Goal: Communication & Community: Answer question/provide support

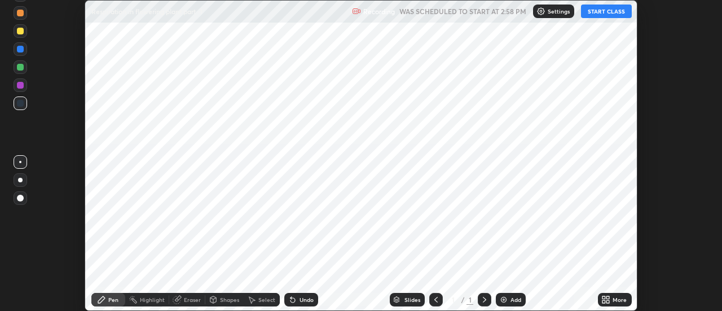
scroll to position [311, 722]
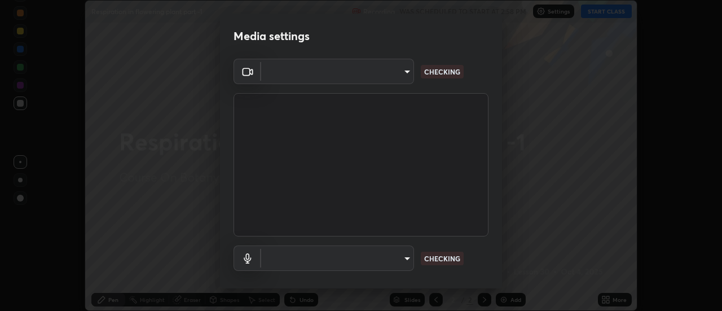
type input "6db99b6eec43879c9c37220b589585cee9a8a2a9ecad64e3b740b2de92d68dc4"
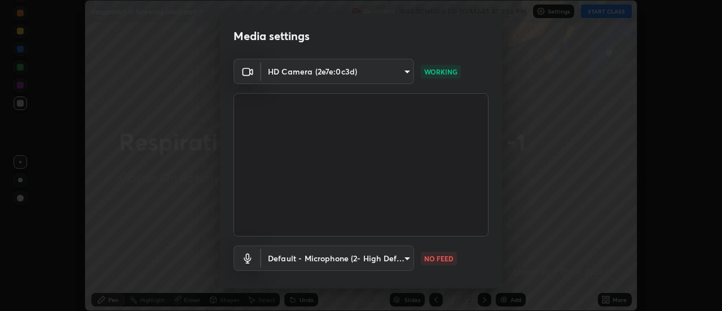
click at [408, 261] on body "Erase all Respiration in flowering plant part -1 Recording WAS SCHEDULED TO STA…" at bounding box center [361, 155] width 722 height 311
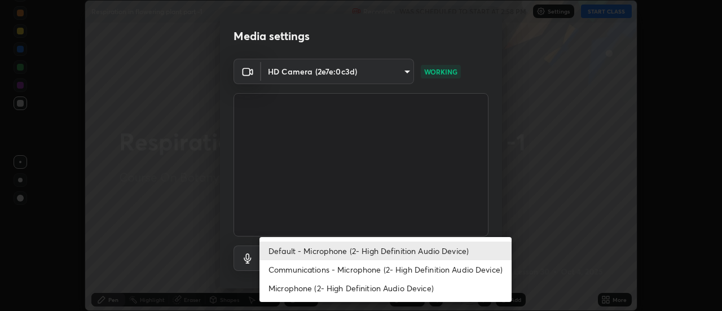
click at [412, 275] on li "Communications - Microphone (2- High Definition Audio Device)" at bounding box center [386, 269] width 252 height 19
type input "communications"
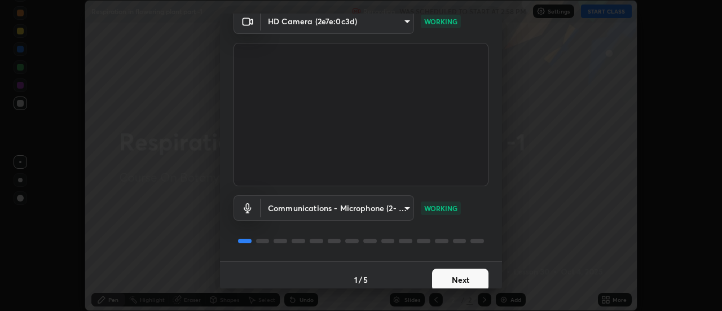
scroll to position [59, 0]
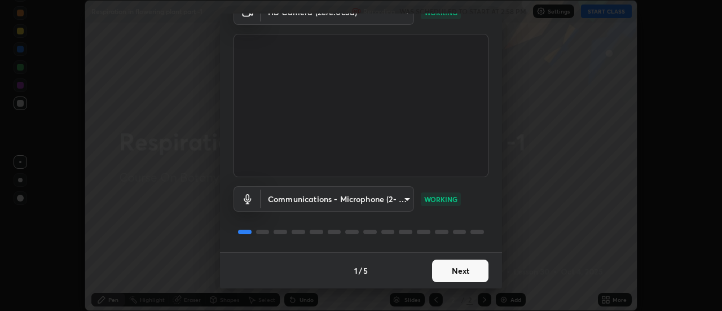
click at [455, 273] on button "Next" at bounding box center [460, 271] width 56 height 23
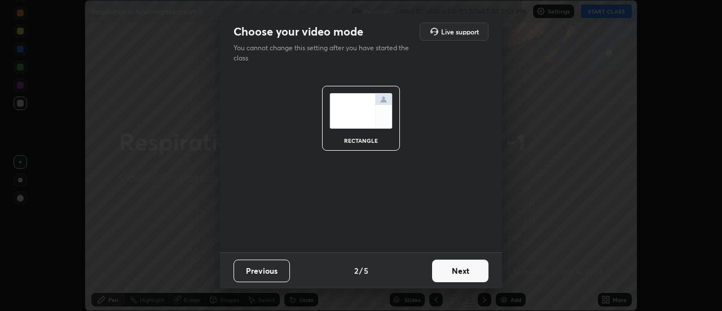
scroll to position [0, 0]
click at [461, 277] on button "Next" at bounding box center [460, 271] width 56 height 23
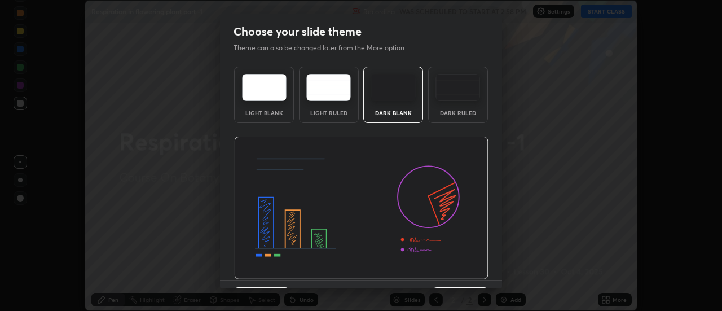
scroll to position [28, 0]
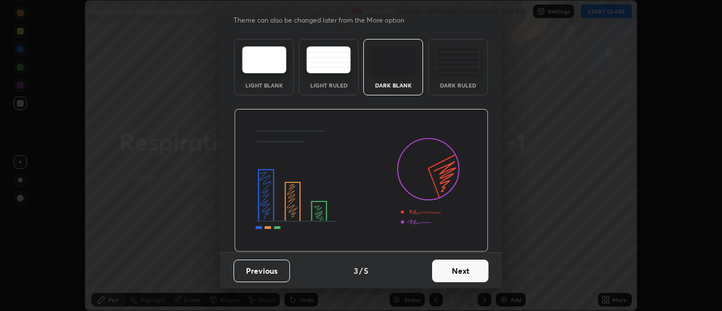
click at [464, 274] on button "Next" at bounding box center [460, 271] width 56 height 23
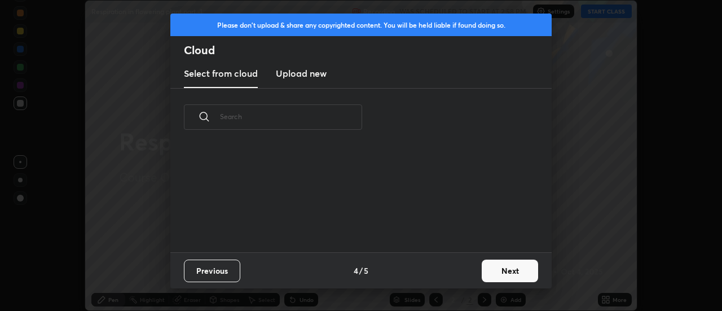
scroll to position [106, 362]
click at [310, 78] on h3 "Upload new" at bounding box center [301, 74] width 51 height 14
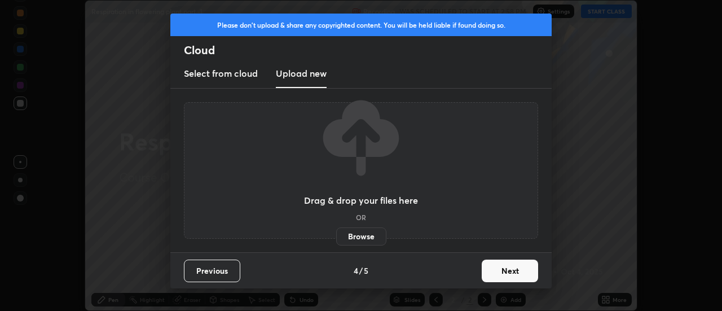
click at [363, 238] on label "Browse" at bounding box center [361, 236] width 50 height 18
click at [336, 238] on input "Browse" at bounding box center [336, 236] width 0 height 18
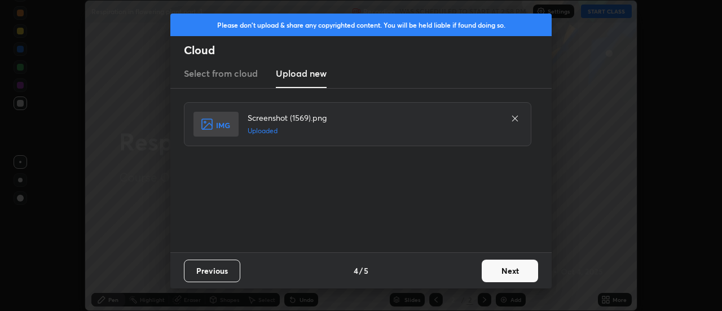
click at [510, 271] on button "Next" at bounding box center [510, 271] width 56 height 23
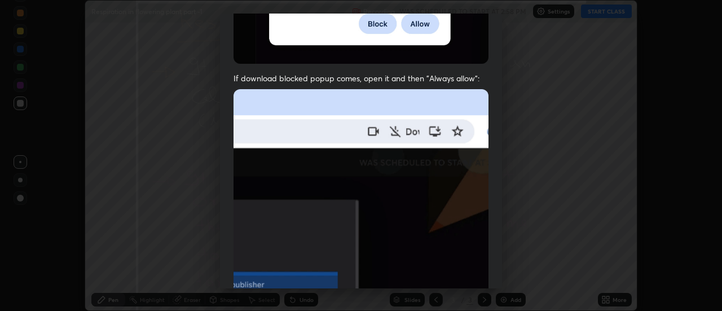
scroll to position [290, 0]
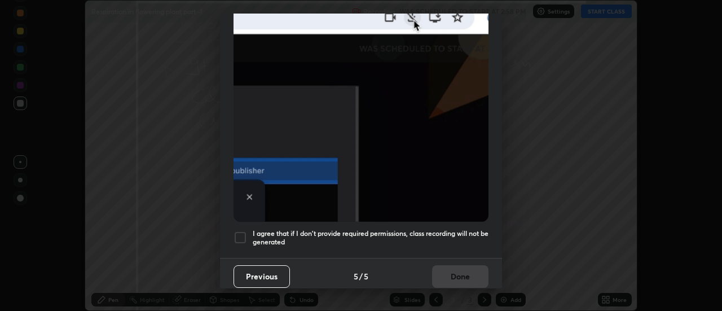
click at [238, 231] on div at bounding box center [241, 238] width 14 height 14
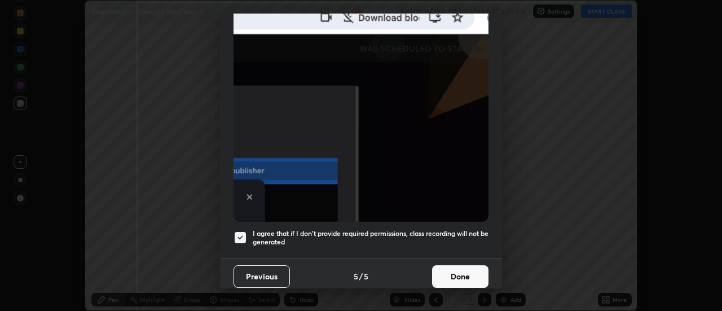
click at [447, 270] on button "Done" at bounding box center [460, 276] width 56 height 23
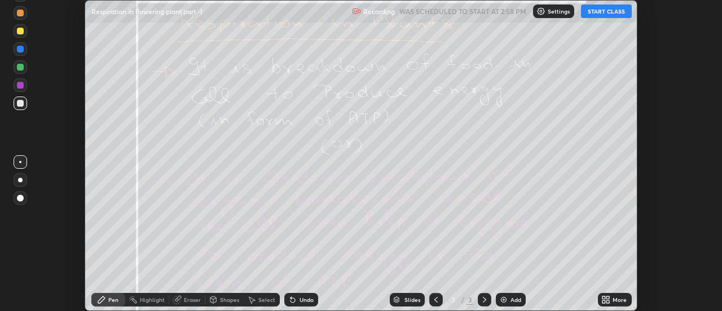
click at [608, 297] on icon at bounding box center [608, 297] width 3 height 3
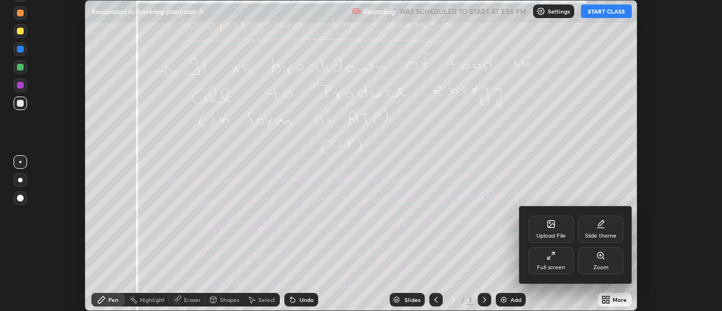
click at [559, 226] on div "Upload File" at bounding box center [551, 229] width 45 height 27
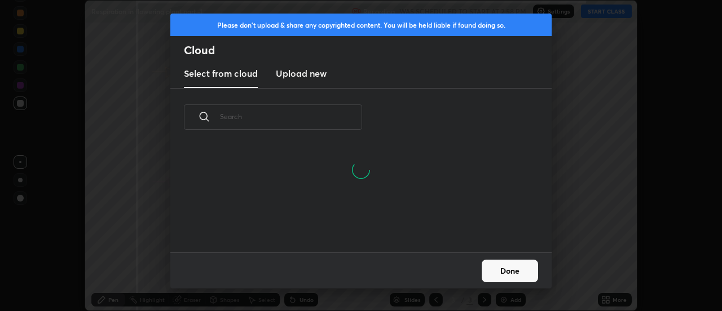
click at [308, 77] on h3 "Upload new" at bounding box center [301, 74] width 51 height 14
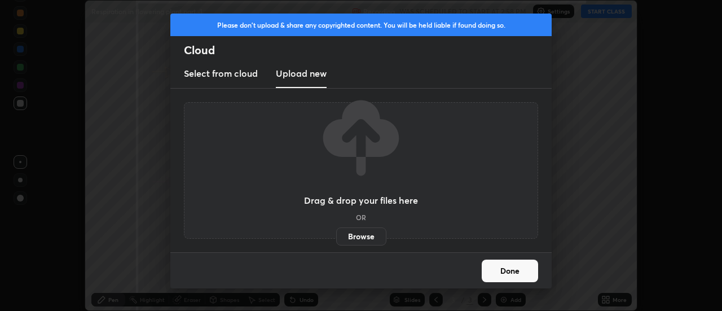
click at [367, 237] on label "Browse" at bounding box center [361, 236] width 50 height 18
click at [336, 237] on input "Browse" at bounding box center [336, 236] width 0 height 18
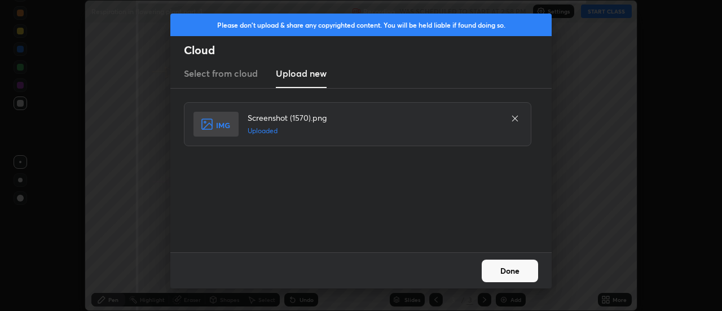
click at [511, 274] on button "Done" at bounding box center [510, 271] width 56 height 23
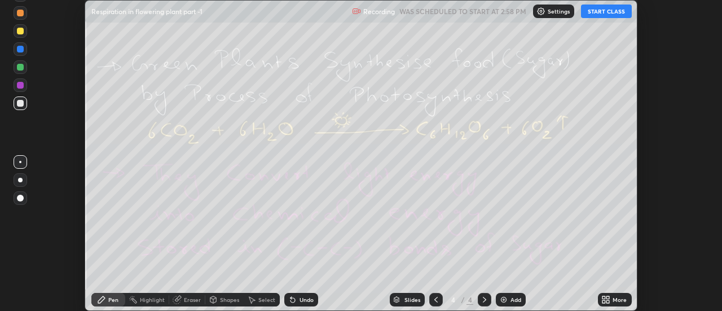
click at [614, 299] on div "More" at bounding box center [620, 300] width 14 height 6
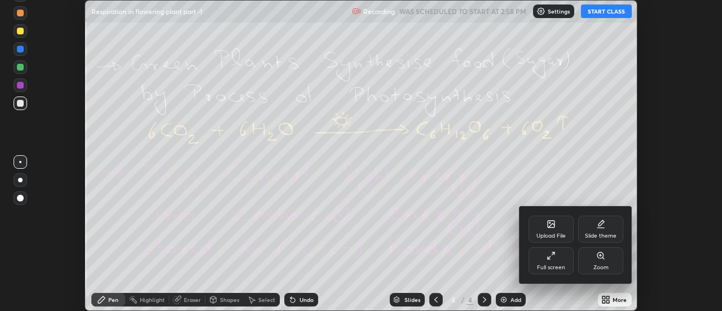
click at [554, 233] on div "Upload File" at bounding box center [551, 236] width 29 height 6
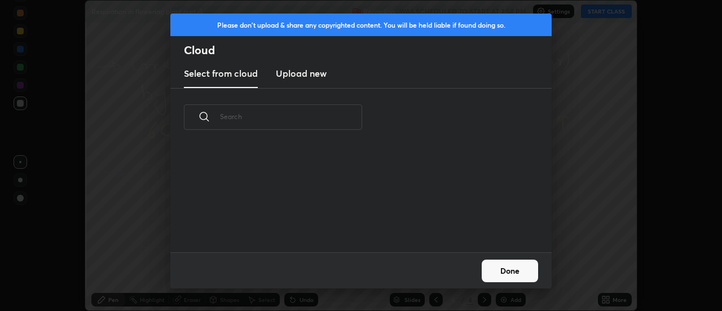
click at [296, 76] on h3 "Upload new" at bounding box center [301, 74] width 51 height 14
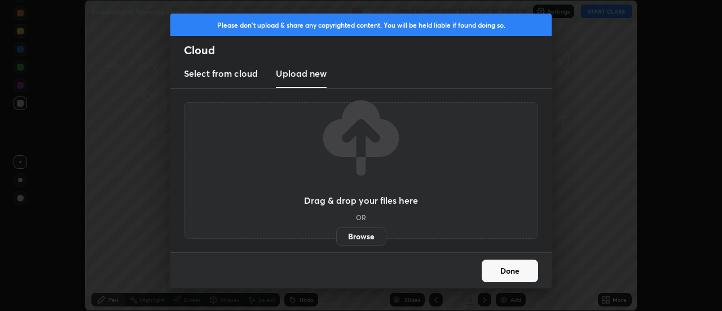
click at [353, 233] on label "Browse" at bounding box center [361, 236] width 50 height 18
click at [336, 233] on input "Browse" at bounding box center [336, 236] width 0 height 18
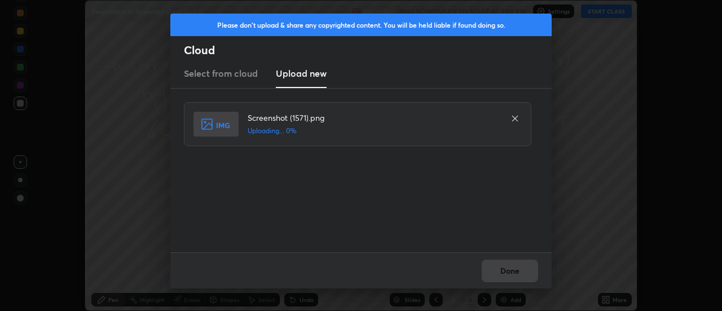
click at [512, 271] on div "Done" at bounding box center [361, 270] width 382 height 36
click at [510, 274] on div "Done" at bounding box center [361, 270] width 382 height 36
click at [508, 275] on div "Done" at bounding box center [361, 270] width 382 height 36
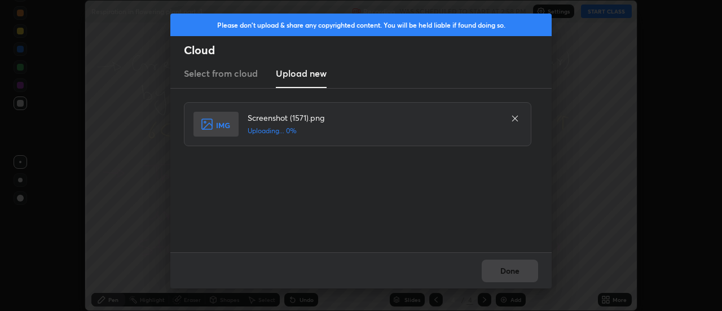
click at [505, 273] on div "Done" at bounding box center [361, 270] width 382 height 36
click at [503, 274] on div "Done" at bounding box center [361, 270] width 382 height 36
click at [503, 274] on button "Done" at bounding box center [510, 271] width 56 height 23
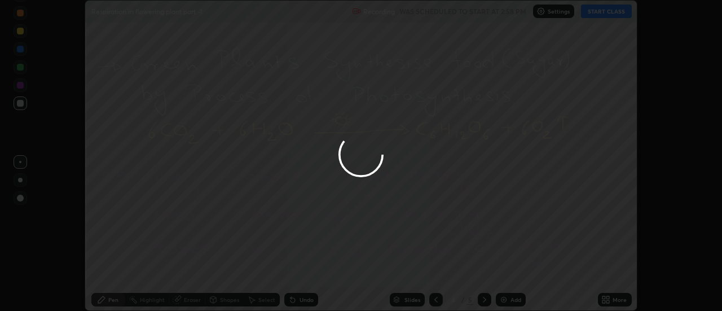
click at [507, 271] on button "Done" at bounding box center [510, 271] width 56 height 23
click at [509, 272] on div at bounding box center [361, 155] width 722 height 311
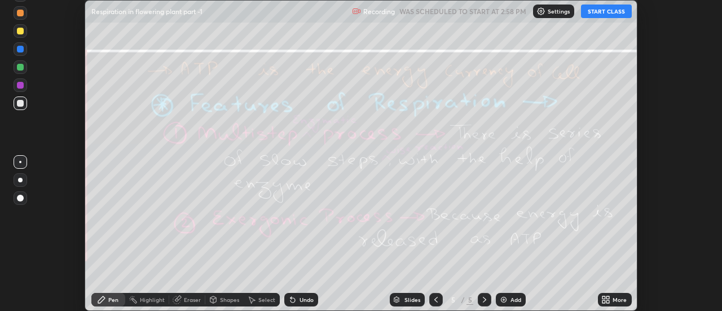
click at [612, 299] on div "More" at bounding box center [615, 300] width 34 height 14
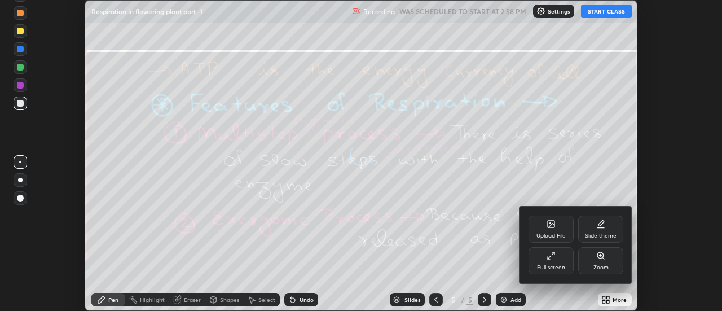
click at [559, 230] on div "Upload File" at bounding box center [551, 229] width 45 height 27
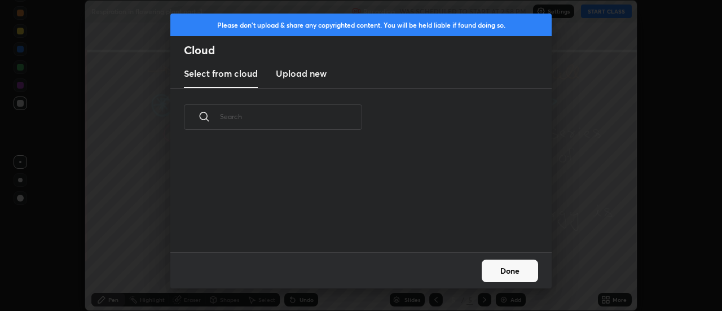
click at [296, 80] on h3 "Upload new" at bounding box center [301, 74] width 51 height 14
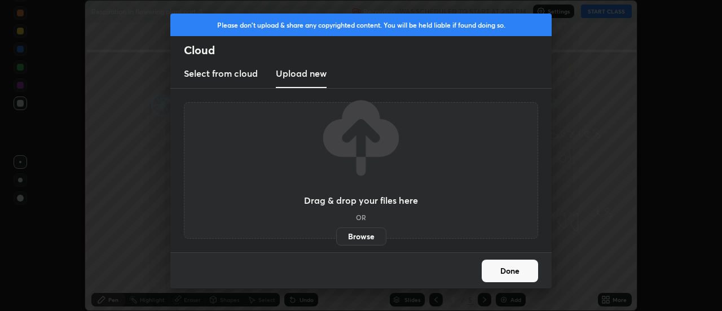
click at [357, 233] on label "Browse" at bounding box center [361, 236] width 50 height 18
click at [336, 233] on input "Browse" at bounding box center [336, 236] width 0 height 18
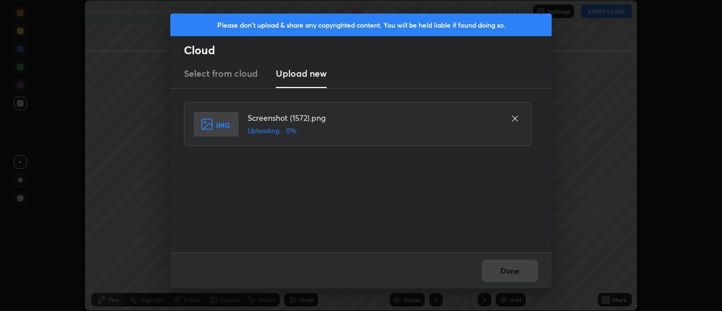
click at [512, 269] on div "Done" at bounding box center [361, 270] width 382 height 36
click at [512, 272] on div "Done" at bounding box center [361, 270] width 382 height 36
click at [508, 271] on button "Done" at bounding box center [510, 271] width 56 height 23
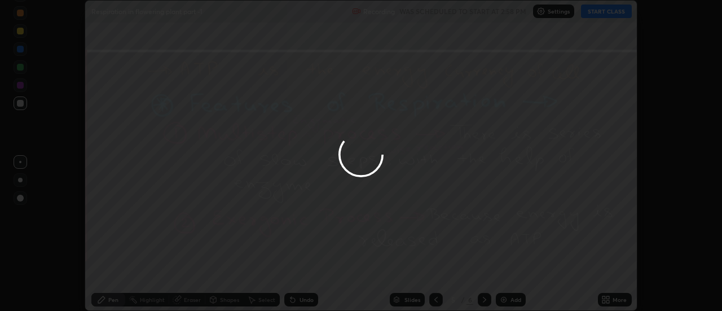
click at [506, 272] on button "Done" at bounding box center [510, 271] width 56 height 23
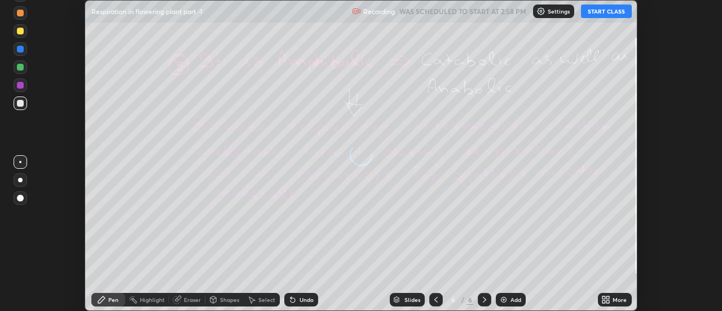
click at [610, 302] on icon at bounding box center [608, 301] width 3 height 3
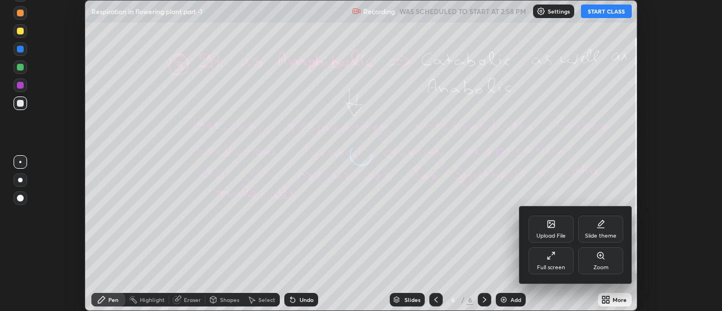
click at [559, 228] on div "Upload File" at bounding box center [551, 229] width 45 height 27
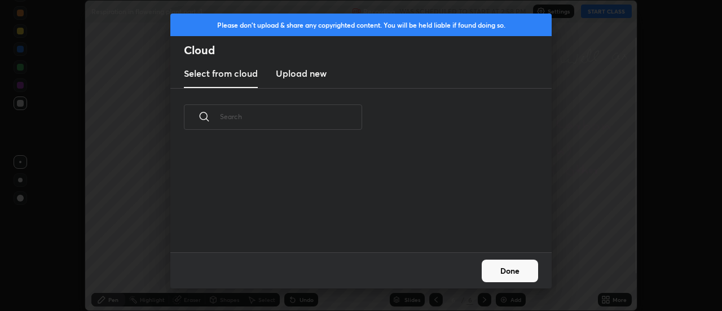
click at [302, 75] on h3 "Upload new" at bounding box center [301, 74] width 51 height 14
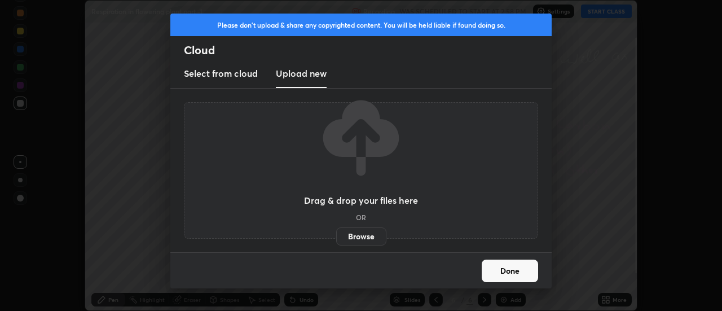
click at [361, 238] on label "Browse" at bounding box center [361, 236] width 50 height 18
click at [336, 238] on input "Browse" at bounding box center [336, 236] width 0 height 18
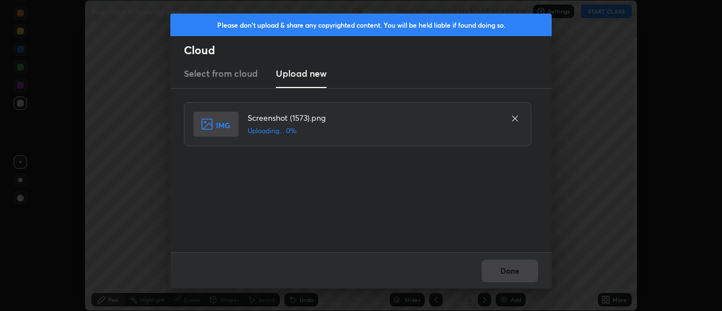
click at [524, 276] on div "Done" at bounding box center [361, 270] width 382 height 36
click at [519, 274] on div "Done" at bounding box center [361, 270] width 382 height 36
click at [513, 274] on div "Done" at bounding box center [361, 270] width 382 height 36
click at [510, 273] on div "Done" at bounding box center [361, 270] width 382 height 36
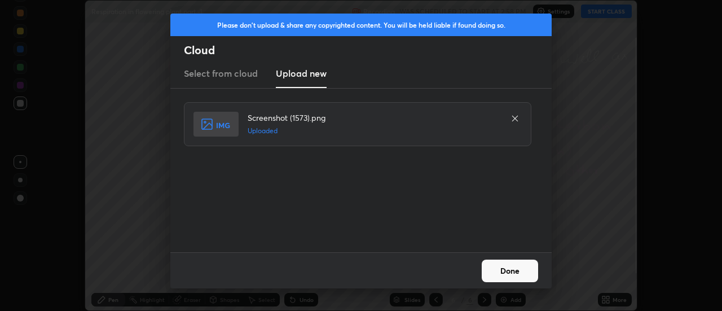
click at [510, 273] on button "Done" at bounding box center [510, 271] width 56 height 23
click at [506, 272] on button "Done" at bounding box center [510, 271] width 56 height 23
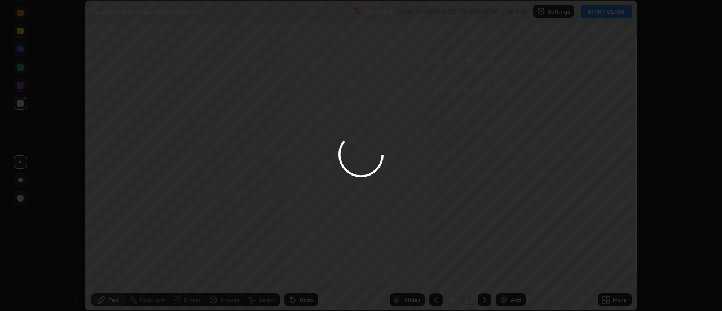
click at [506, 272] on div at bounding box center [361, 155] width 722 height 311
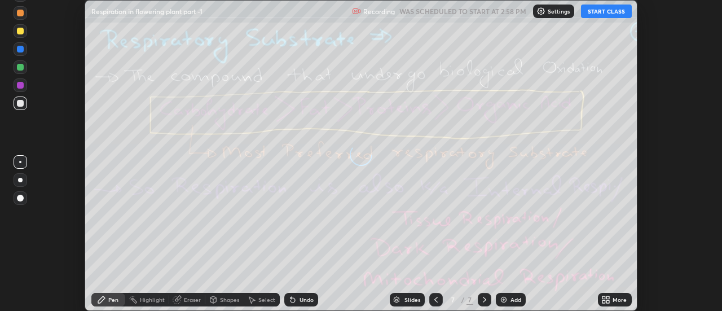
click at [608, 297] on icon at bounding box center [608, 297] width 3 height 3
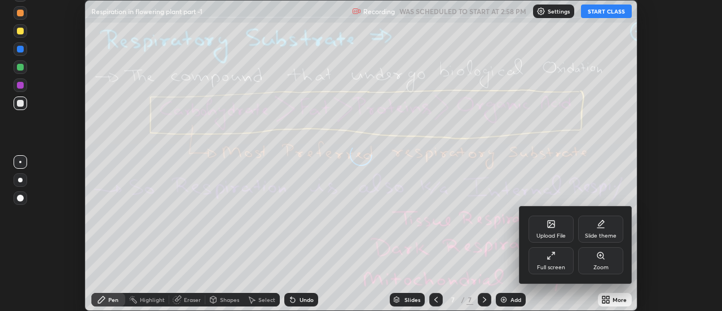
click at [560, 230] on div "Upload File" at bounding box center [551, 229] width 45 height 27
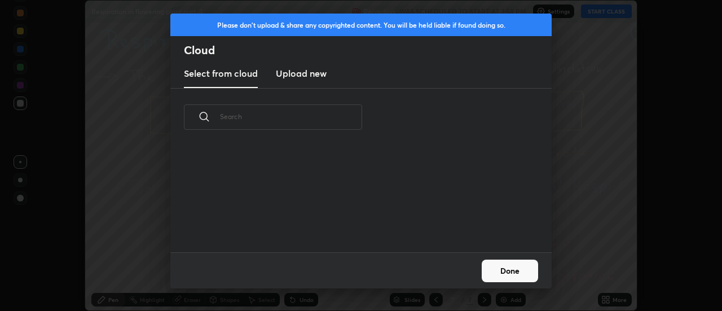
click at [303, 76] on h3 "Upload new" at bounding box center [301, 74] width 51 height 14
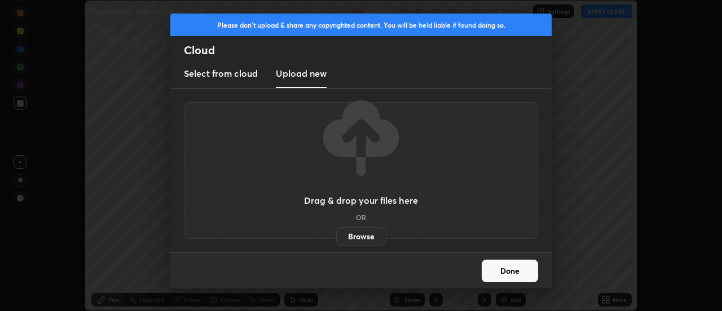
click at [358, 238] on label "Browse" at bounding box center [361, 236] width 50 height 18
click at [336, 238] on input "Browse" at bounding box center [336, 236] width 0 height 18
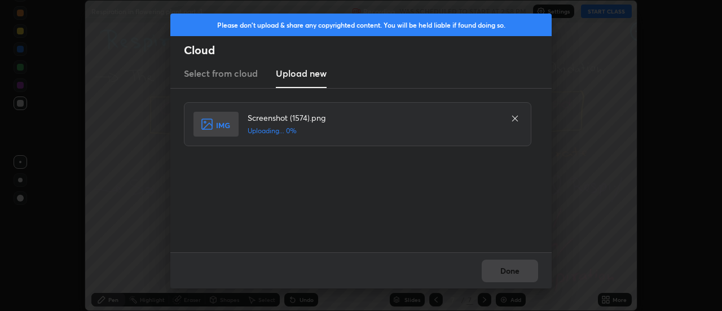
click at [521, 272] on div "Done" at bounding box center [361, 270] width 382 height 36
click at [517, 272] on div "Done" at bounding box center [361, 270] width 382 height 36
click at [515, 271] on button "Done" at bounding box center [510, 271] width 56 height 23
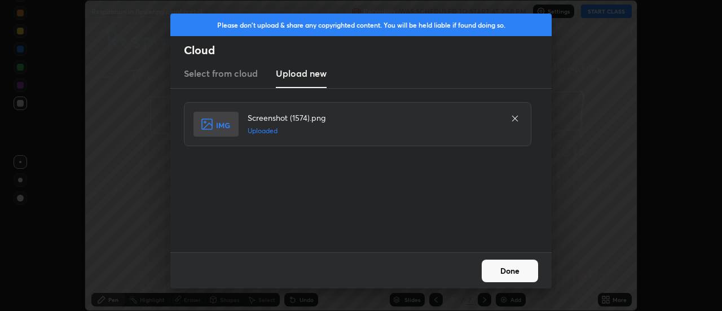
click at [513, 271] on button "Done" at bounding box center [510, 271] width 56 height 23
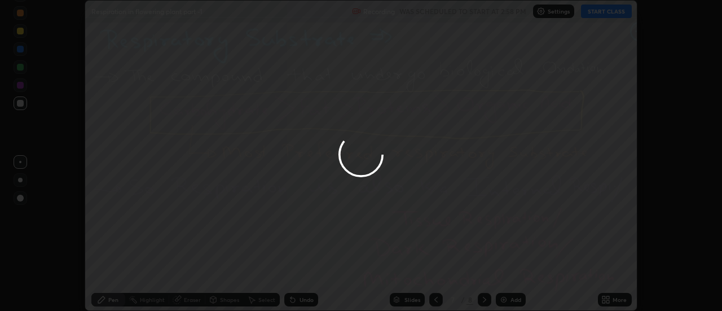
click at [510, 272] on div at bounding box center [361, 155] width 722 height 311
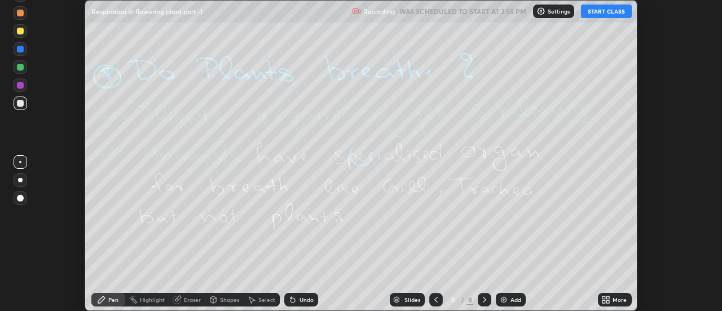
click at [608, 301] on icon at bounding box center [608, 301] width 3 height 3
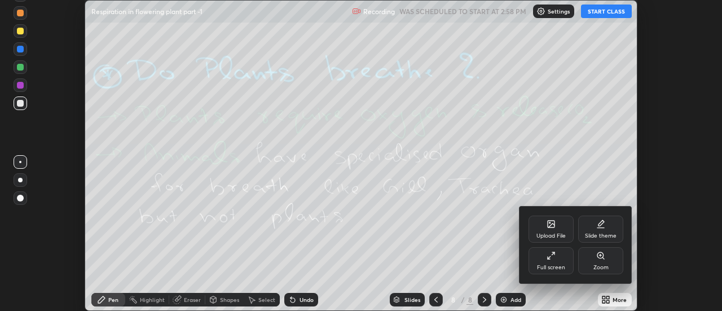
click at [556, 229] on div "Upload File" at bounding box center [551, 229] width 45 height 27
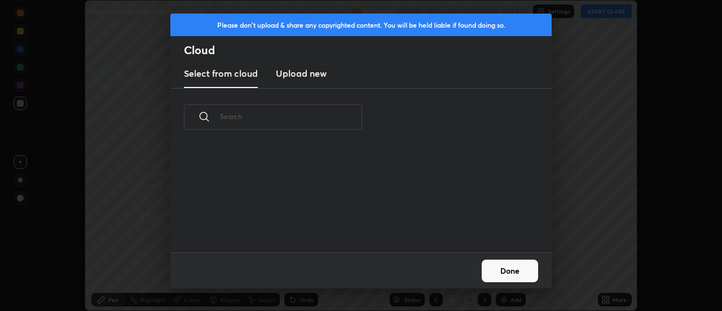
click at [293, 76] on h3 "Upload new" at bounding box center [301, 74] width 51 height 14
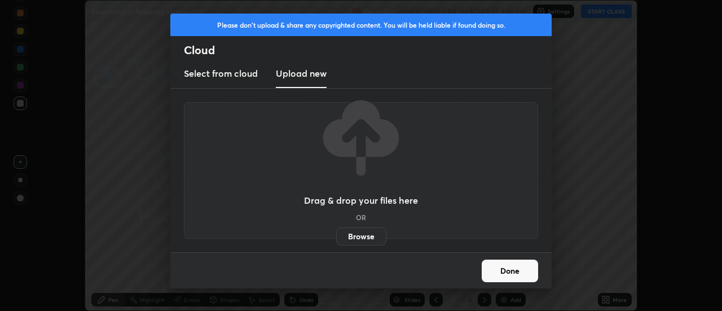
click at [353, 239] on label "Browse" at bounding box center [361, 236] width 50 height 18
click at [336, 239] on input "Browse" at bounding box center [336, 236] width 0 height 18
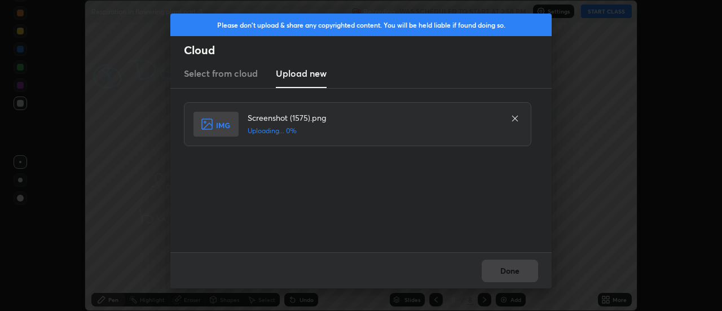
click at [516, 271] on div "Done" at bounding box center [361, 270] width 382 height 36
click at [512, 270] on div "Done" at bounding box center [361, 270] width 382 height 36
click at [510, 271] on div "Done" at bounding box center [361, 270] width 382 height 36
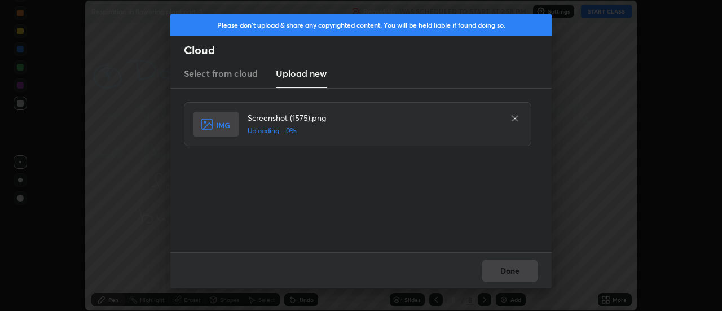
click at [510, 271] on div "Done" at bounding box center [361, 270] width 382 height 36
click at [505, 269] on div "Done" at bounding box center [361, 270] width 382 height 36
click at [507, 271] on button "Done" at bounding box center [510, 271] width 56 height 23
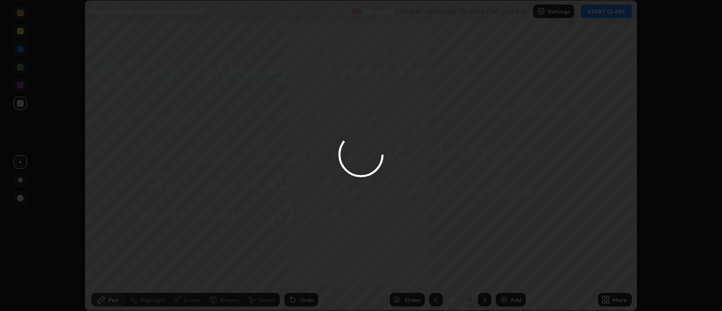
click at [507, 271] on button "Done" at bounding box center [510, 271] width 56 height 23
click at [511, 273] on button "Done" at bounding box center [510, 271] width 56 height 23
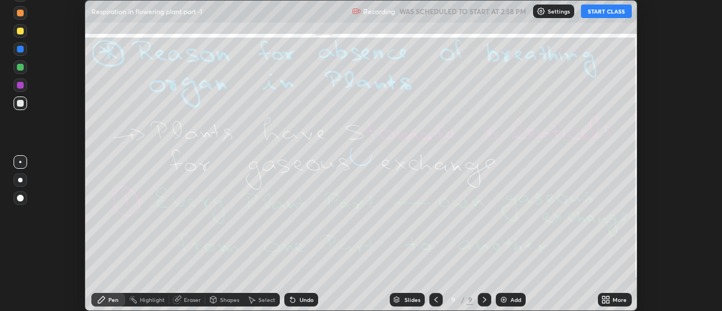
click at [611, 300] on icon at bounding box center [606, 299] width 9 height 9
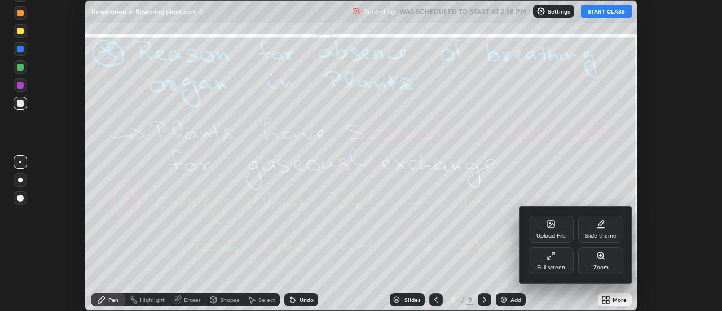
click at [561, 233] on div "Upload File" at bounding box center [551, 236] width 29 height 6
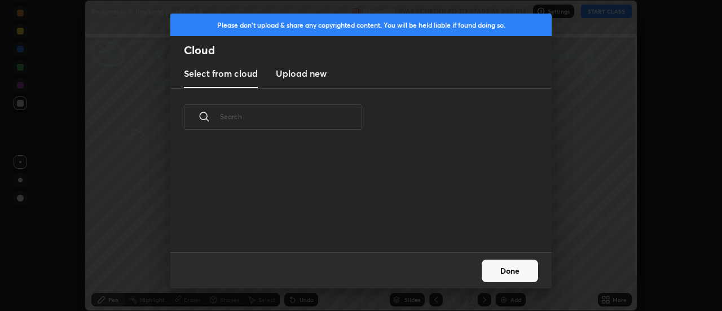
click at [291, 77] on h3 "Upload new" at bounding box center [301, 74] width 51 height 14
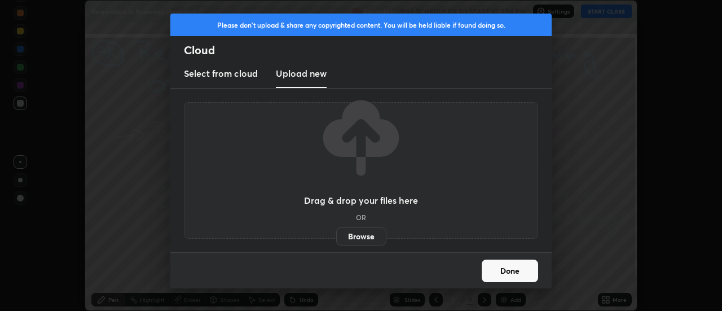
click at [357, 238] on label "Browse" at bounding box center [361, 236] width 50 height 18
click at [336, 238] on input "Browse" at bounding box center [336, 236] width 0 height 18
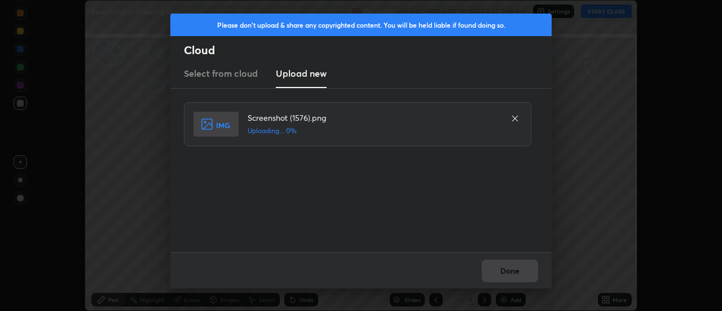
click at [520, 272] on div "Done" at bounding box center [361, 270] width 382 height 36
click at [516, 273] on div "Done" at bounding box center [361, 270] width 382 height 36
click at [513, 272] on div "Done" at bounding box center [361, 270] width 382 height 36
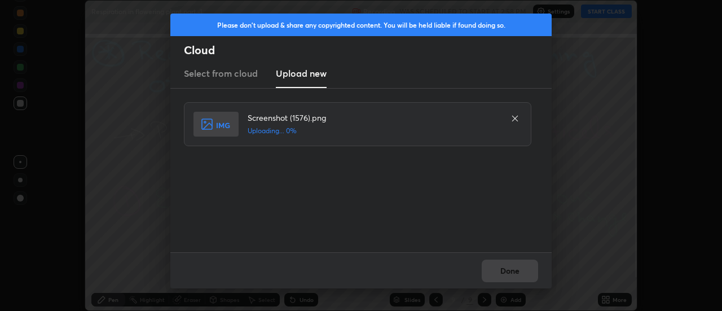
click at [513, 272] on div "Done" at bounding box center [361, 270] width 382 height 36
click at [513, 274] on button "Done" at bounding box center [510, 271] width 56 height 23
click at [515, 277] on button "Done" at bounding box center [510, 271] width 56 height 23
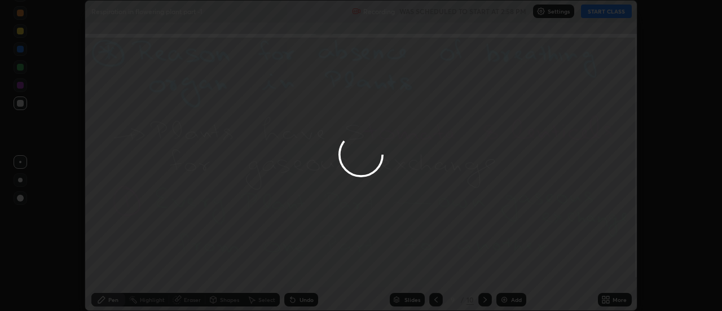
click at [513, 275] on div at bounding box center [361, 155] width 722 height 311
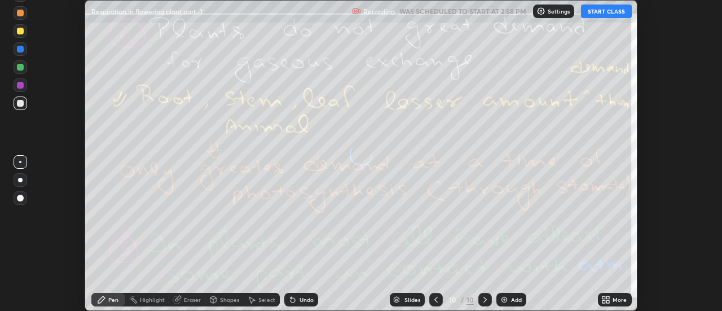
click at [610, 300] on icon at bounding box center [608, 301] width 3 height 3
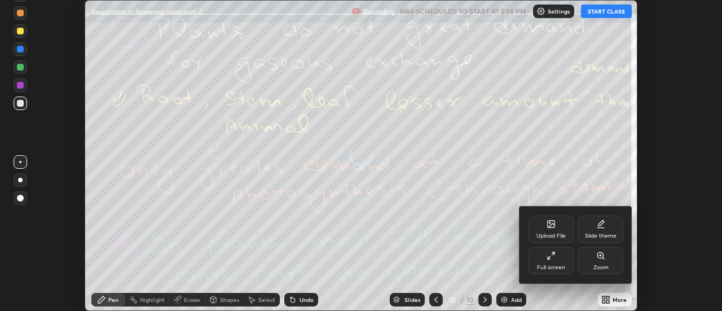
click at [556, 227] on div "Upload File" at bounding box center [551, 229] width 45 height 27
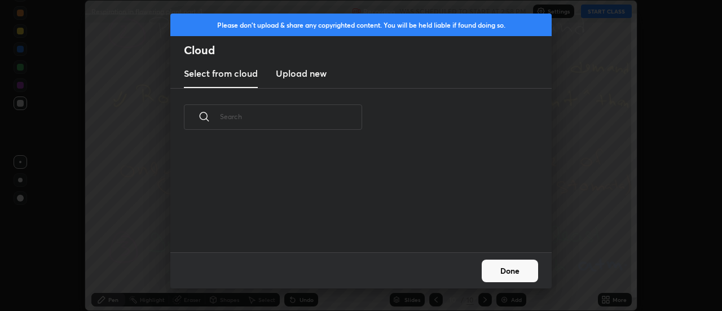
click at [295, 81] on new "Upload new" at bounding box center [301, 74] width 51 height 28
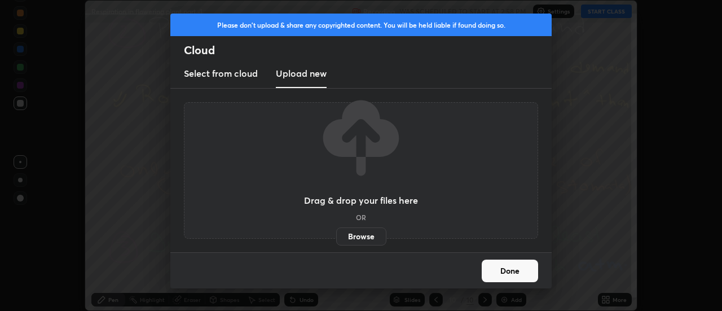
click at [362, 237] on label "Browse" at bounding box center [361, 236] width 50 height 18
click at [336, 237] on input "Browse" at bounding box center [336, 236] width 0 height 18
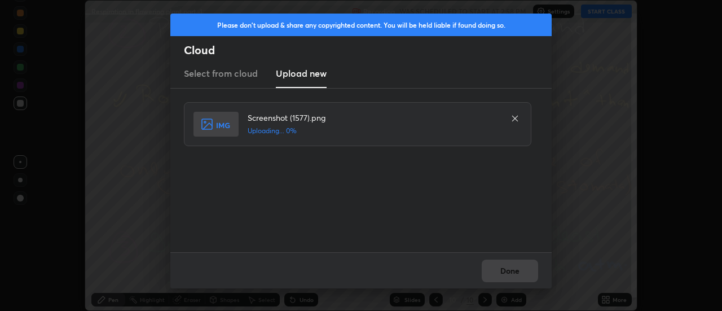
click at [507, 273] on div "Done" at bounding box center [361, 270] width 382 height 36
click at [509, 270] on div "Done" at bounding box center [361, 270] width 382 height 36
click at [509, 270] on button "Done" at bounding box center [510, 271] width 56 height 23
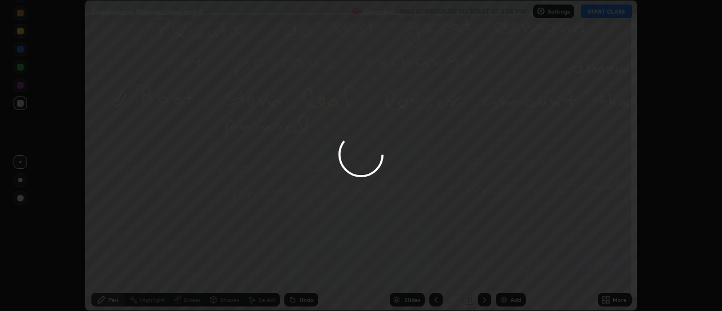
click at [509, 270] on button "Done" at bounding box center [510, 271] width 56 height 23
click at [509, 270] on div at bounding box center [361, 155] width 722 height 311
click at [510, 271] on div at bounding box center [361, 155] width 722 height 311
click at [507, 271] on div at bounding box center [361, 155] width 722 height 311
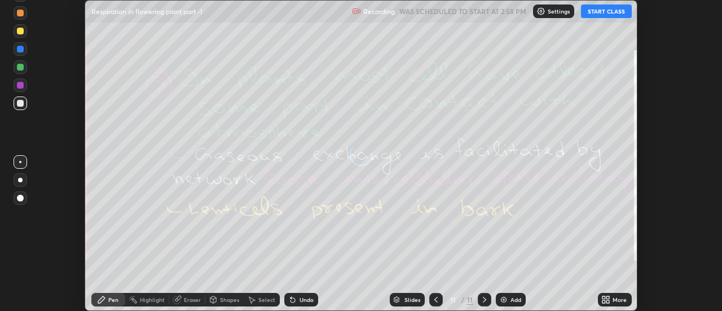
click at [615, 300] on div "More" at bounding box center [620, 300] width 14 height 6
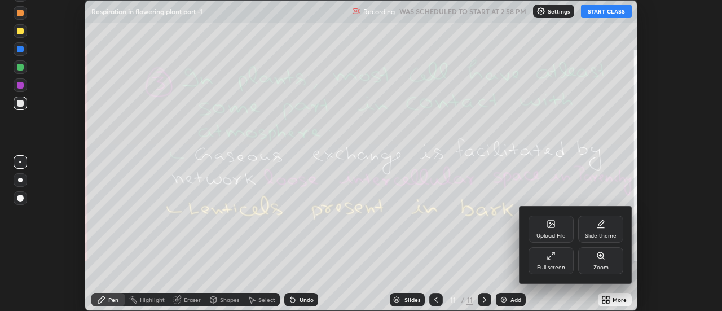
click at [559, 234] on div "Upload File" at bounding box center [551, 236] width 29 height 6
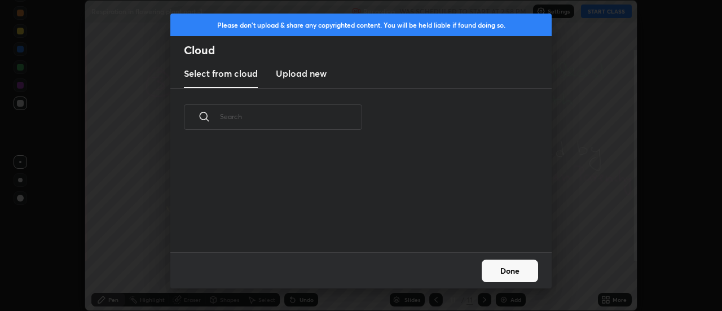
click at [305, 75] on h3 "Upload new" at bounding box center [301, 74] width 51 height 14
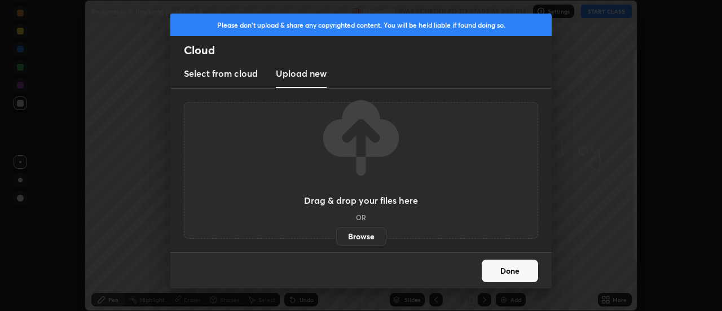
click at [357, 238] on label "Browse" at bounding box center [361, 236] width 50 height 18
click at [336, 238] on input "Browse" at bounding box center [336, 236] width 0 height 18
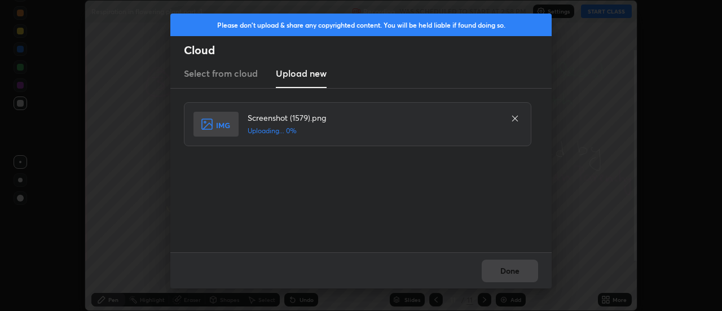
click at [527, 270] on div "Done" at bounding box center [361, 270] width 382 height 36
click at [519, 270] on div "Done" at bounding box center [361, 270] width 382 height 36
click at [516, 271] on div "Done" at bounding box center [361, 270] width 382 height 36
click at [518, 273] on div "Done" at bounding box center [361, 270] width 382 height 36
click at [515, 272] on div "Done" at bounding box center [361, 270] width 382 height 36
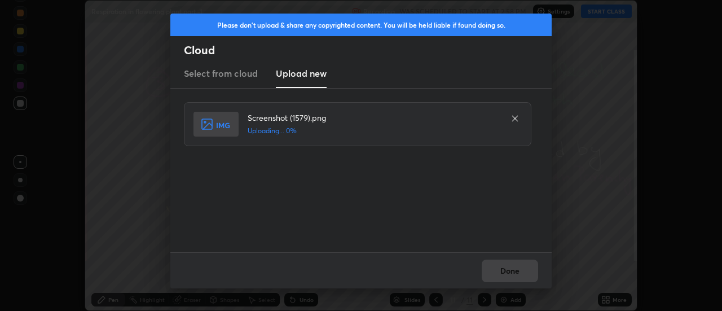
click at [515, 272] on div "Done" at bounding box center [361, 270] width 382 height 36
click at [512, 273] on div "Done" at bounding box center [361, 270] width 382 height 36
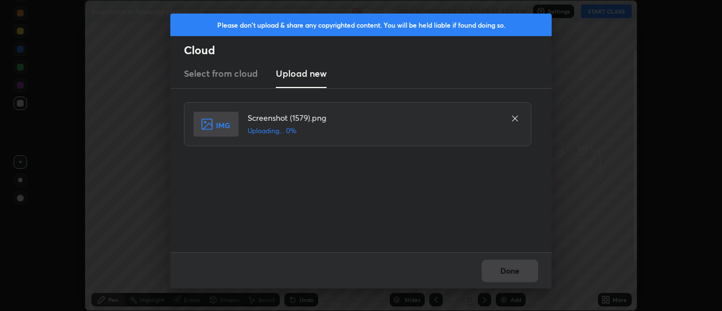
click at [510, 273] on div "Done" at bounding box center [361, 270] width 382 height 36
click at [507, 272] on div "Done" at bounding box center [361, 270] width 382 height 36
click at [507, 272] on button "Done" at bounding box center [510, 271] width 56 height 23
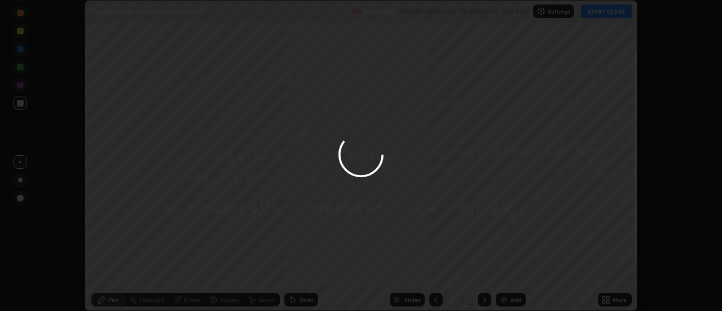
click at [509, 273] on button "Done" at bounding box center [510, 271] width 56 height 23
click at [511, 273] on div at bounding box center [361, 155] width 722 height 311
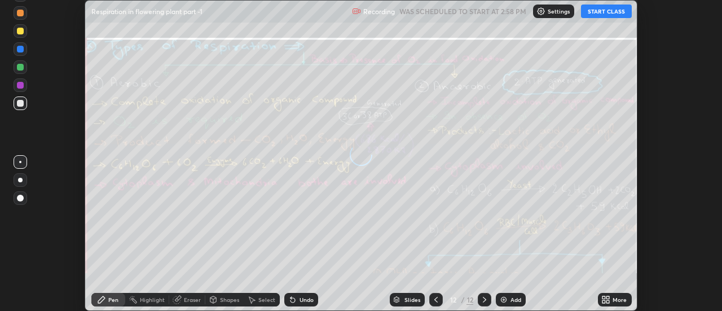
click at [610, 299] on icon at bounding box center [608, 297] width 3 height 3
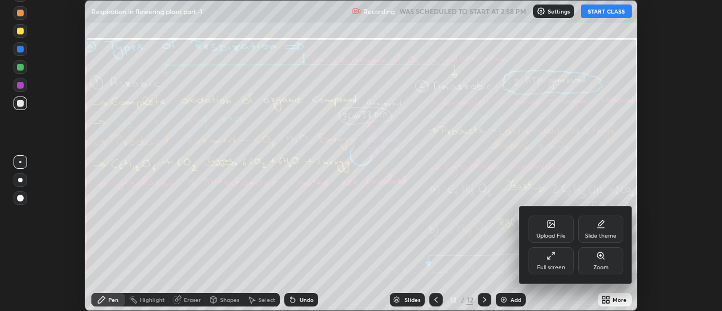
click at [558, 226] on div "Upload File" at bounding box center [551, 229] width 45 height 27
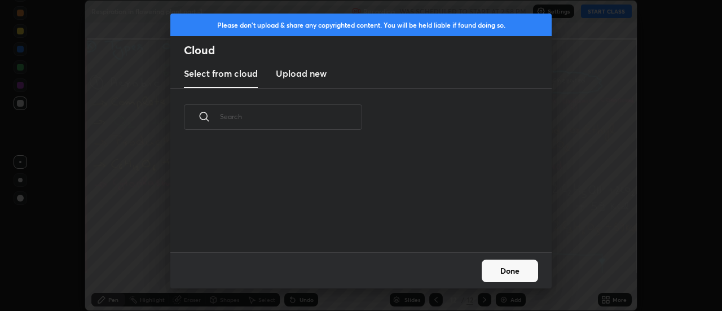
click at [297, 79] on h3 "Upload new" at bounding box center [301, 74] width 51 height 14
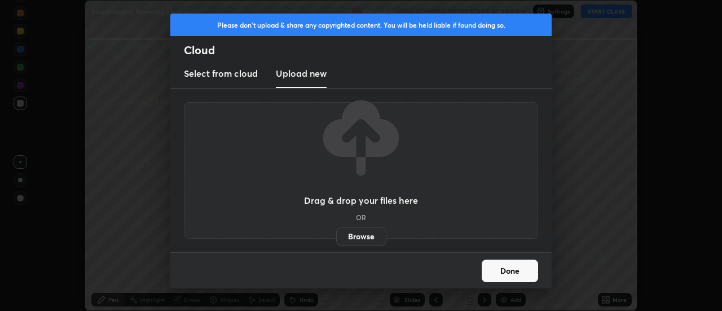
click at [365, 238] on label "Browse" at bounding box center [361, 236] width 50 height 18
click at [336, 238] on input "Browse" at bounding box center [336, 236] width 0 height 18
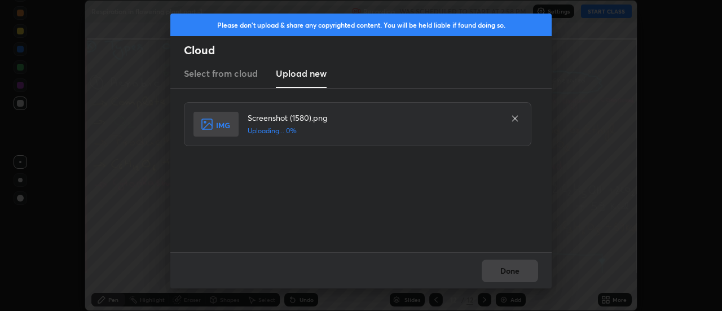
click at [514, 270] on div "Done" at bounding box center [361, 270] width 382 height 36
click at [510, 270] on div "Done" at bounding box center [361, 270] width 382 height 36
click at [510, 270] on button "Done" at bounding box center [510, 271] width 56 height 23
click at [507, 273] on button "Done" at bounding box center [510, 271] width 56 height 23
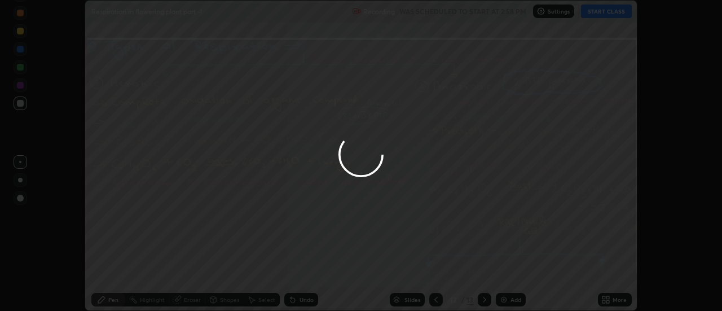
click at [507, 273] on div at bounding box center [361, 155] width 722 height 311
click at [507, 270] on div at bounding box center [361, 155] width 722 height 311
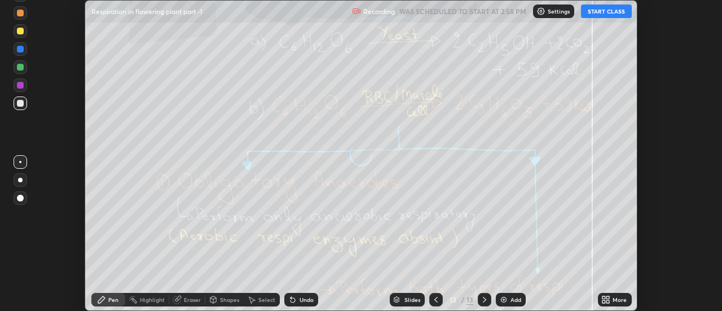
click at [612, 298] on div "More" at bounding box center [615, 300] width 34 height 14
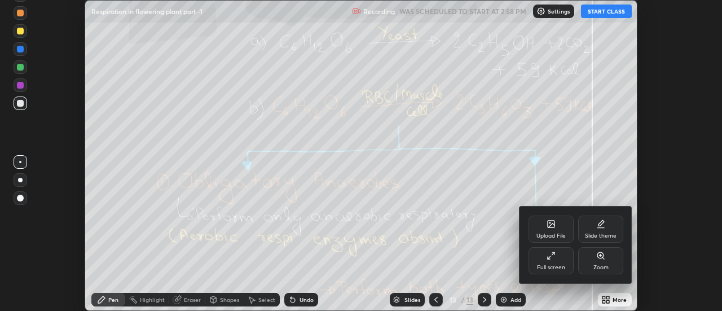
click at [559, 227] on div "Upload File" at bounding box center [551, 229] width 45 height 27
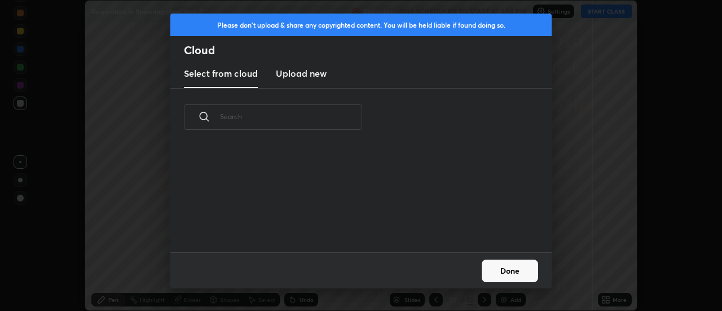
click at [296, 78] on h3 "Upload new" at bounding box center [301, 74] width 51 height 14
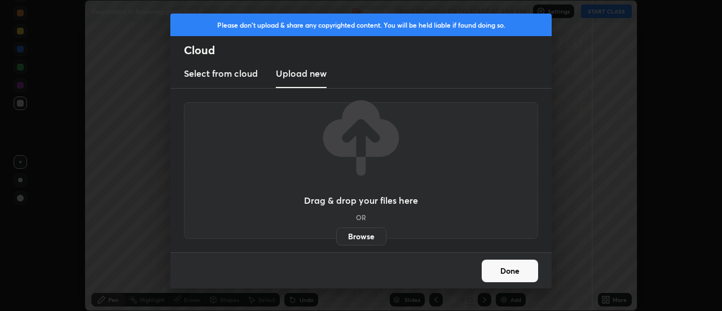
click at [359, 235] on label "Browse" at bounding box center [361, 236] width 50 height 18
click at [336, 235] on input "Browse" at bounding box center [336, 236] width 0 height 18
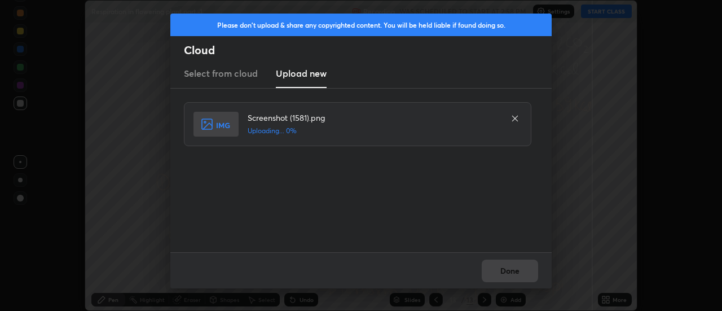
click at [514, 270] on div "Done" at bounding box center [361, 270] width 382 height 36
click at [511, 271] on div "Done" at bounding box center [361, 270] width 382 height 36
click at [509, 273] on div "Done" at bounding box center [361, 270] width 382 height 36
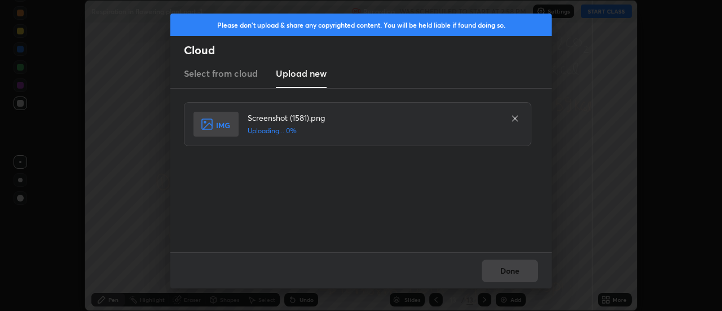
click at [509, 273] on div "Done" at bounding box center [361, 270] width 382 height 36
click at [511, 274] on div "Done" at bounding box center [361, 270] width 382 height 36
click at [511, 274] on button "Done" at bounding box center [510, 271] width 56 height 23
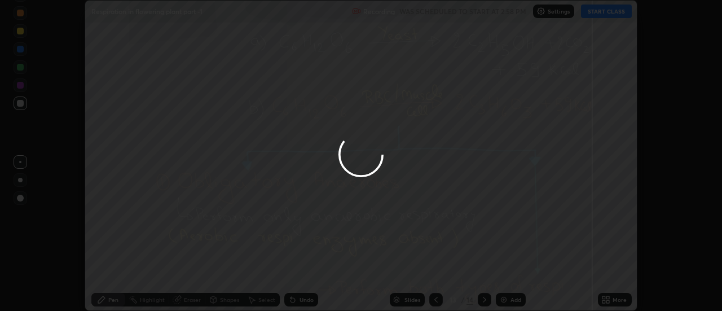
click at [511, 274] on button "Done" at bounding box center [510, 271] width 56 height 23
click at [511, 274] on div at bounding box center [361, 155] width 722 height 311
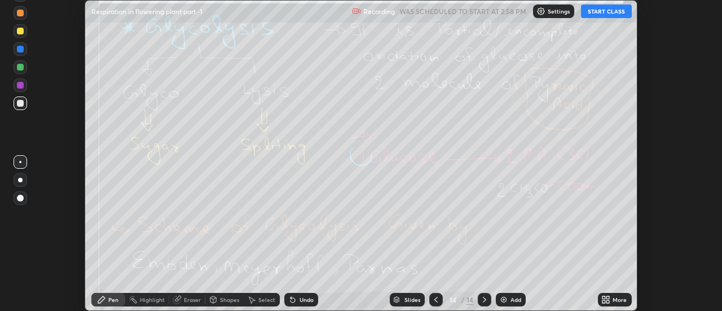
click at [611, 301] on div "More" at bounding box center [615, 300] width 34 height 14
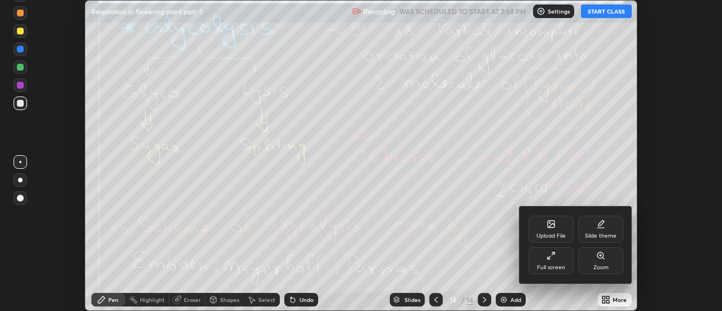
click at [563, 228] on div "Upload File" at bounding box center [551, 229] width 45 height 27
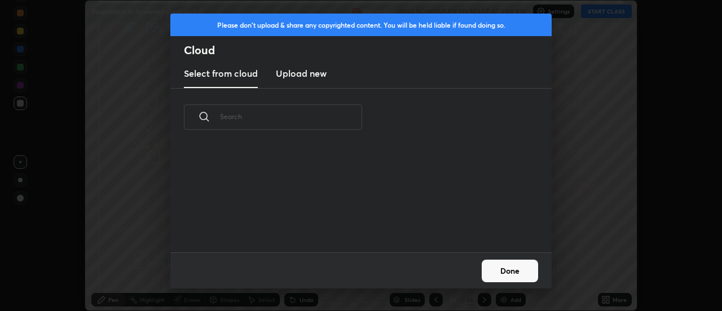
click at [295, 78] on h3 "Upload new" at bounding box center [301, 74] width 51 height 14
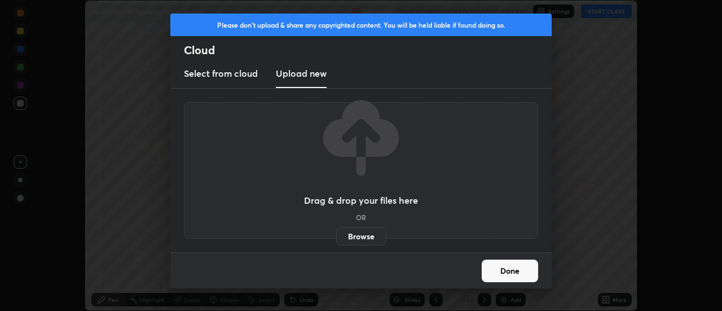
click at [361, 236] on label "Browse" at bounding box center [361, 236] width 50 height 18
click at [336, 236] on input "Browse" at bounding box center [336, 236] width 0 height 18
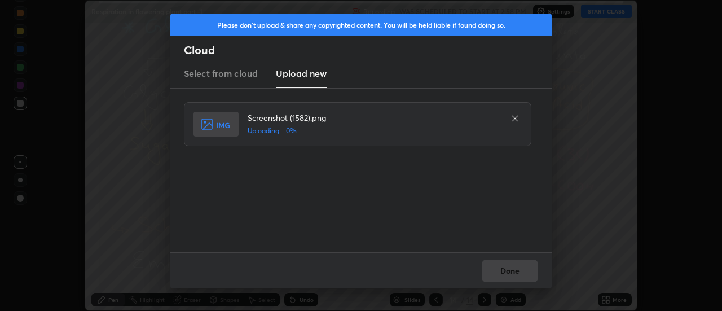
click at [515, 270] on div "Done" at bounding box center [361, 270] width 382 height 36
click at [511, 272] on div "Done" at bounding box center [361, 270] width 382 height 36
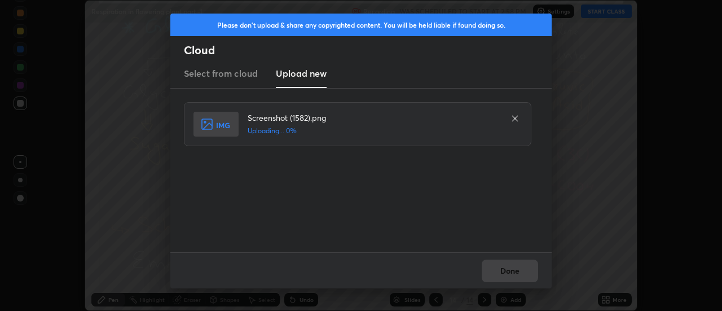
click at [508, 273] on div "Done" at bounding box center [361, 270] width 382 height 36
click at [506, 272] on div "Done" at bounding box center [361, 270] width 382 height 36
click at [509, 273] on button "Done" at bounding box center [510, 271] width 56 height 23
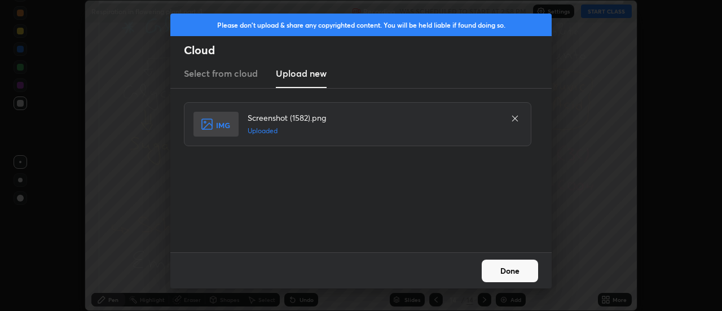
click at [509, 273] on button "Done" at bounding box center [510, 271] width 56 height 23
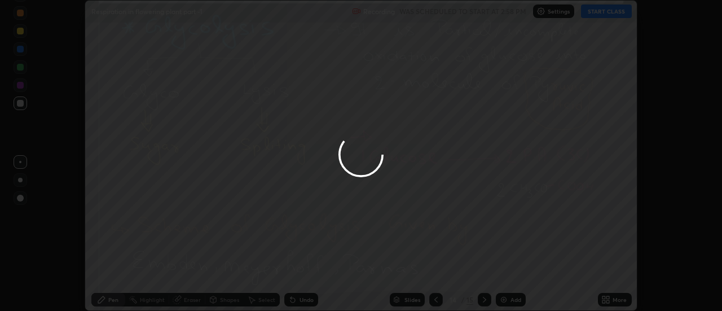
click at [509, 273] on div at bounding box center [361, 155] width 722 height 311
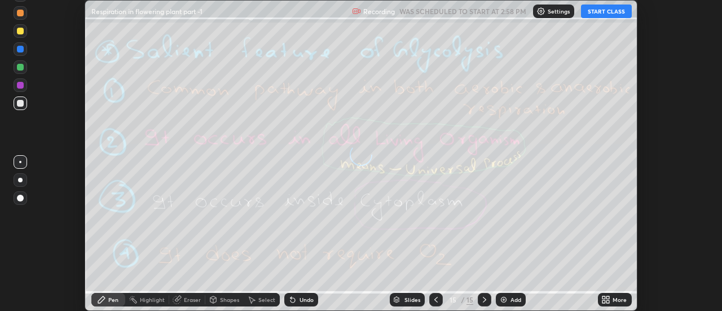
click at [611, 300] on div "More" at bounding box center [615, 300] width 34 height 14
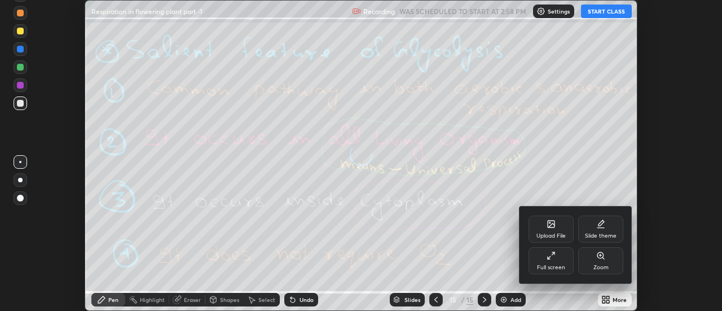
click at [555, 226] on icon at bounding box center [551, 224] width 9 height 9
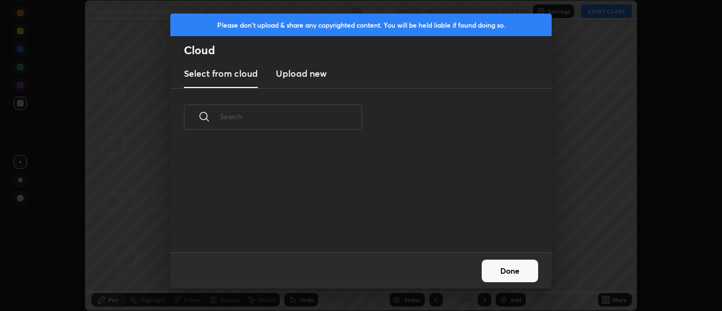
click at [305, 74] on h3 "Upload new" at bounding box center [301, 74] width 51 height 14
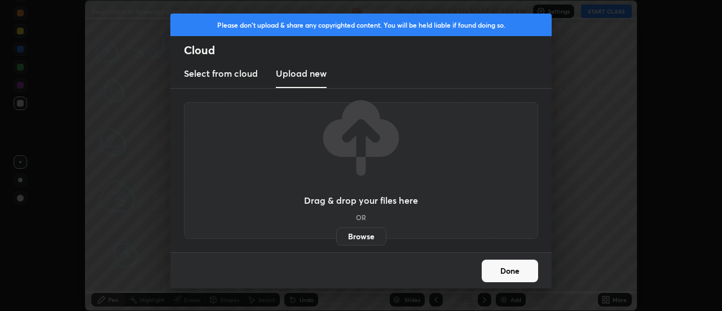
click at [355, 235] on label "Browse" at bounding box center [361, 236] width 50 height 18
click at [336, 235] on input "Browse" at bounding box center [336, 236] width 0 height 18
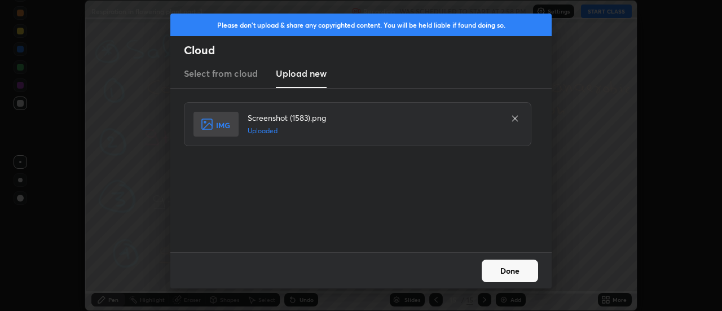
click at [513, 269] on button "Done" at bounding box center [510, 271] width 56 height 23
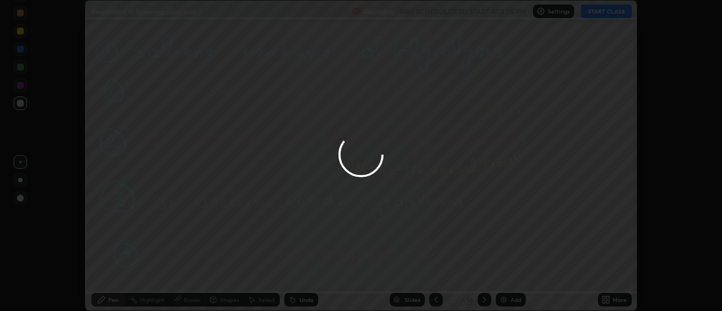
click at [513, 269] on button "Done" at bounding box center [510, 271] width 56 height 23
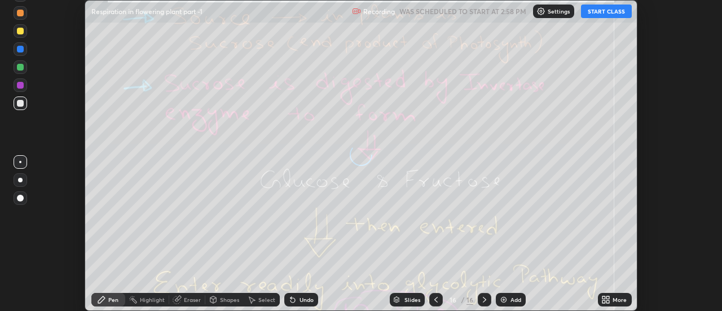
click at [615, 301] on div "More" at bounding box center [620, 300] width 14 height 6
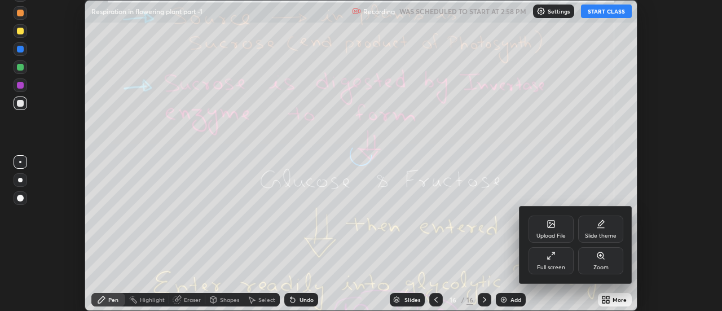
click at [558, 230] on div "Upload File" at bounding box center [551, 229] width 45 height 27
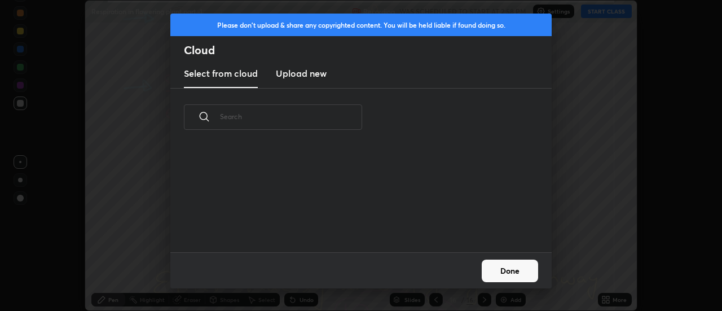
click at [296, 73] on h3 "Upload new" at bounding box center [301, 74] width 51 height 14
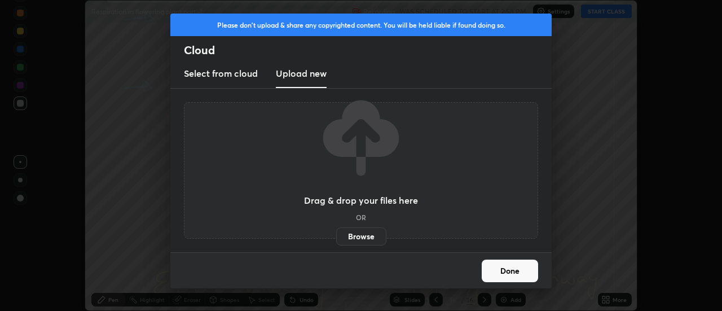
click at [353, 234] on label "Browse" at bounding box center [361, 236] width 50 height 18
click at [336, 234] on input "Browse" at bounding box center [336, 236] width 0 height 18
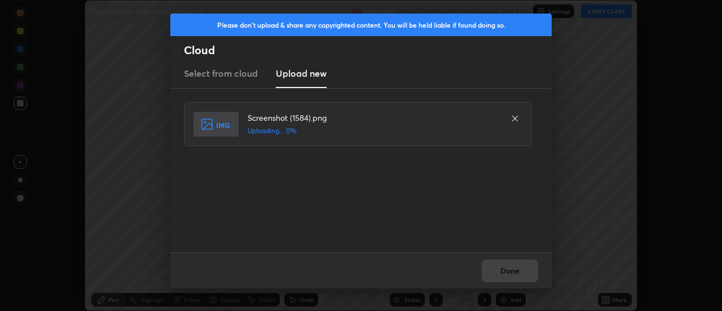
click at [511, 269] on div "Done" at bounding box center [361, 270] width 382 height 36
click at [512, 271] on div "Done" at bounding box center [361, 270] width 382 height 36
click at [507, 271] on div "Done" at bounding box center [361, 270] width 382 height 36
click at [507, 271] on button "Done" at bounding box center [510, 271] width 56 height 23
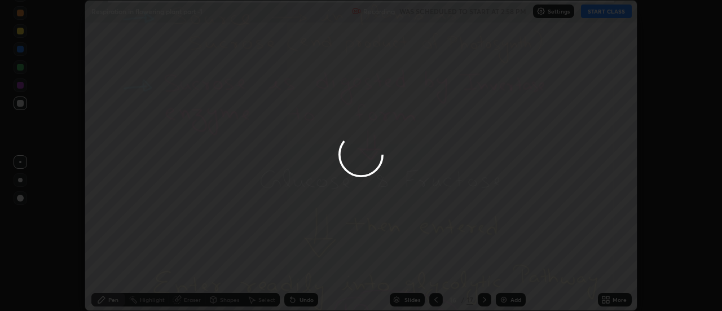
click at [507, 271] on button "Done" at bounding box center [510, 271] width 56 height 23
click at [507, 271] on div at bounding box center [361, 155] width 722 height 311
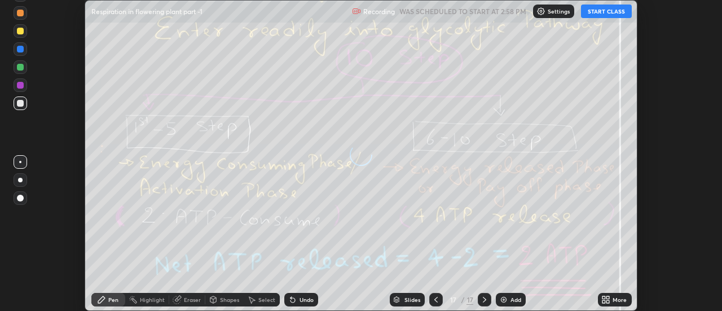
click at [608, 297] on icon at bounding box center [608, 297] width 3 height 3
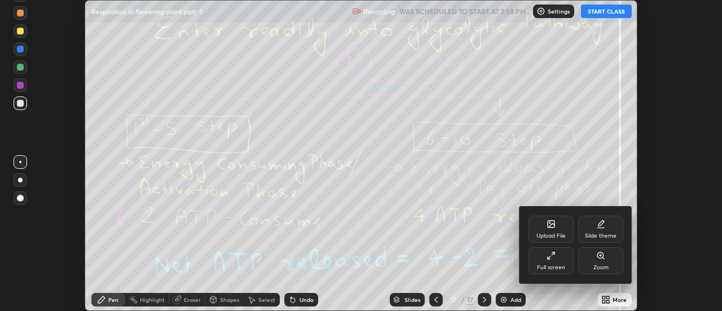
click at [558, 227] on div "Upload File" at bounding box center [551, 229] width 45 height 27
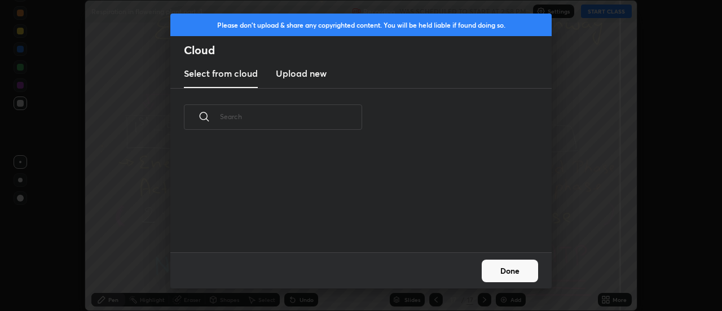
click at [300, 78] on h3 "Upload new" at bounding box center [301, 74] width 51 height 14
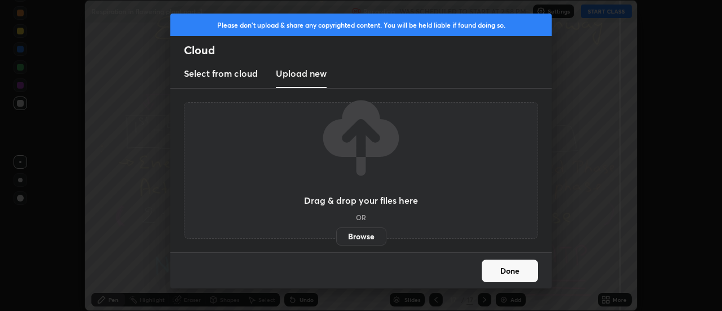
click at [353, 237] on label "Browse" at bounding box center [361, 236] width 50 height 18
click at [336, 237] on input "Browse" at bounding box center [336, 236] width 0 height 18
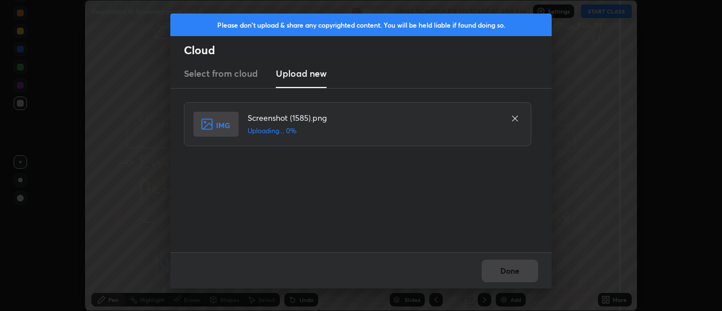
click at [517, 274] on div "Done" at bounding box center [361, 270] width 382 height 36
click at [515, 272] on div "Done" at bounding box center [361, 270] width 382 height 36
click at [512, 272] on div "Done" at bounding box center [361, 270] width 382 height 36
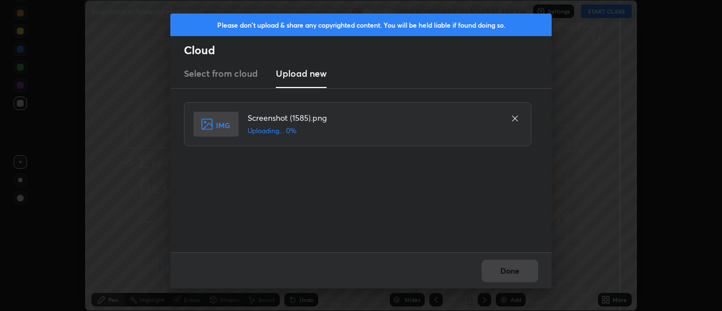
click at [512, 272] on div "Done" at bounding box center [361, 270] width 382 height 36
click at [512, 272] on button "Done" at bounding box center [510, 271] width 56 height 23
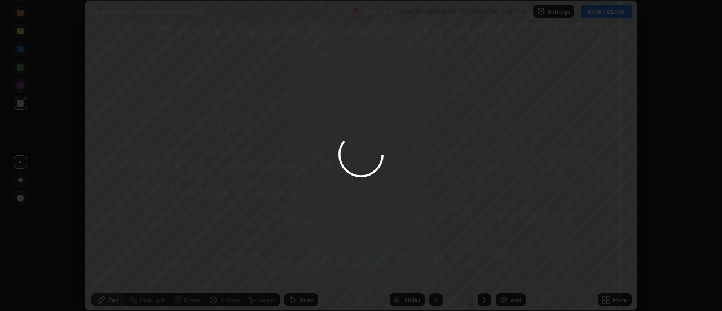
click at [508, 273] on button "Done" at bounding box center [510, 271] width 56 height 23
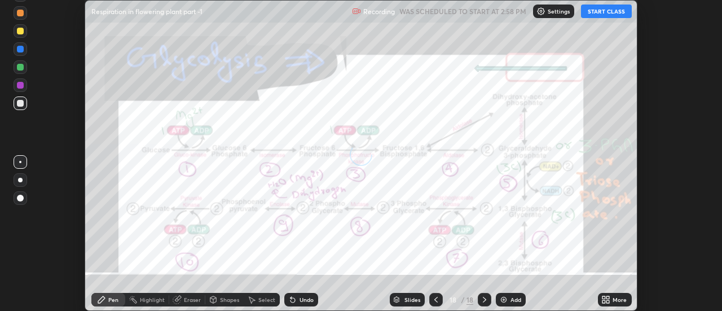
click at [609, 296] on icon at bounding box center [608, 297] width 3 height 3
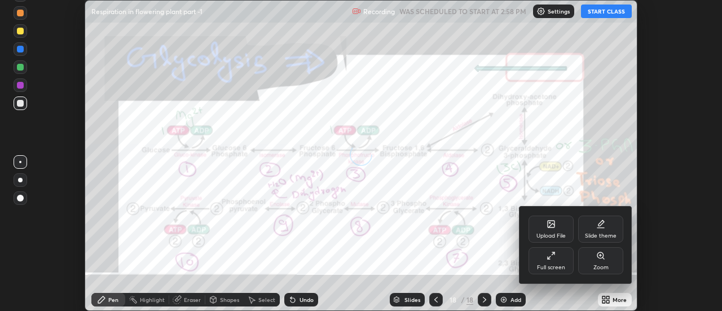
click at [558, 226] on div "Upload File" at bounding box center [551, 229] width 45 height 27
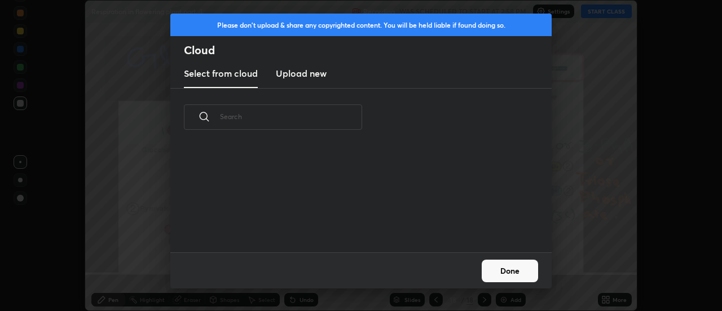
click at [301, 75] on h3 "Upload new" at bounding box center [301, 74] width 51 height 14
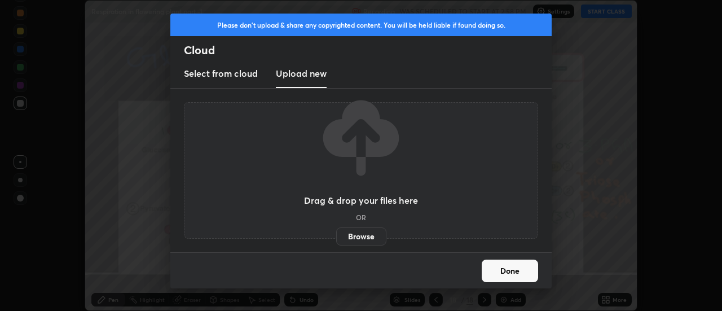
click at [352, 234] on label "Browse" at bounding box center [361, 236] width 50 height 18
click at [336, 234] on input "Browse" at bounding box center [336, 236] width 0 height 18
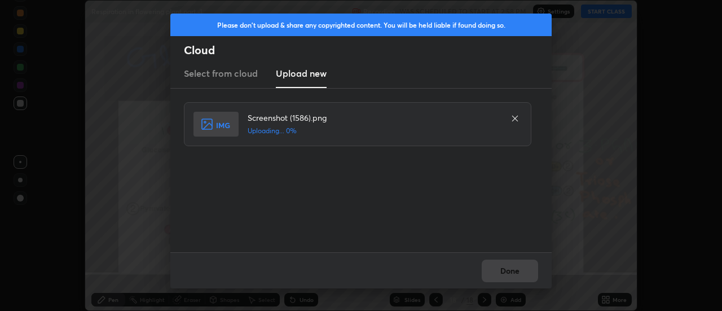
click at [508, 271] on div "Done" at bounding box center [361, 270] width 382 height 36
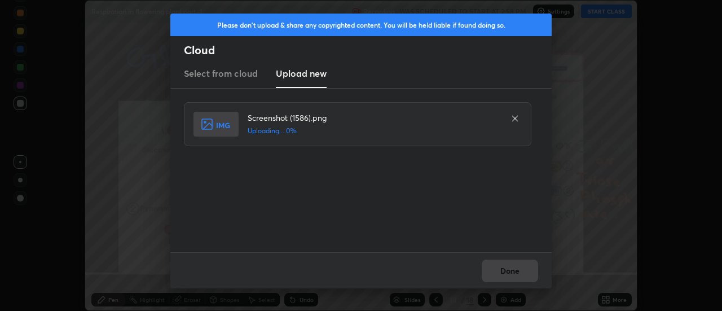
click at [508, 271] on div "Done" at bounding box center [361, 270] width 382 height 36
click at [511, 274] on div "Done" at bounding box center [361, 270] width 382 height 36
click at [511, 274] on button "Done" at bounding box center [510, 271] width 56 height 23
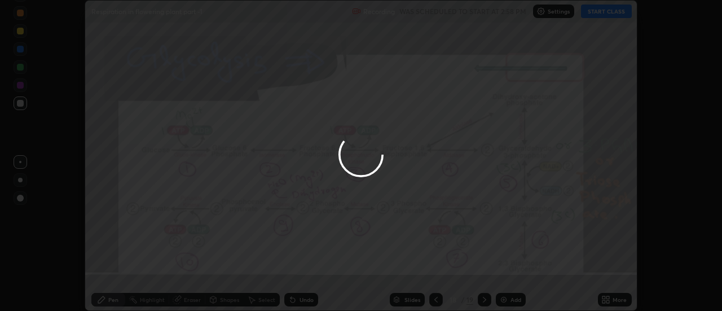
click at [511, 271] on button "Done" at bounding box center [510, 271] width 56 height 23
click at [511, 271] on div at bounding box center [361, 155] width 722 height 311
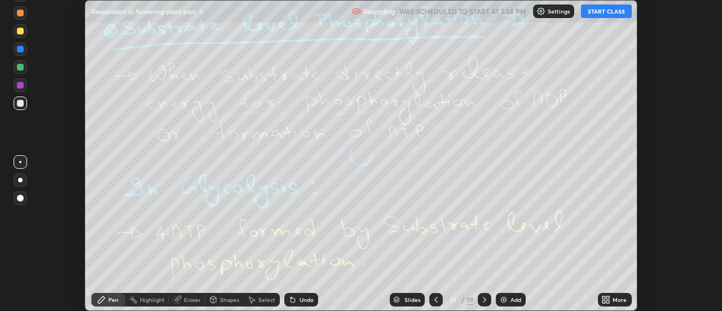
click at [614, 300] on div "More" at bounding box center [620, 300] width 14 height 6
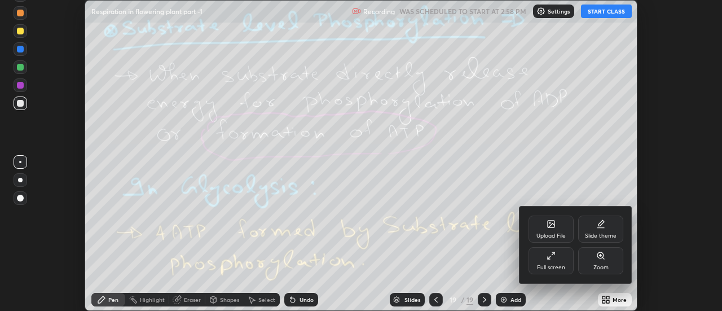
click at [555, 224] on icon at bounding box center [551, 224] width 7 height 7
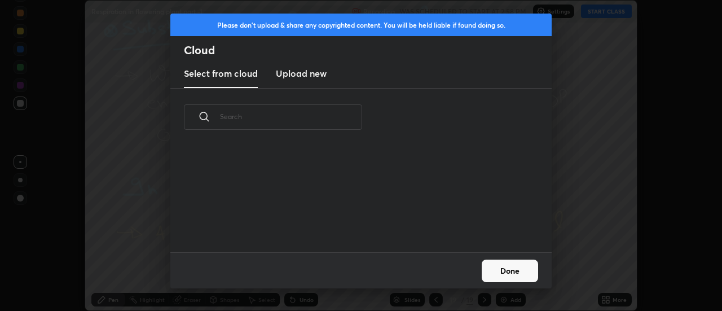
click at [300, 77] on h3 "Upload new" at bounding box center [301, 74] width 51 height 14
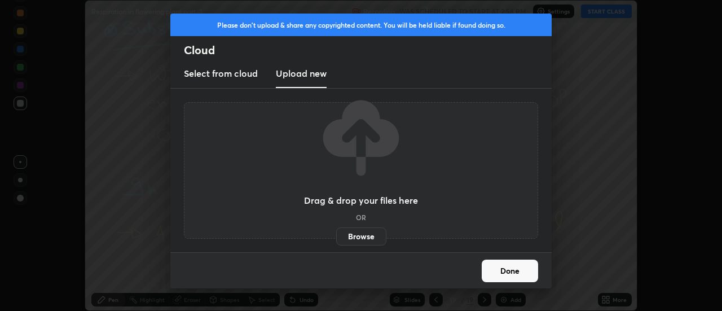
click at [356, 240] on label "Browse" at bounding box center [361, 236] width 50 height 18
click at [336, 240] on input "Browse" at bounding box center [336, 236] width 0 height 18
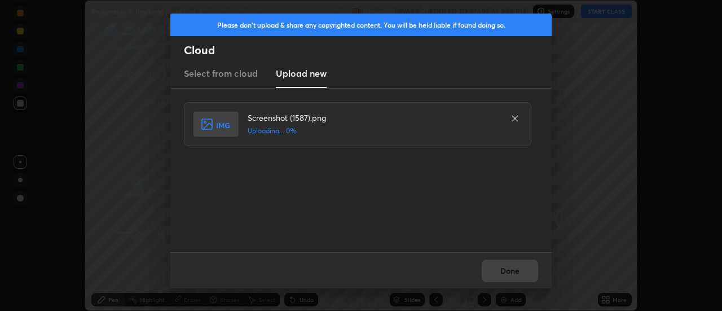
click at [516, 273] on div "Done" at bounding box center [361, 270] width 382 height 36
click at [516, 273] on button "Done" at bounding box center [510, 271] width 56 height 23
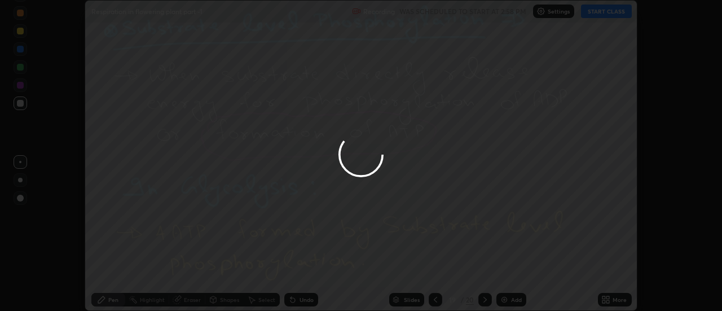
click at [516, 273] on button "Done" at bounding box center [510, 271] width 56 height 23
click at [514, 274] on div at bounding box center [361, 155] width 722 height 311
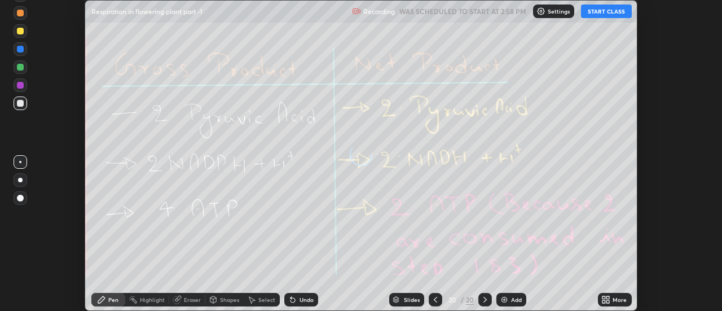
click at [615, 301] on div "More" at bounding box center [620, 300] width 14 height 6
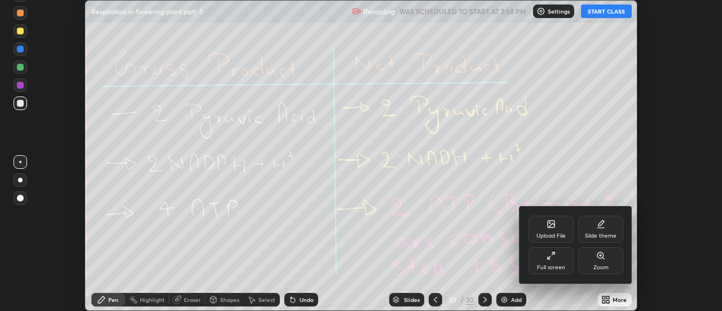
click at [556, 230] on div "Upload File" at bounding box center [551, 229] width 45 height 27
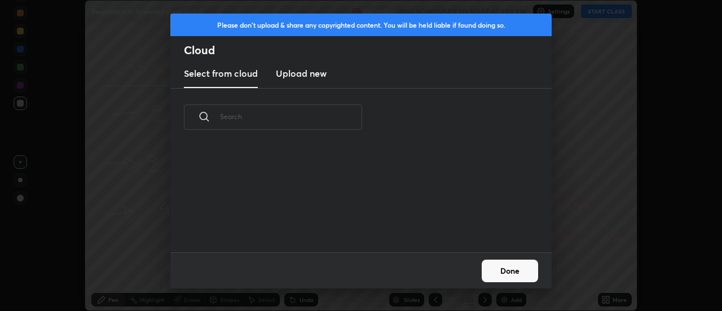
click at [303, 75] on h3 "Upload new" at bounding box center [301, 74] width 51 height 14
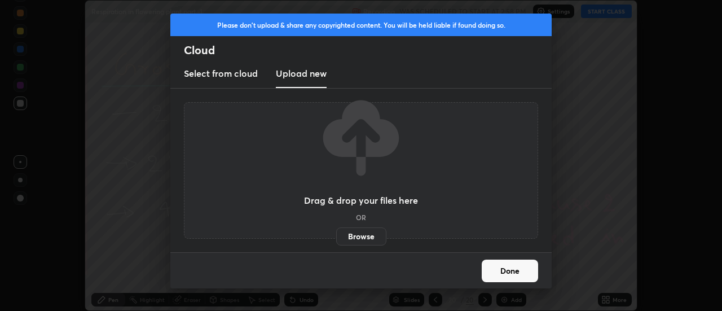
click at [356, 235] on label "Browse" at bounding box center [361, 236] width 50 height 18
click at [336, 235] on input "Browse" at bounding box center [336, 236] width 0 height 18
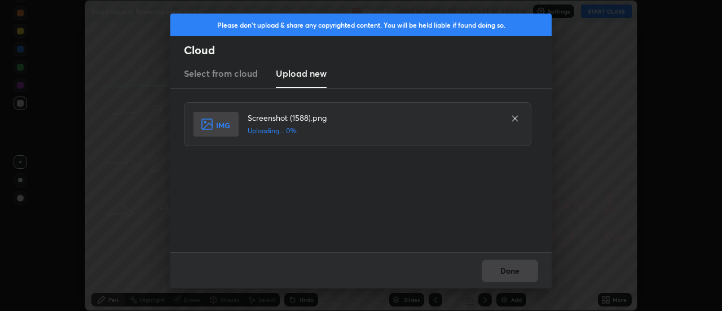
click at [525, 272] on div "Done" at bounding box center [361, 270] width 382 height 36
click at [520, 273] on div "Done" at bounding box center [361, 270] width 382 height 36
click at [519, 271] on div "Done" at bounding box center [361, 270] width 382 height 36
click at [516, 271] on div "Done" at bounding box center [361, 270] width 382 height 36
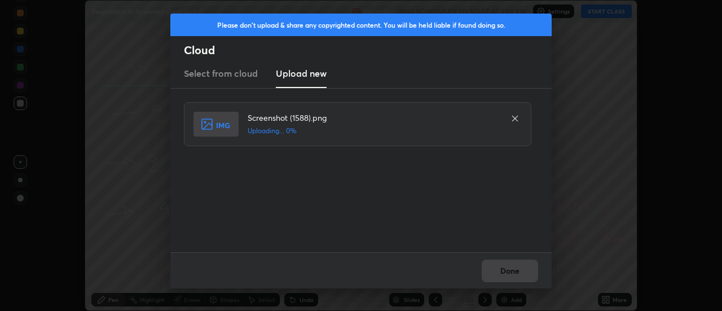
click at [515, 269] on div "Done" at bounding box center [361, 270] width 382 height 36
click at [513, 269] on div "Done" at bounding box center [361, 270] width 382 height 36
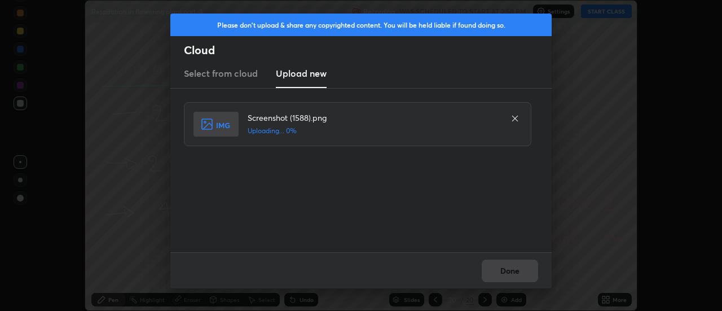
click at [513, 269] on div "Done" at bounding box center [361, 270] width 382 height 36
click at [517, 270] on div "Done" at bounding box center [361, 270] width 382 height 36
click at [517, 270] on button "Done" at bounding box center [510, 271] width 56 height 23
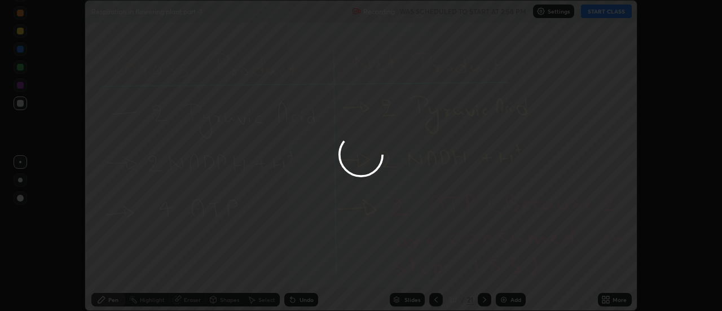
click at [509, 274] on div at bounding box center [361, 155] width 722 height 311
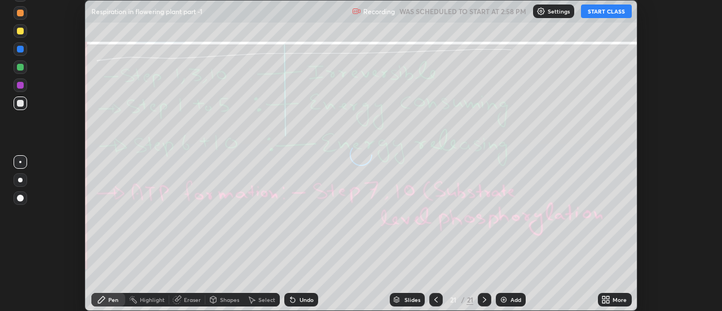
click at [611, 301] on div "More" at bounding box center [615, 300] width 34 height 14
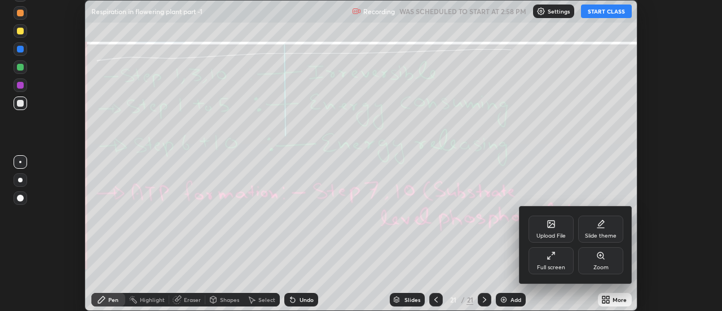
click at [558, 225] on div "Upload File" at bounding box center [551, 229] width 45 height 27
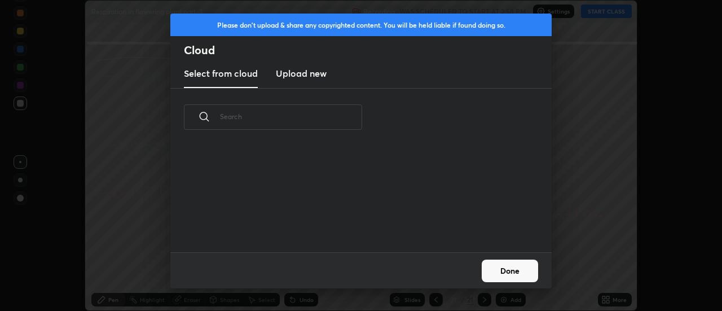
click at [299, 78] on h3 "Upload new" at bounding box center [301, 74] width 51 height 14
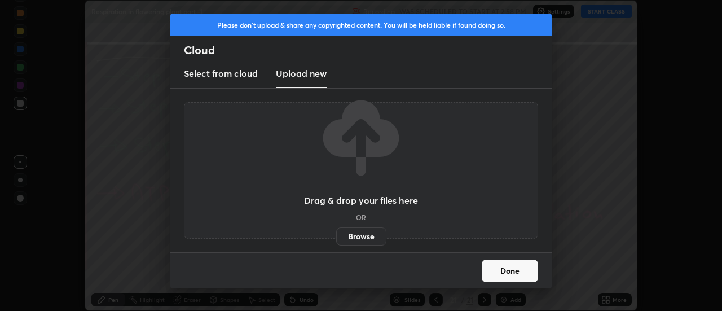
click at [360, 238] on label "Browse" at bounding box center [361, 236] width 50 height 18
click at [336, 238] on input "Browse" at bounding box center [336, 236] width 0 height 18
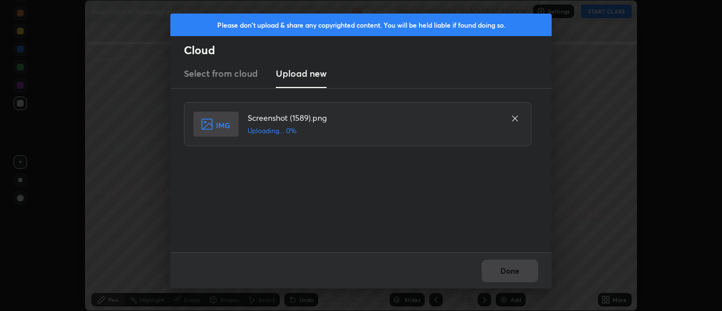
click at [522, 274] on div "Done" at bounding box center [361, 270] width 382 height 36
click at [519, 271] on div "Done" at bounding box center [361, 270] width 382 height 36
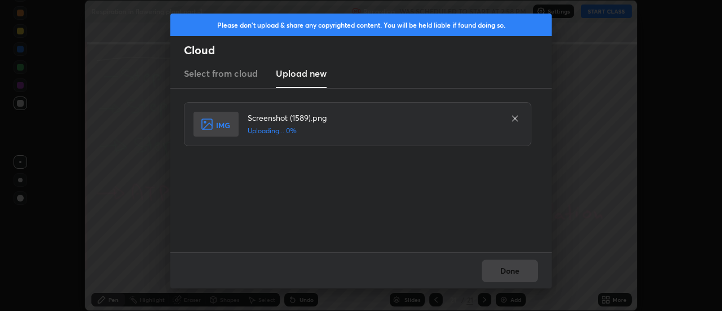
click at [516, 273] on div "Done" at bounding box center [361, 270] width 382 height 36
click at [516, 272] on div "Done" at bounding box center [361, 270] width 382 height 36
click at [516, 272] on button "Done" at bounding box center [510, 271] width 56 height 23
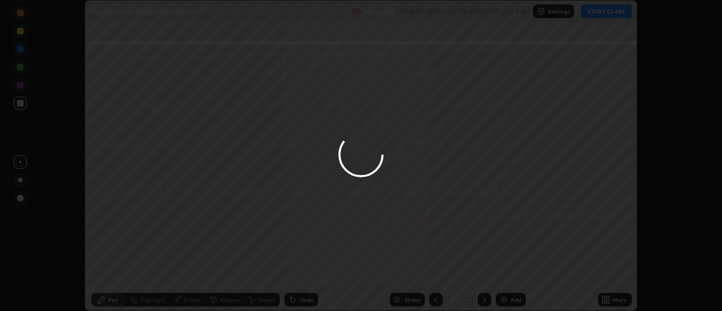
click at [518, 273] on button "Done" at bounding box center [510, 271] width 56 height 23
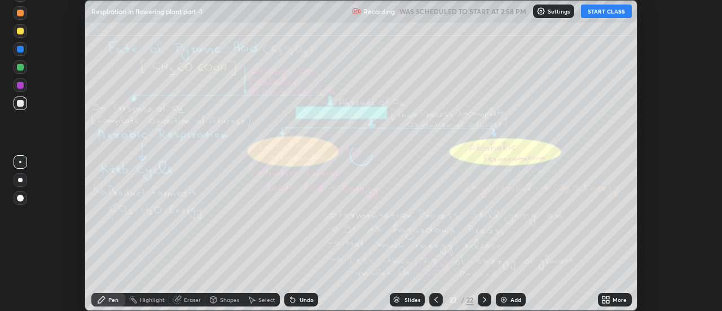
click at [608, 301] on icon at bounding box center [608, 301] width 3 height 3
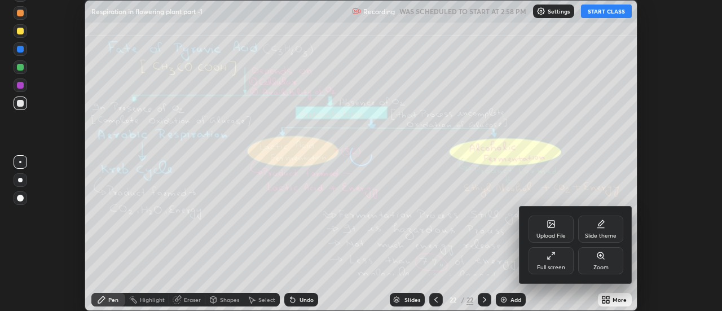
click at [557, 229] on div "Upload File" at bounding box center [551, 229] width 45 height 27
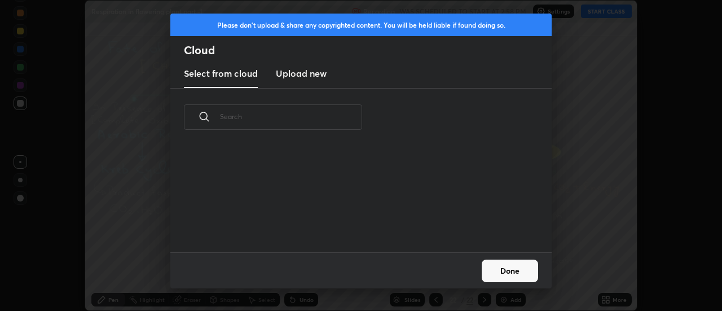
click at [299, 76] on h3 "Upload new" at bounding box center [301, 74] width 51 height 14
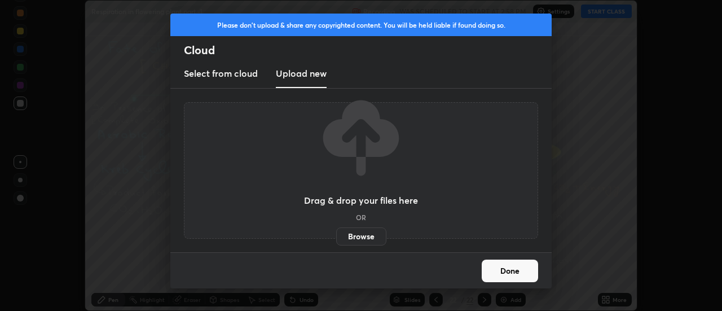
click at [358, 238] on label "Browse" at bounding box center [361, 236] width 50 height 18
click at [336, 238] on input "Browse" at bounding box center [336, 236] width 0 height 18
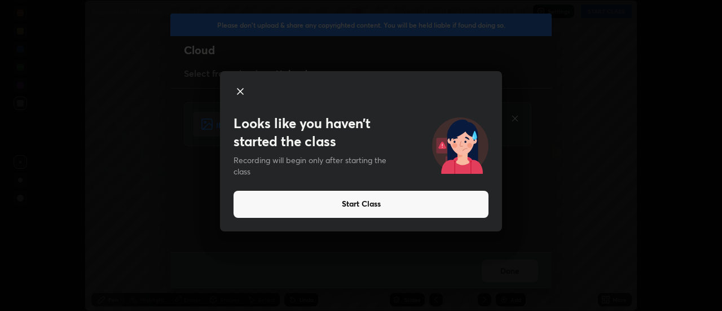
click at [519, 271] on div "Looks like you haven’t started the class Recording will begin only after starti…" at bounding box center [361, 155] width 722 height 311
click at [243, 89] on icon at bounding box center [241, 92] width 6 height 6
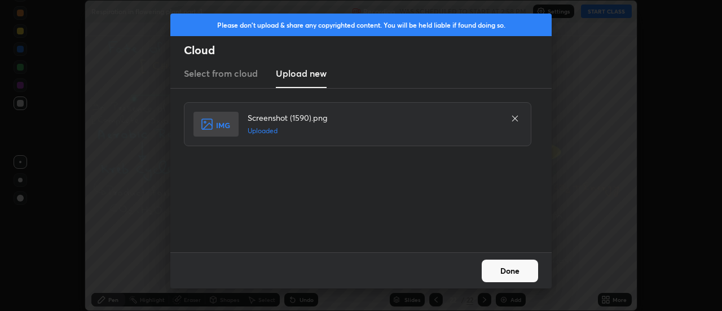
click at [504, 275] on button "Done" at bounding box center [510, 271] width 56 height 23
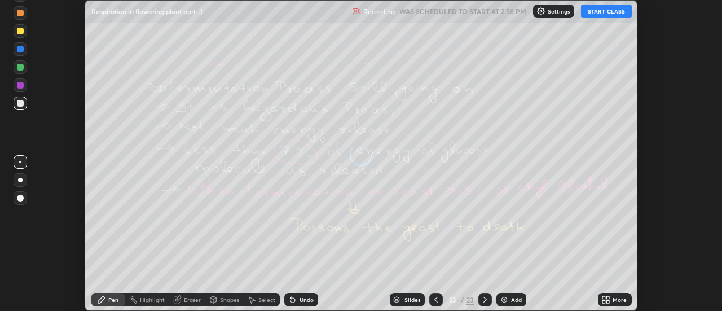
click at [608, 301] on icon at bounding box center [608, 301] width 3 height 3
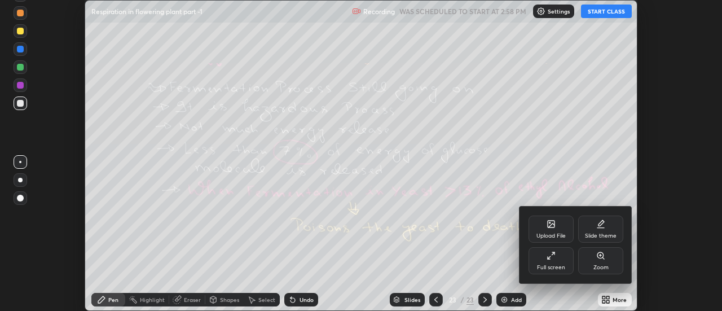
click at [557, 228] on div "Upload File" at bounding box center [551, 229] width 45 height 27
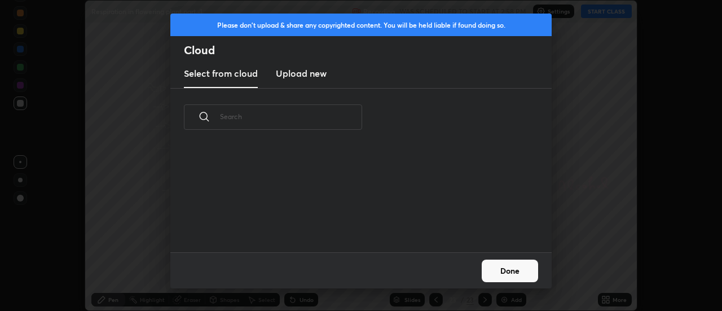
click at [298, 78] on h3 "Upload new" at bounding box center [301, 74] width 51 height 14
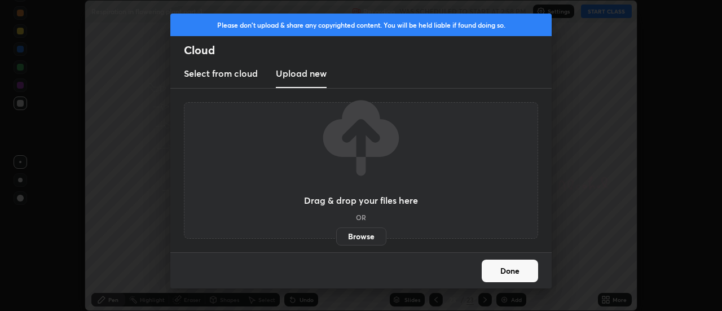
click at [357, 236] on label "Browse" at bounding box center [361, 236] width 50 height 18
click at [336, 236] on input "Browse" at bounding box center [336, 236] width 0 height 18
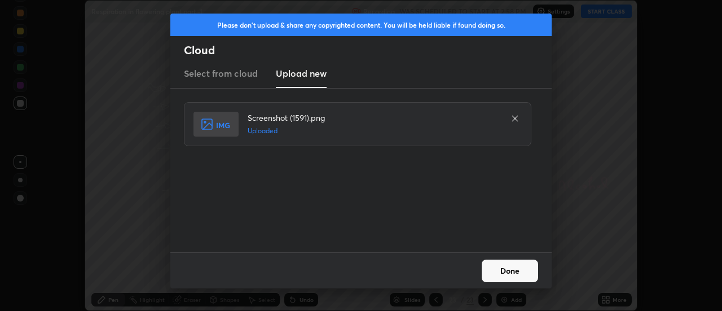
click at [510, 271] on button "Done" at bounding box center [510, 271] width 56 height 23
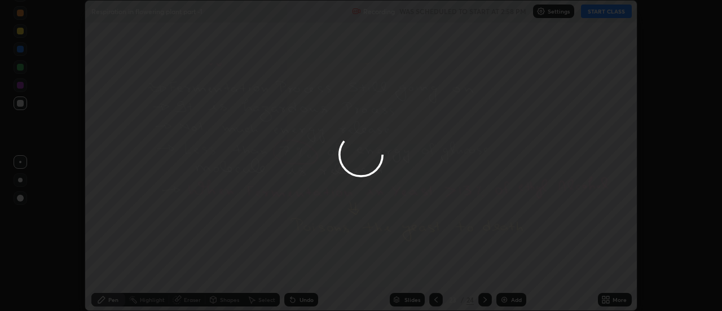
click at [615, 299] on div "More" at bounding box center [620, 300] width 14 height 6
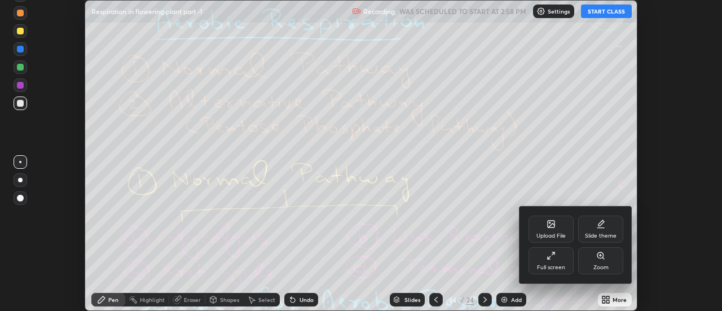
click at [560, 229] on div "Upload File" at bounding box center [551, 229] width 45 height 27
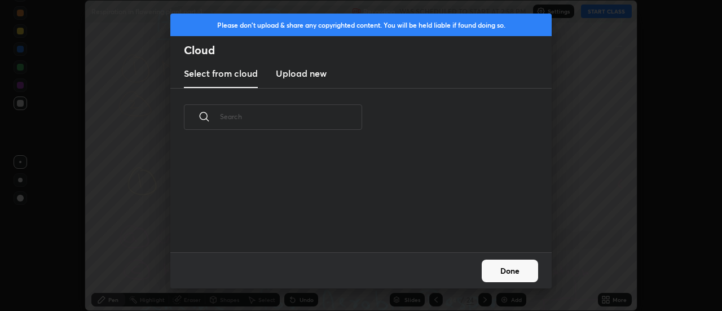
click at [301, 78] on h3 "Upload new" at bounding box center [301, 74] width 51 height 14
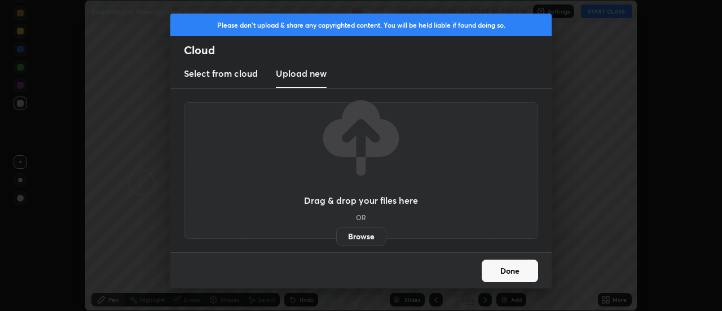
click at [362, 233] on label "Browse" at bounding box center [361, 236] width 50 height 18
click at [336, 233] on input "Browse" at bounding box center [336, 236] width 0 height 18
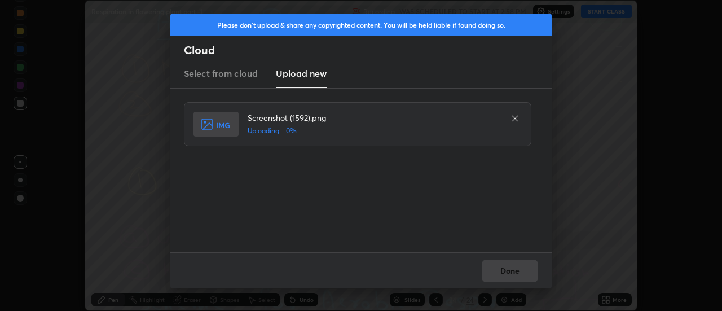
click at [509, 269] on div "Done" at bounding box center [361, 270] width 382 height 36
click at [509, 271] on div "Done" at bounding box center [361, 270] width 382 height 36
click at [509, 271] on button "Done" at bounding box center [510, 271] width 56 height 23
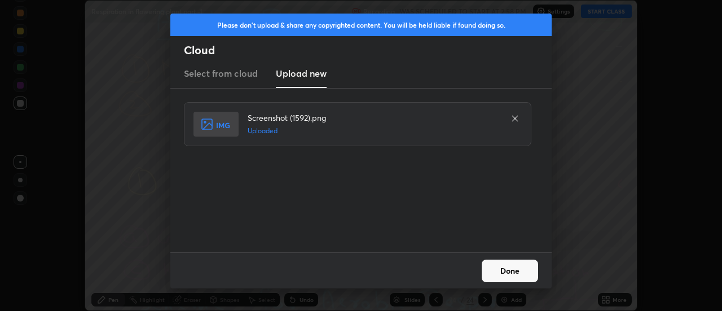
click at [511, 270] on button "Done" at bounding box center [510, 271] width 56 height 23
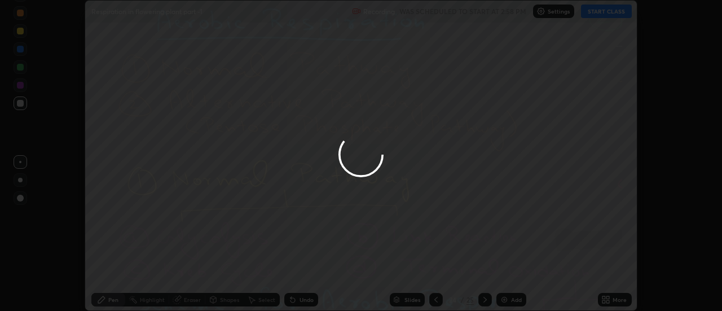
click at [515, 271] on div at bounding box center [361, 155] width 722 height 311
click at [614, 297] on div "More" at bounding box center [620, 300] width 14 height 6
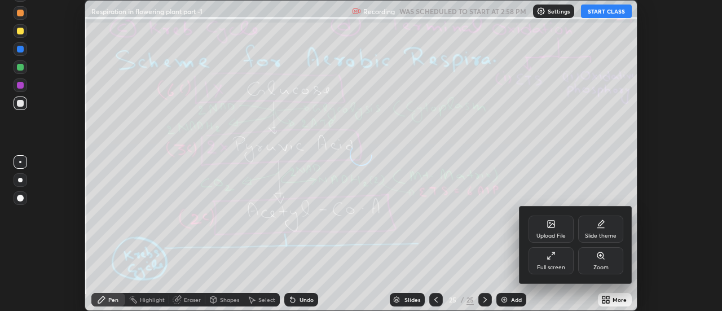
click at [564, 226] on div "Upload File" at bounding box center [551, 229] width 45 height 27
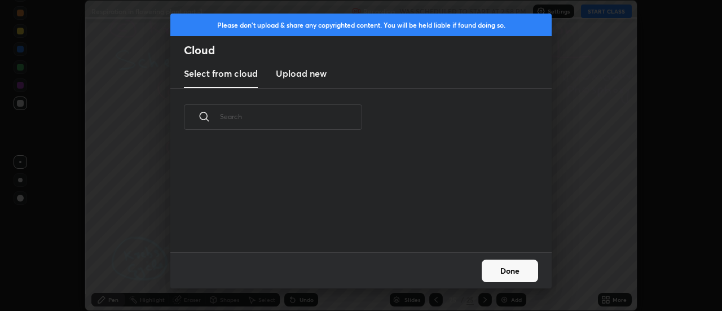
click at [303, 77] on h3 "Upload new" at bounding box center [301, 74] width 51 height 14
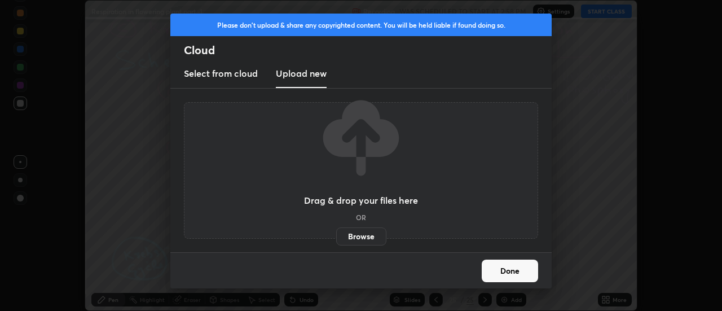
click at [362, 237] on label "Browse" at bounding box center [361, 236] width 50 height 18
click at [336, 237] on input "Browse" at bounding box center [336, 236] width 0 height 18
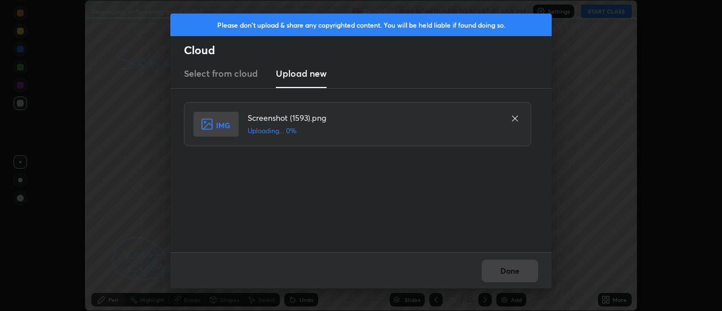
click at [513, 271] on div "Done" at bounding box center [361, 270] width 382 height 36
click at [511, 272] on div "Done" at bounding box center [361, 270] width 382 height 36
click at [511, 272] on button "Done" at bounding box center [510, 271] width 56 height 23
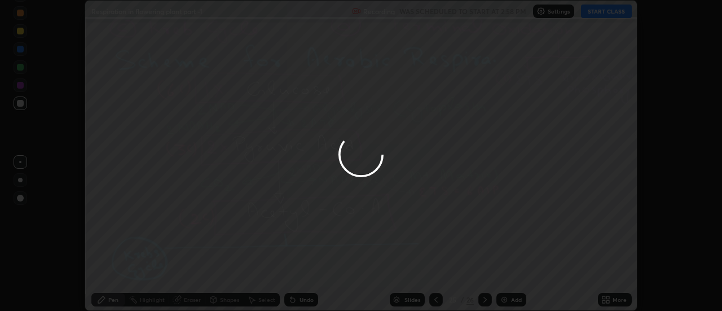
click at [511, 272] on button "Done" at bounding box center [510, 271] width 56 height 23
click at [508, 273] on div at bounding box center [361, 155] width 722 height 311
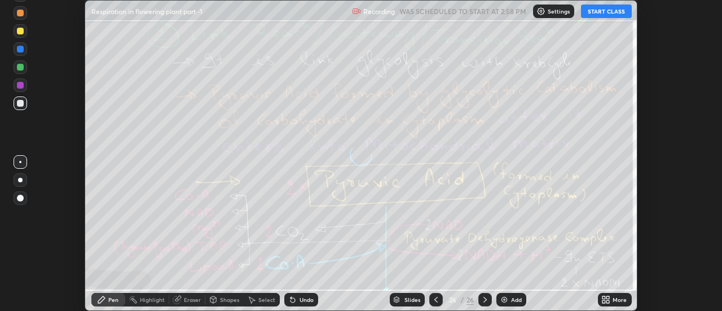
click at [610, 300] on icon at bounding box center [608, 301] width 3 height 3
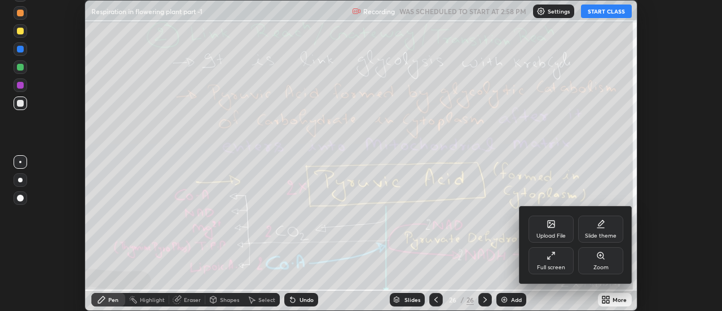
click at [559, 227] on div "Upload File" at bounding box center [551, 229] width 45 height 27
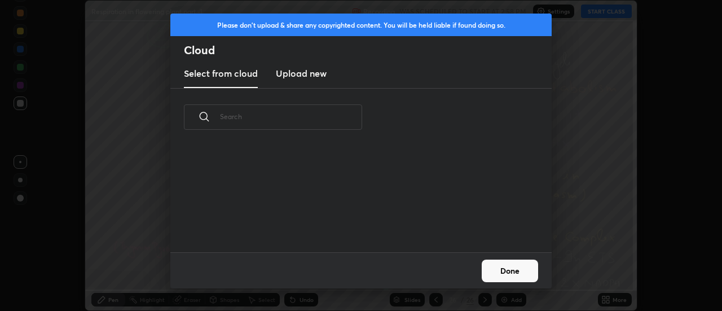
click at [305, 75] on h3 "Upload new" at bounding box center [301, 74] width 51 height 14
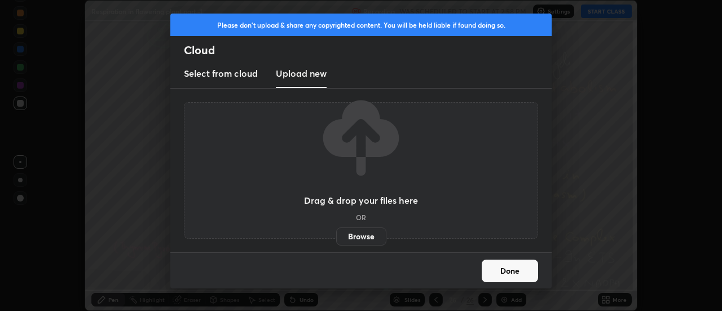
click at [360, 242] on label "Browse" at bounding box center [361, 236] width 50 height 18
click at [336, 242] on input "Browse" at bounding box center [336, 236] width 0 height 18
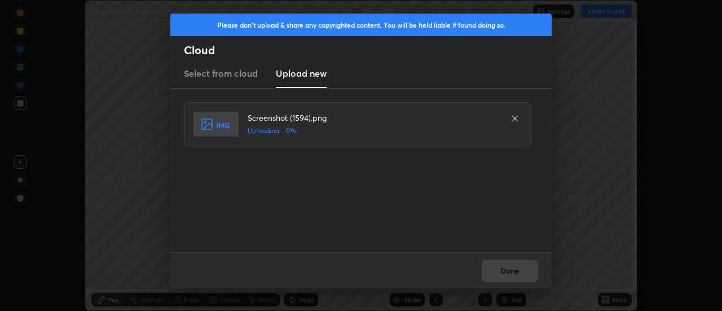
click at [510, 271] on div "Done" at bounding box center [361, 270] width 382 height 36
click at [507, 271] on div "Done" at bounding box center [361, 270] width 382 height 36
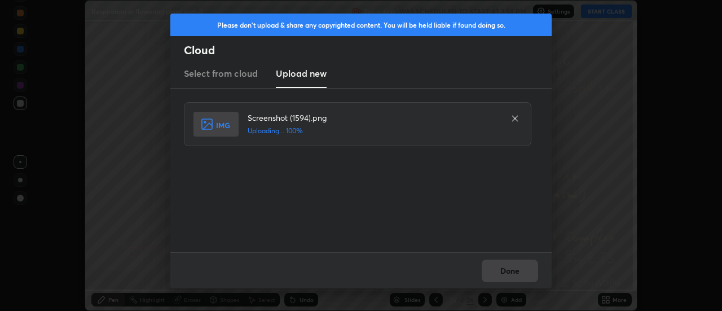
click at [507, 271] on div "Done" at bounding box center [361, 270] width 382 height 36
click at [507, 271] on button "Done" at bounding box center [510, 271] width 56 height 23
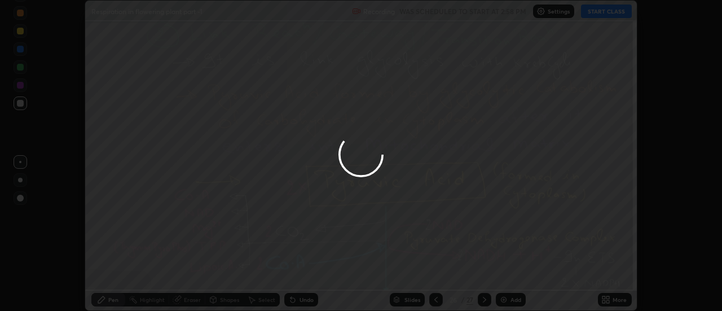
click at [506, 273] on button "Done" at bounding box center [510, 271] width 56 height 23
click at [607, 299] on icon at bounding box center [606, 299] width 9 height 9
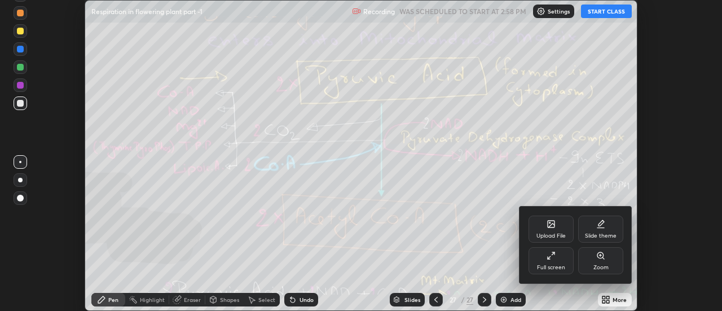
click at [556, 230] on div "Upload File" at bounding box center [551, 229] width 45 height 27
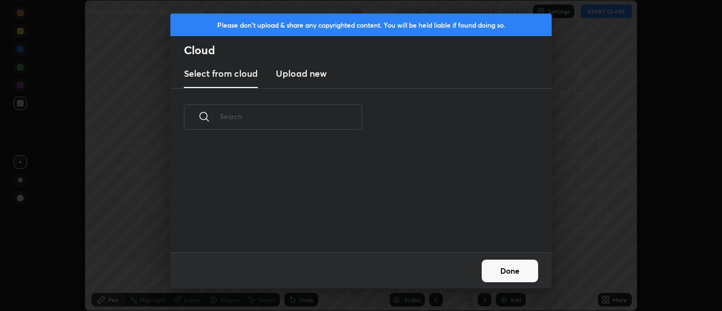
click at [306, 75] on h3 "Upload new" at bounding box center [301, 74] width 51 height 14
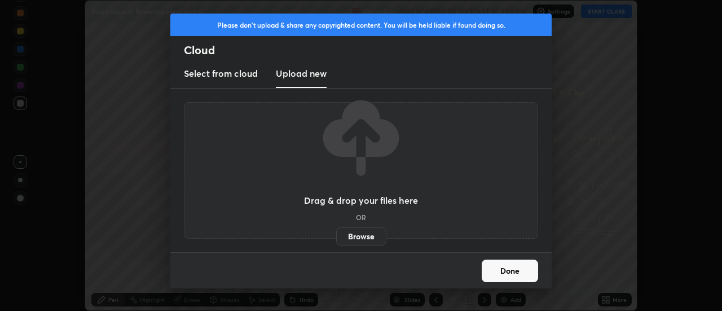
click at [361, 236] on label "Browse" at bounding box center [361, 236] width 50 height 18
click at [336, 236] on input "Browse" at bounding box center [336, 236] width 0 height 18
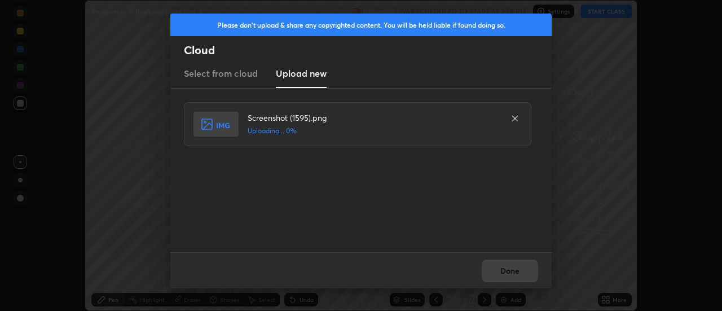
click at [510, 270] on div "Done" at bounding box center [361, 270] width 382 height 36
click at [512, 273] on button "Done" at bounding box center [510, 271] width 56 height 23
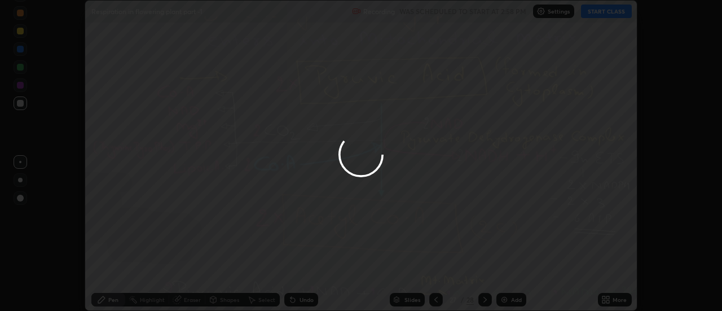
click at [512, 273] on div at bounding box center [361, 155] width 722 height 311
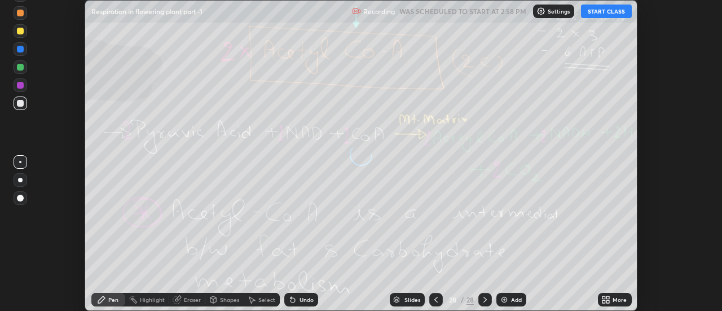
click at [608, 297] on icon at bounding box center [608, 297] width 3 height 3
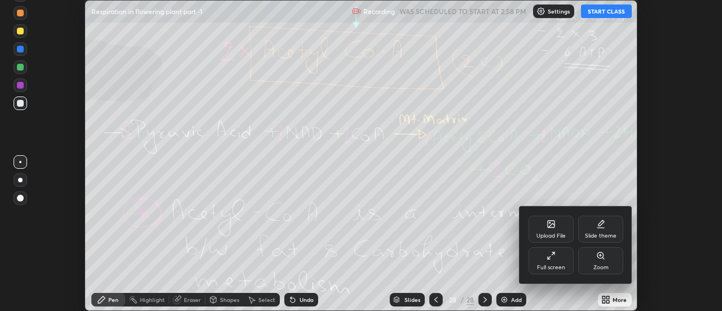
click at [559, 225] on div "Upload File" at bounding box center [551, 229] width 45 height 27
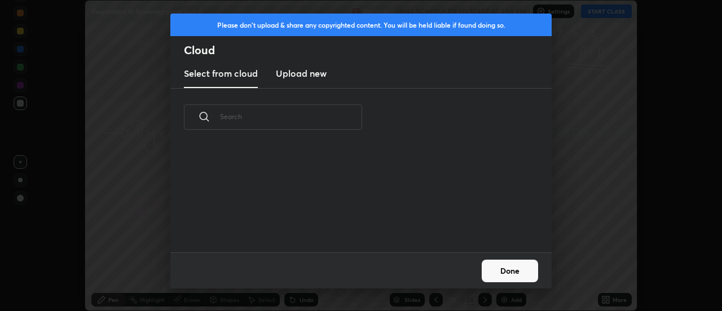
click at [309, 75] on h3 "Upload new" at bounding box center [301, 74] width 51 height 14
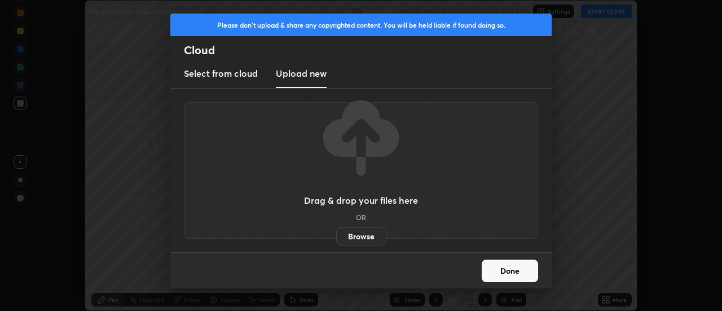
click at [360, 234] on label "Browse" at bounding box center [361, 236] width 50 height 18
click at [336, 234] on input "Browse" at bounding box center [336, 236] width 0 height 18
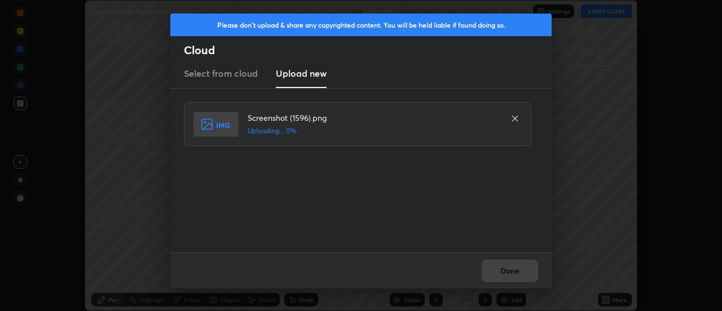
click at [512, 273] on div "Done" at bounding box center [361, 270] width 382 height 36
click at [509, 272] on div "Done" at bounding box center [361, 270] width 382 height 36
click at [507, 273] on div "Done" at bounding box center [361, 270] width 382 height 36
click at [507, 273] on button "Done" at bounding box center [510, 271] width 56 height 23
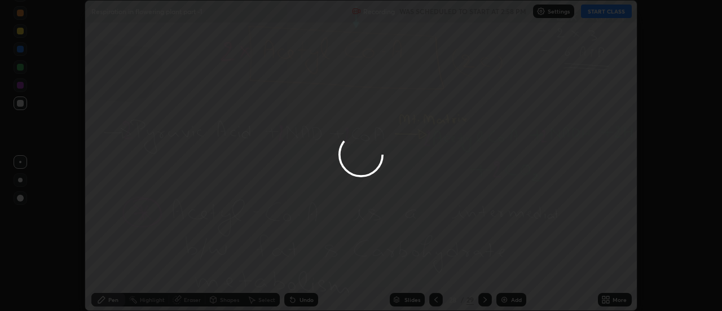
click at [507, 273] on div at bounding box center [361, 155] width 722 height 311
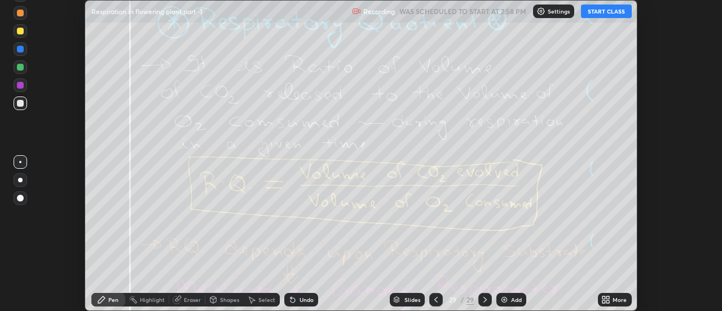
click at [608, 297] on icon at bounding box center [608, 297] width 3 height 3
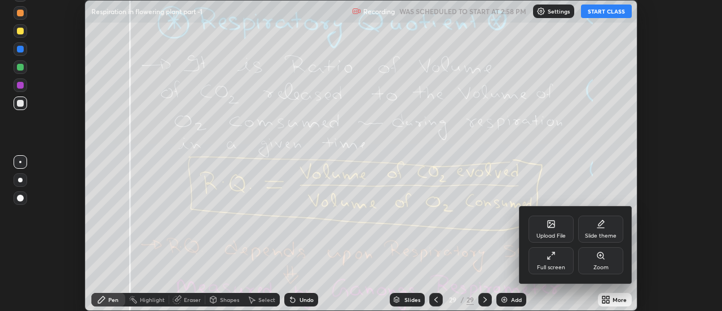
click at [559, 226] on div "Upload File" at bounding box center [551, 229] width 45 height 27
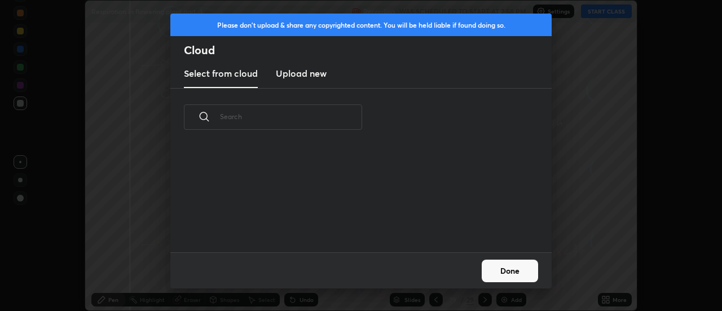
click at [296, 75] on h3 "Upload new" at bounding box center [301, 74] width 51 height 14
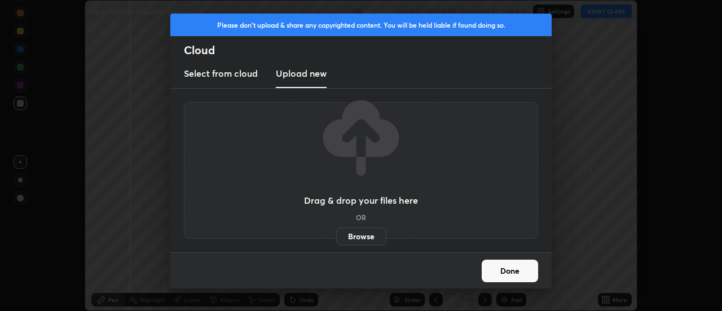
click at [356, 229] on label "Browse" at bounding box center [361, 236] width 50 height 18
click at [336, 229] on input "Browse" at bounding box center [336, 236] width 0 height 18
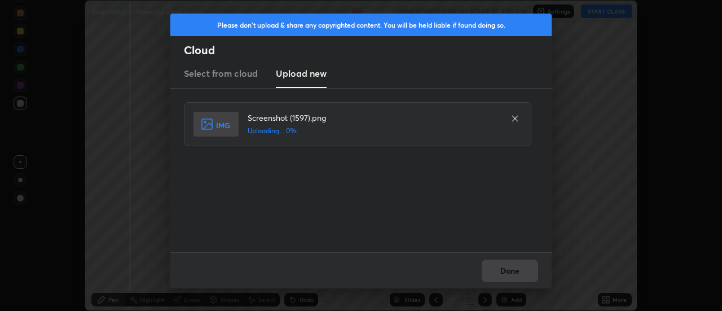
click at [520, 272] on div "Done" at bounding box center [361, 270] width 382 height 36
click at [519, 275] on div "Done" at bounding box center [361, 270] width 382 height 36
click at [517, 276] on div "Done" at bounding box center [361, 270] width 382 height 36
click at [516, 273] on div "Done" at bounding box center [361, 270] width 382 height 36
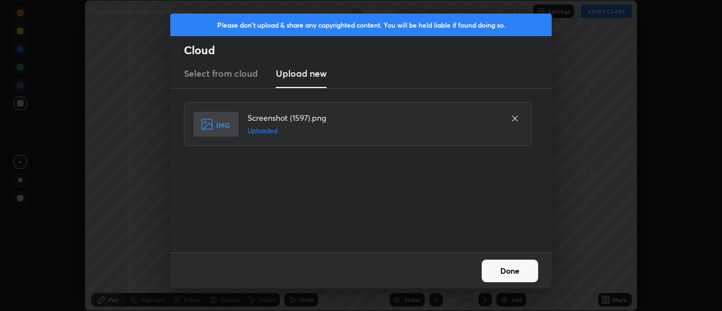
click at [516, 273] on button "Done" at bounding box center [510, 271] width 56 height 23
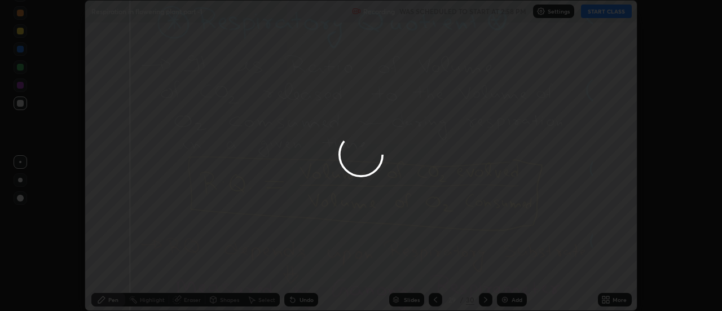
click at [514, 272] on div at bounding box center [361, 155] width 722 height 311
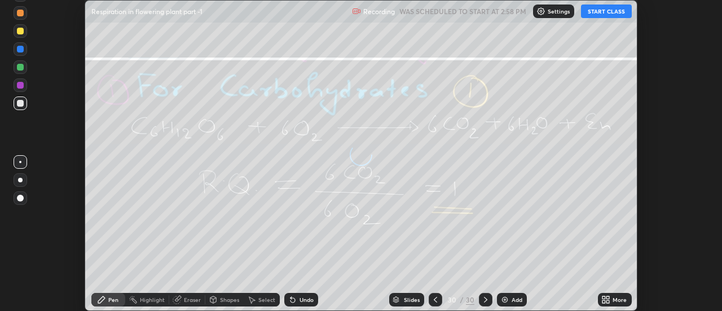
click at [612, 299] on div "More" at bounding box center [615, 300] width 34 height 14
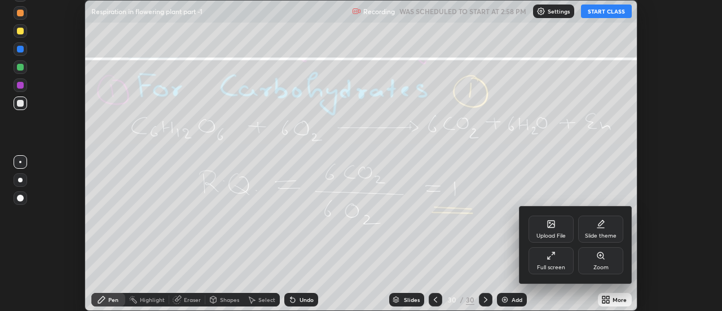
click at [558, 230] on div "Upload File" at bounding box center [551, 229] width 45 height 27
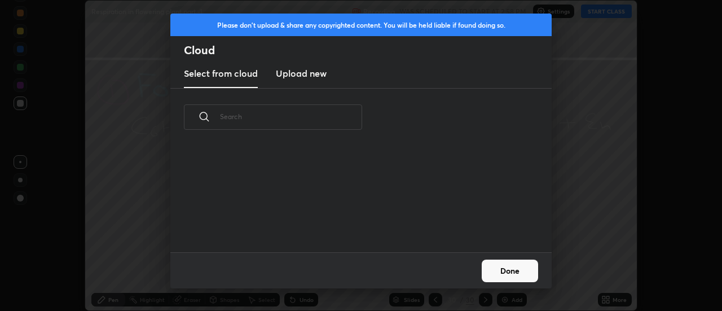
click at [297, 76] on h3 "Upload new" at bounding box center [301, 74] width 51 height 14
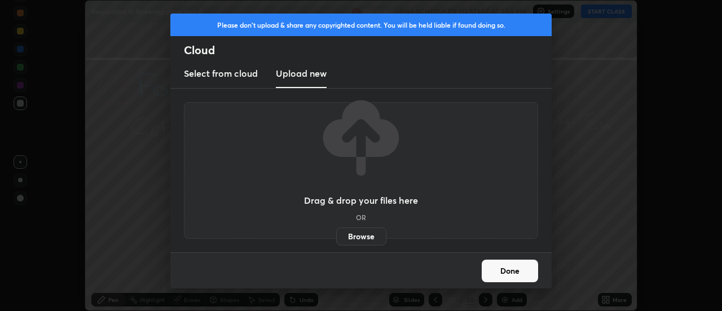
click at [357, 238] on label "Browse" at bounding box center [361, 236] width 50 height 18
click at [336, 238] on input "Browse" at bounding box center [336, 236] width 0 height 18
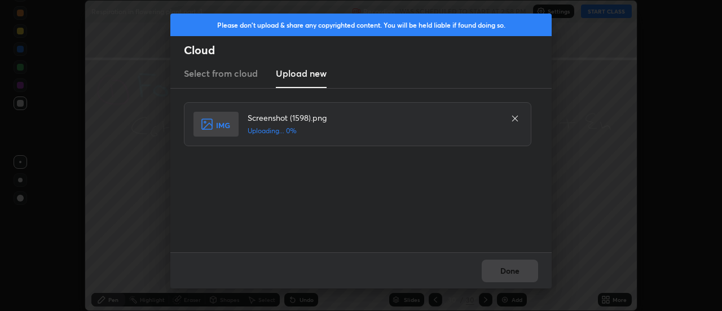
click at [512, 271] on div "Done" at bounding box center [361, 270] width 382 height 36
click at [510, 272] on div "Done" at bounding box center [361, 270] width 382 height 36
click at [510, 272] on button "Done" at bounding box center [510, 271] width 56 height 23
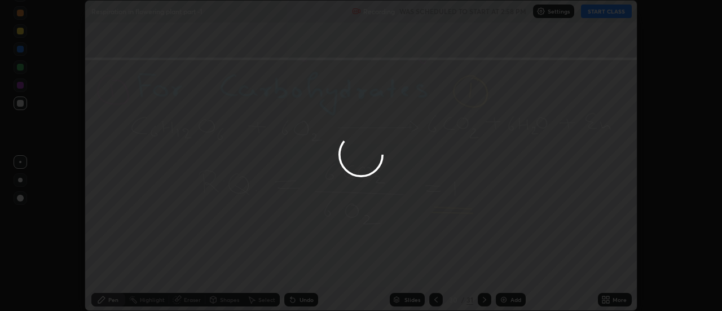
click at [510, 272] on button "Done" at bounding box center [510, 271] width 56 height 23
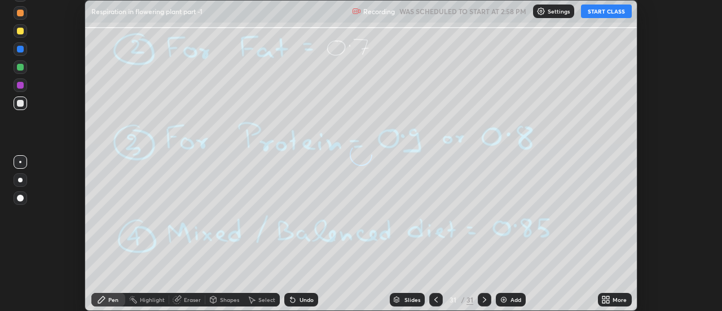
click at [612, 300] on div "More" at bounding box center [615, 300] width 34 height 14
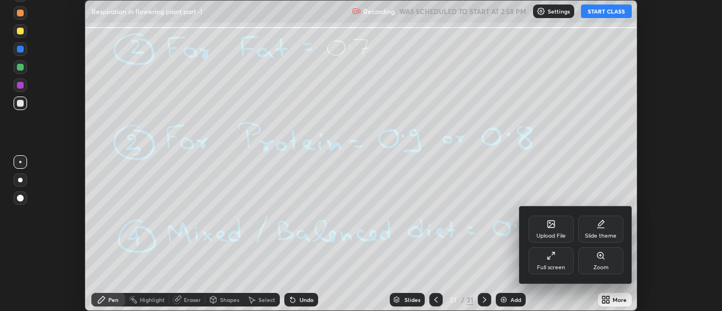
click at [554, 230] on div "Upload File" at bounding box center [551, 229] width 45 height 27
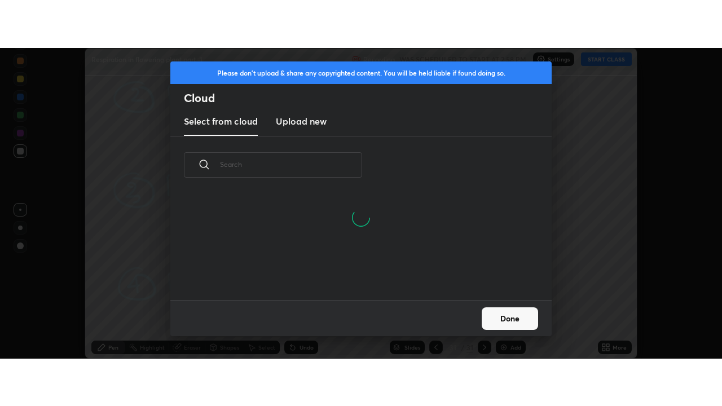
scroll to position [4, 6]
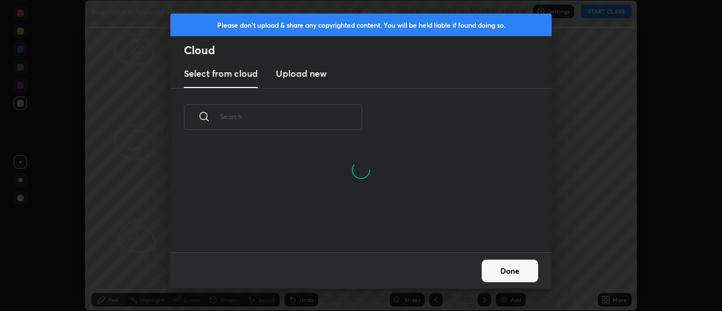
click at [303, 77] on h3 "Upload new" at bounding box center [301, 74] width 51 height 14
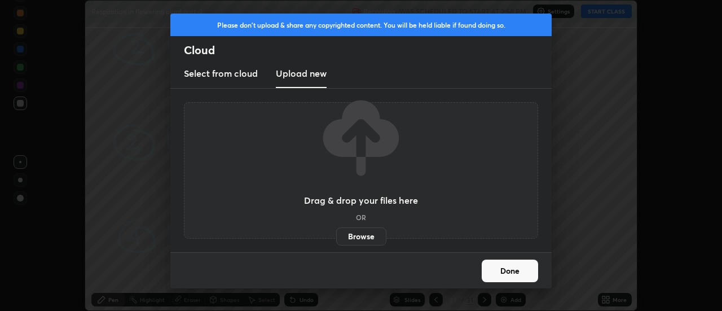
click at [354, 236] on label "Browse" at bounding box center [361, 236] width 50 height 18
click at [336, 236] on input "Browse" at bounding box center [336, 236] width 0 height 18
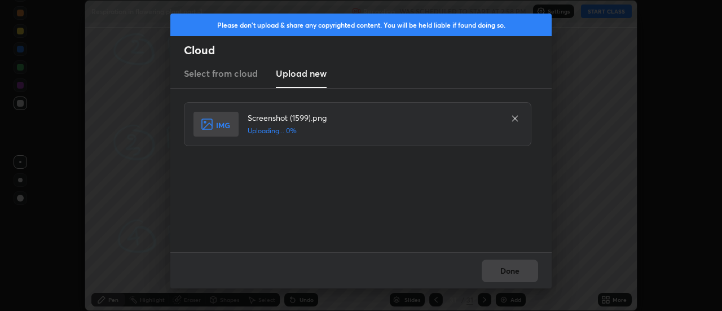
click at [513, 270] on div "Done" at bounding box center [361, 270] width 382 height 36
click at [510, 271] on div "Done" at bounding box center [361, 270] width 382 height 36
click at [507, 272] on button "Done" at bounding box center [510, 271] width 56 height 23
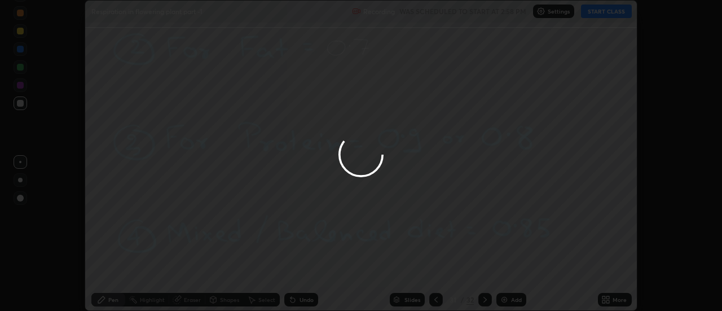
click at [505, 271] on button "Done" at bounding box center [510, 271] width 56 height 23
click at [505, 271] on div at bounding box center [361, 155] width 722 height 311
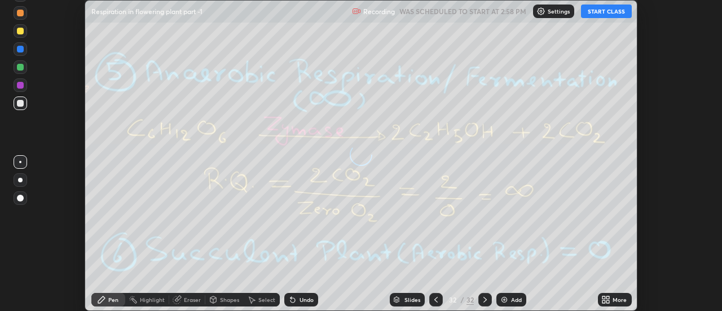
click at [435, 300] on icon at bounding box center [436, 299] width 9 height 9
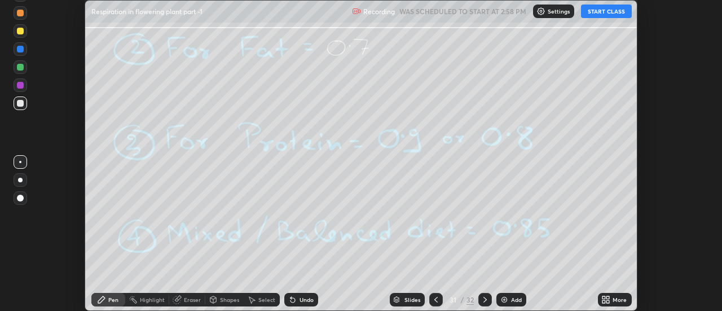
click at [435, 300] on icon at bounding box center [436, 299] width 9 height 9
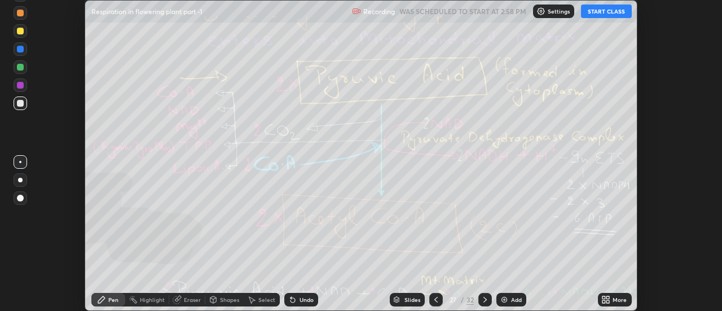
click at [435, 300] on icon at bounding box center [436, 299] width 9 height 9
click at [433, 298] on icon at bounding box center [436, 299] width 9 height 9
click at [435, 300] on icon at bounding box center [436, 299] width 9 height 9
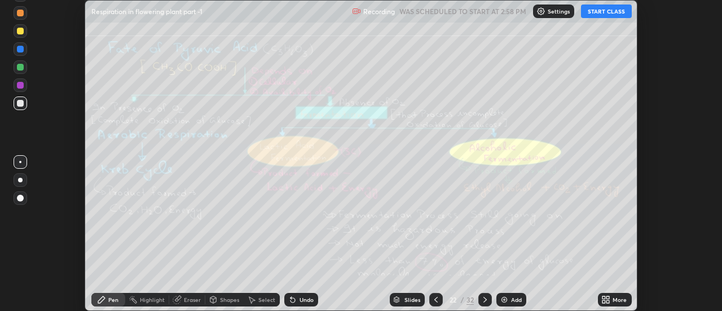
click at [435, 300] on icon at bounding box center [436, 299] width 9 height 9
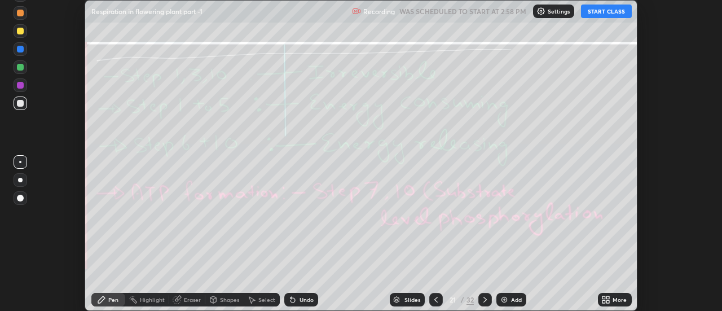
click at [435, 300] on icon at bounding box center [436, 299] width 9 height 9
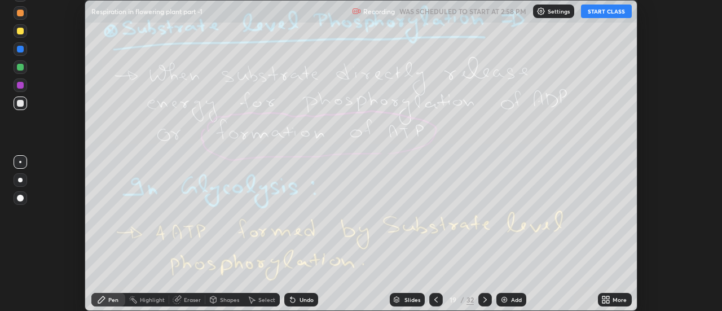
click at [435, 300] on icon at bounding box center [436, 299] width 9 height 9
click at [435, 299] on icon at bounding box center [436, 300] width 3 height 6
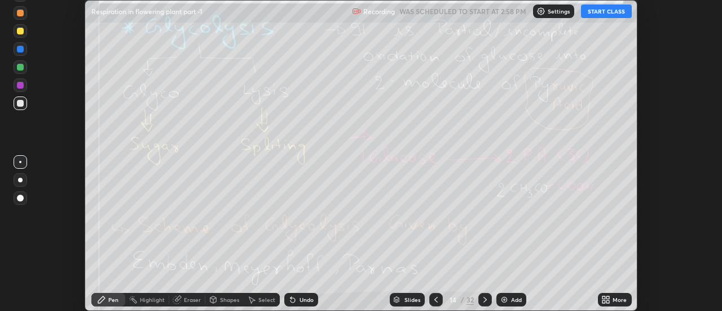
click at [435, 299] on icon at bounding box center [436, 300] width 3 height 6
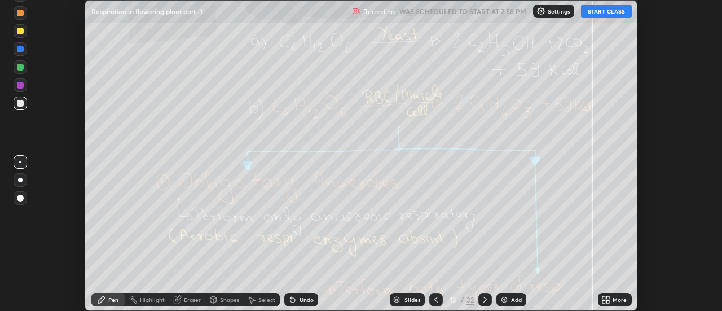
click at [435, 299] on icon at bounding box center [436, 300] width 3 height 6
click at [434, 302] on icon at bounding box center [436, 299] width 9 height 9
click at [434, 297] on icon at bounding box center [436, 299] width 9 height 9
click at [436, 295] on icon at bounding box center [436, 299] width 9 height 9
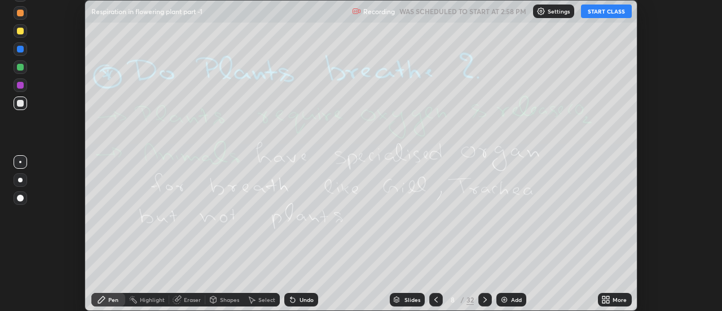
click at [436, 298] on icon at bounding box center [436, 300] width 3 height 6
click at [435, 300] on icon at bounding box center [436, 299] width 9 height 9
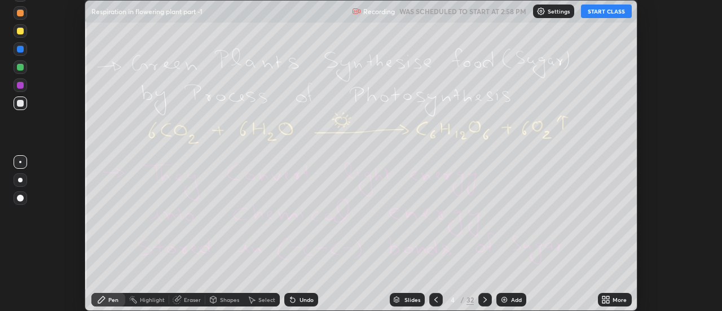
click at [435, 299] on icon at bounding box center [436, 299] width 9 height 9
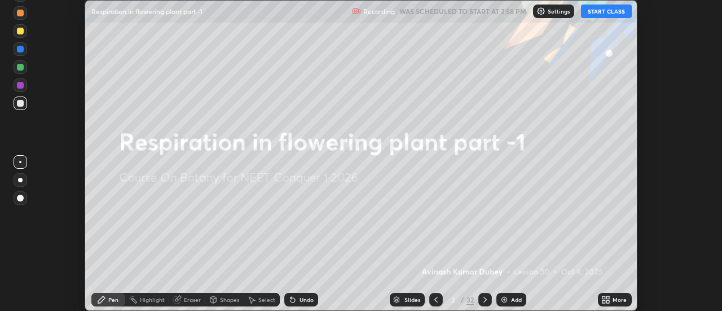
click at [435, 299] on icon at bounding box center [436, 299] width 9 height 9
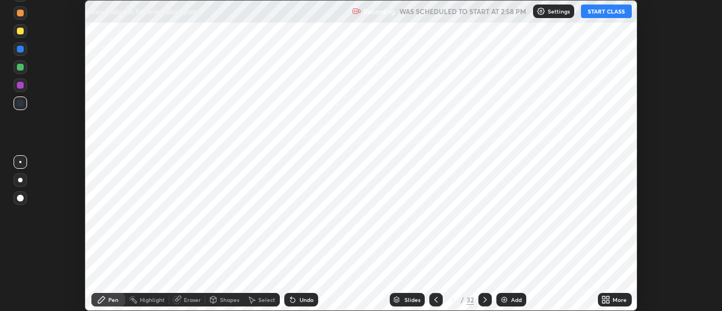
click at [435, 299] on icon at bounding box center [436, 299] width 9 height 9
click at [484, 300] on icon at bounding box center [485, 299] width 9 height 9
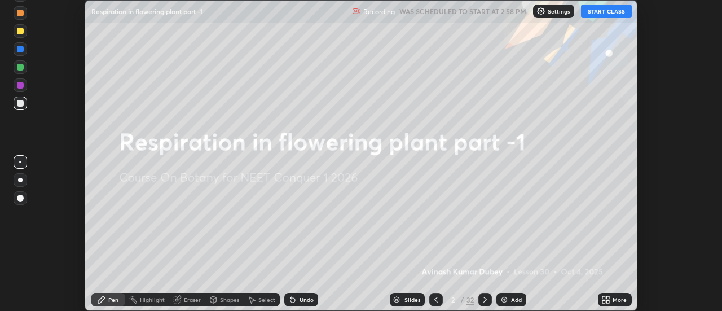
click at [614, 294] on div "More" at bounding box center [615, 300] width 34 height 14
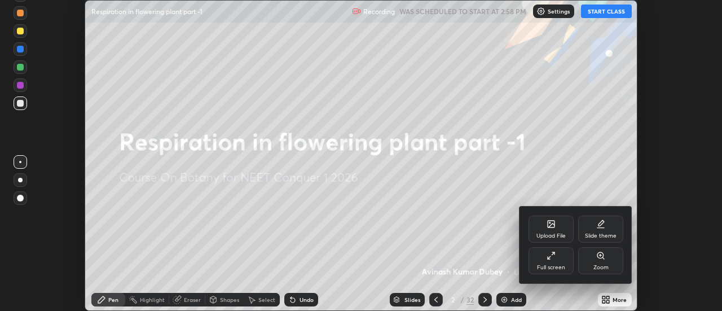
click at [559, 258] on div "Full screen" at bounding box center [551, 260] width 45 height 27
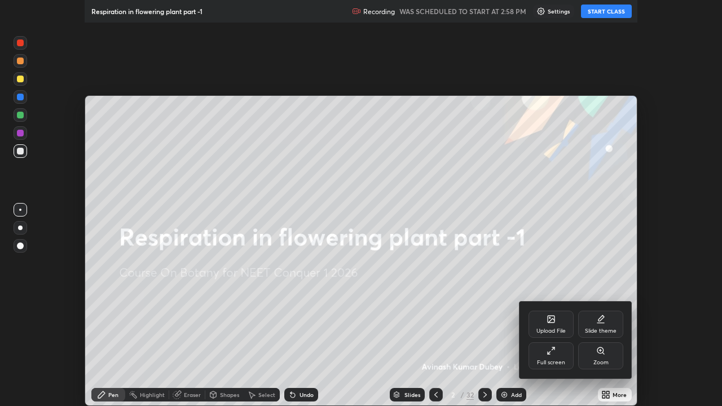
scroll to position [406, 722]
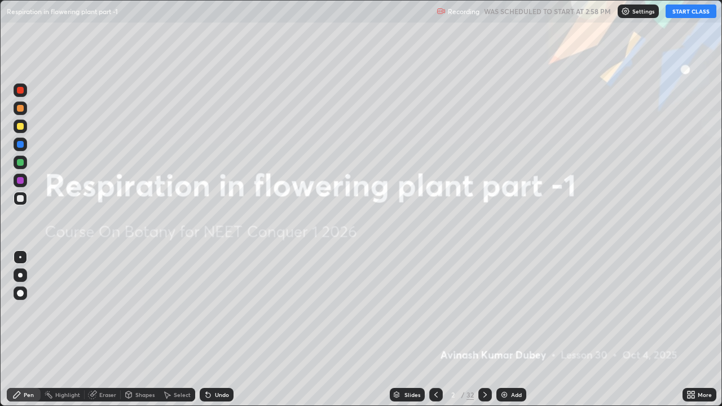
click at [687, 11] on button "START CLASS" at bounding box center [691, 12] width 51 height 14
click at [486, 310] on icon at bounding box center [485, 395] width 9 height 9
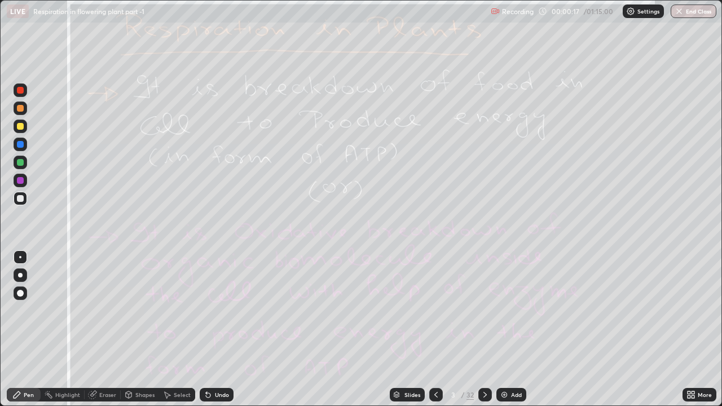
click at [63, 310] on div "Highlight" at bounding box center [67, 395] width 25 height 6
click at [102, 310] on div "Eraser" at bounding box center [107, 395] width 17 height 6
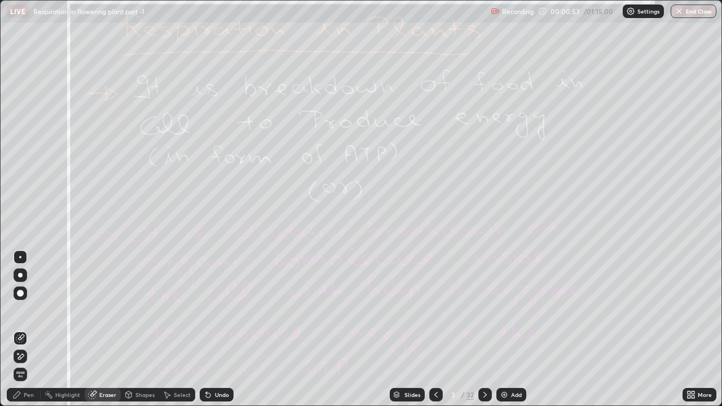
click at [24, 310] on span "Erase all" at bounding box center [20, 374] width 12 height 7
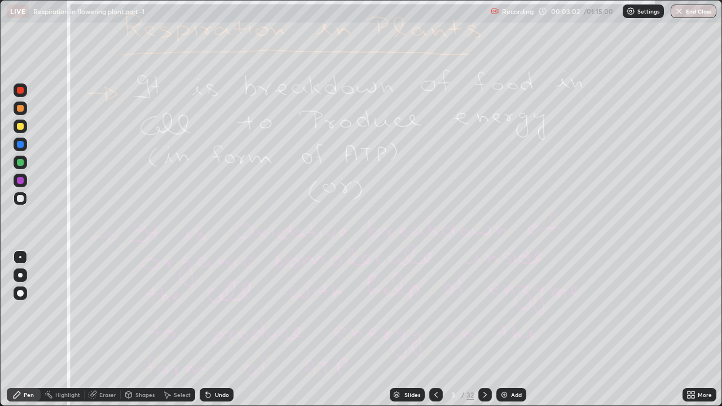
click at [108, 310] on div "Eraser" at bounding box center [107, 395] width 17 height 6
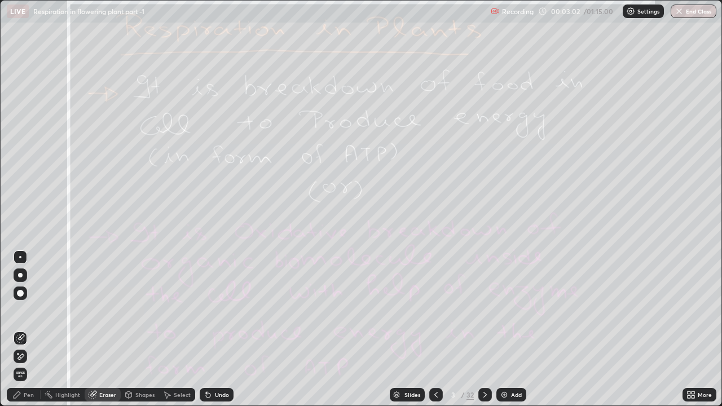
click at [20, 310] on span "Erase all" at bounding box center [20, 374] width 12 height 7
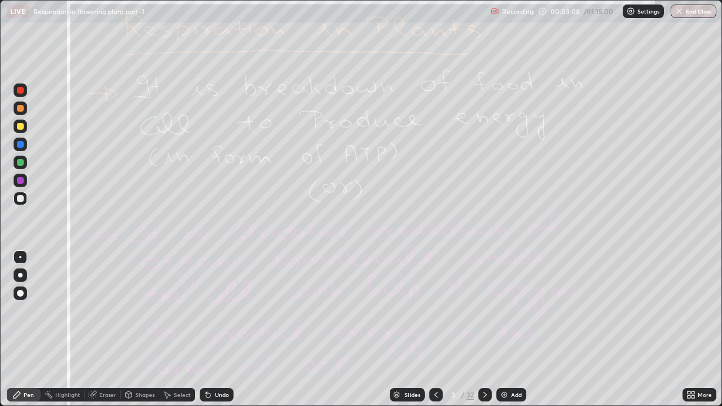
click at [484, 310] on icon at bounding box center [485, 395] width 9 height 9
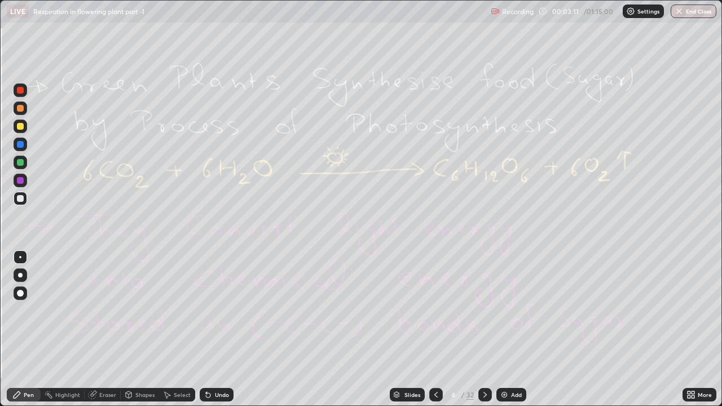
click at [68, 310] on div "Highlight" at bounding box center [67, 395] width 25 height 6
click at [107, 310] on div "Eraser" at bounding box center [107, 395] width 17 height 6
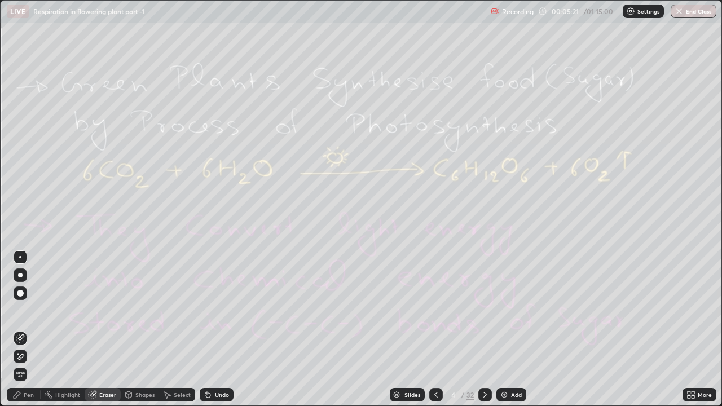
click at [480, 310] on div at bounding box center [486, 395] width 14 height 14
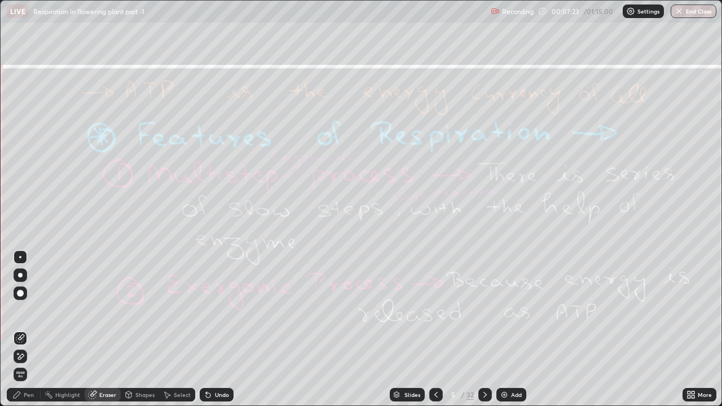
click at [70, 310] on div "Highlight" at bounding box center [67, 395] width 25 height 6
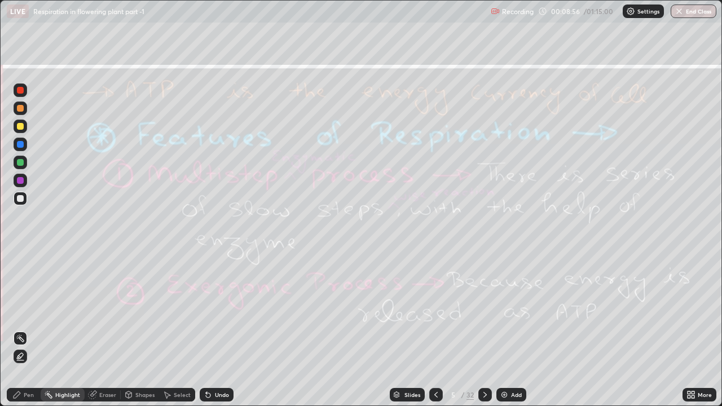
click at [487, 310] on icon at bounding box center [485, 395] width 9 height 9
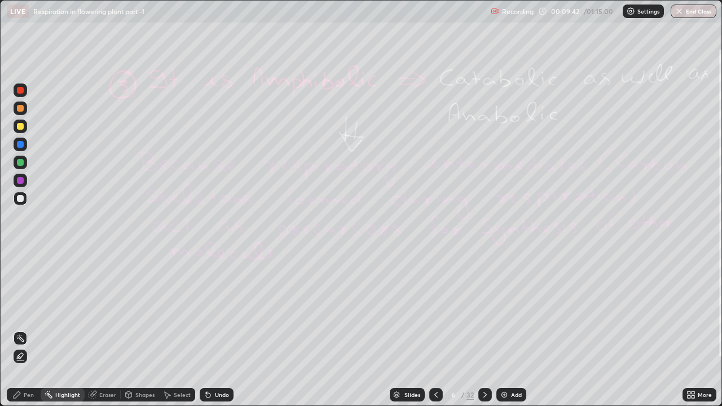
click at [24, 310] on div "Pen" at bounding box center [29, 395] width 10 height 6
click at [108, 310] on div "Eraser" at bounding box center [107, 395] width 17 height 6
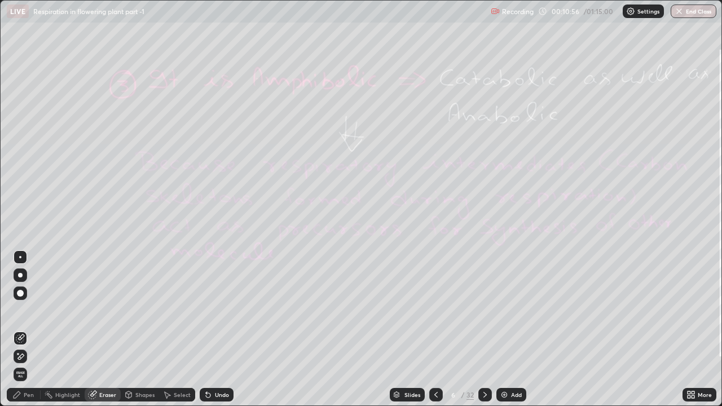
click at [25, 310] on span "Erase all" at bounding box center [20, 374] width 12 height 7
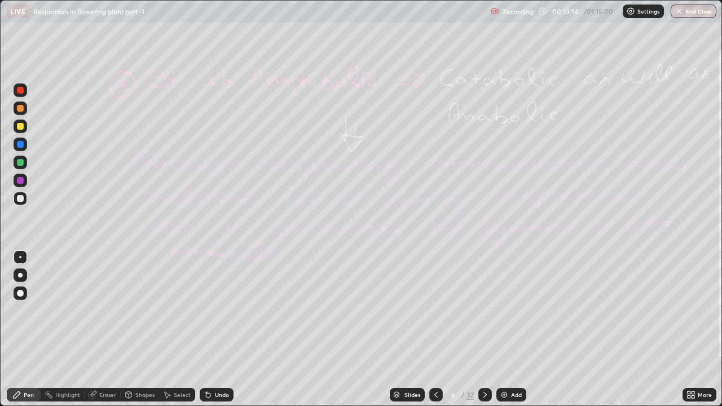
click at [484, 310] on icon at bounding box center [485, 395] width 9 height 9
click at [104, 310] on div "Eraser" at bounding box center [107, 395] width 17 height 6
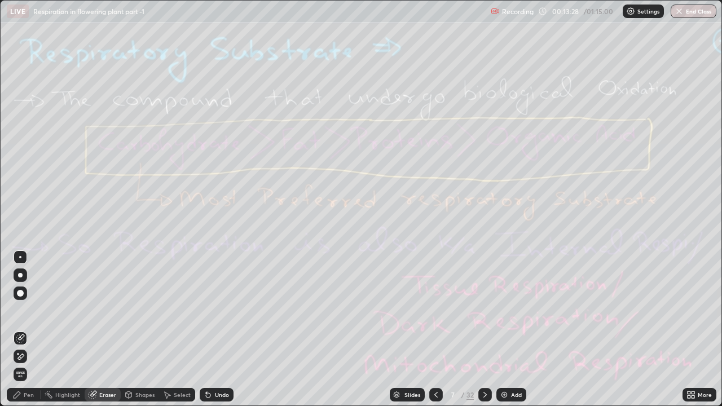
click at [100, 310] on div "Eraser" at bounding box center [107, 395] width 17 height 6
click at [20, 293] on div at bounding box center [20, 293] width 7 height 7
click at [107, 310] on div "Eraser" at bounding box center [107, 395] width 17 height 6
click at [26, 310] on div "Pen" at bounding box center [29, 395] width 10 height 6
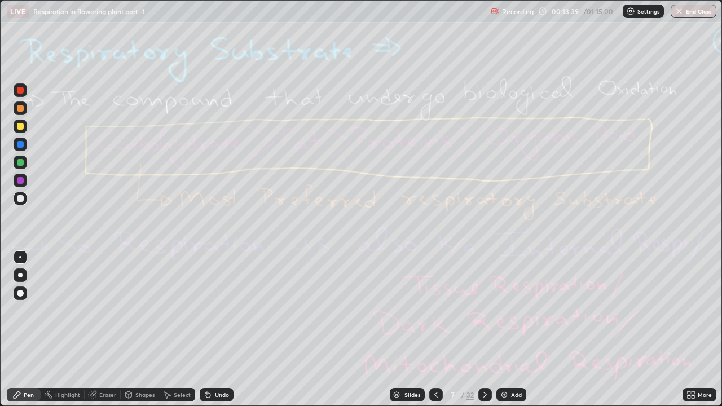
click at [68, 310] on div "Highlight" at bounding box center [67, 395] width 25 height 6
click at [20, 310] on icon at bounding box center [20, 357] width 2 height 2
click at [20, 179] on div at bounding box center [20, 180] width 7 height 7
click at [17, 141] on div at bounding box center [21, 145] width 14 height 14
click at [19, 310] on icon at bounding box center [20, 338] width 9 height 9
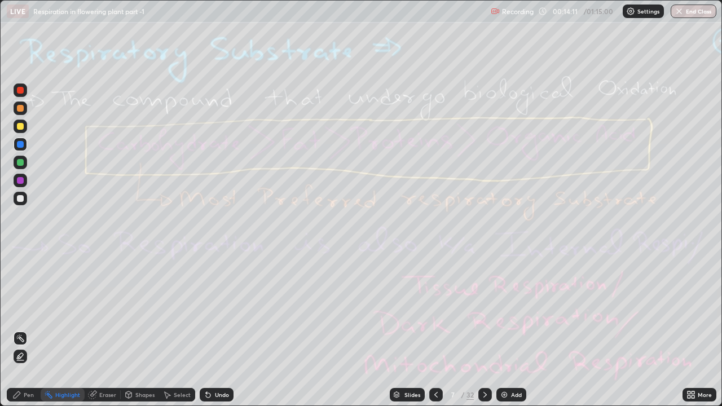
click at [21, 310] on icon at bounding box center [20, 356] width 9 height 9
click at [104, 310] on div "Eraser" at bounding box center [107, 395] width 17 height 6
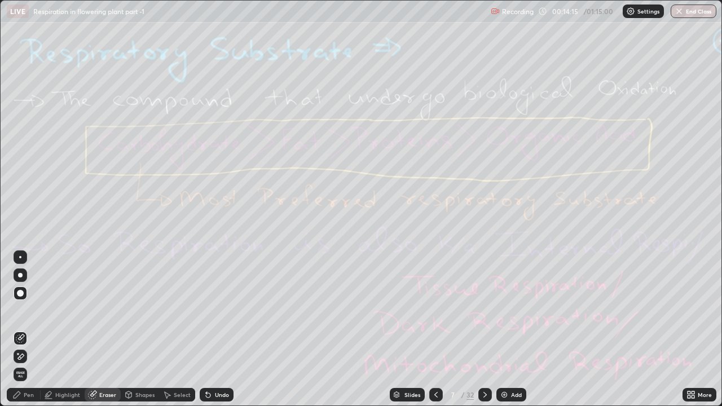
click at [61, 310] on div "Highlight" at bounding box center [67, 395] width 25 height 6
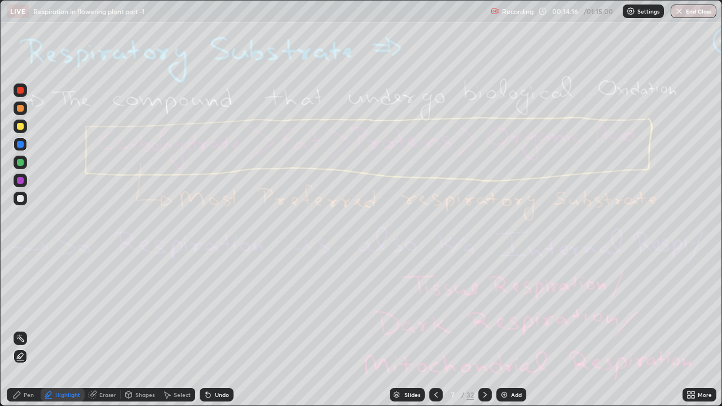
click at [104, 310] on div "Eraser" at bounding box center [107, 395] width 17 height 6
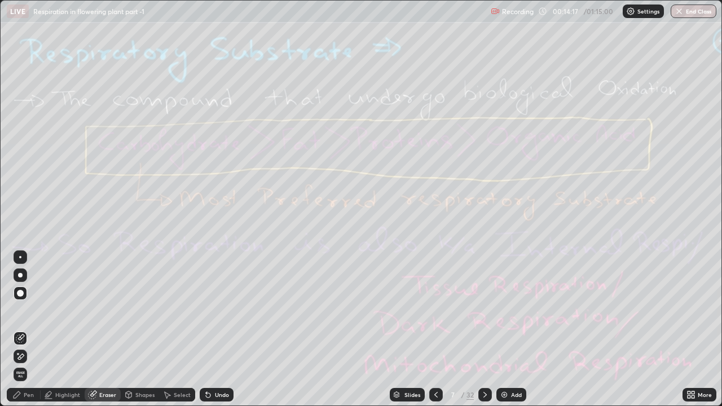
click at [20, 310] on span "Erase all" at bounding box center [20, 374] width 12 height 7
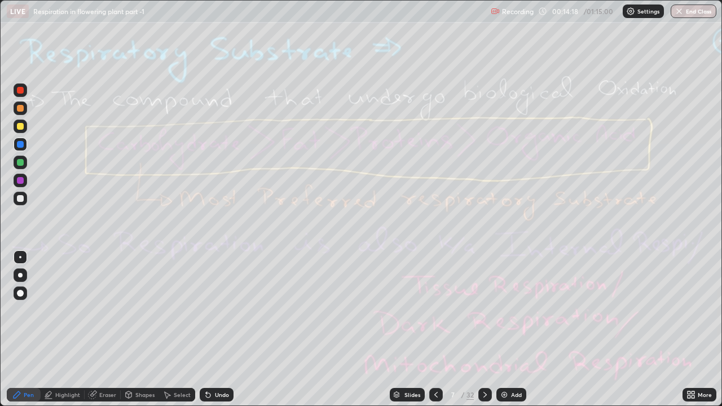
click at [66, 310] on div "Highlight" at bounding box center [67, 395] width 25 height 6
click at [107, 310] on div "Eraser" at bounding box center [107, 395] width 17 height 6
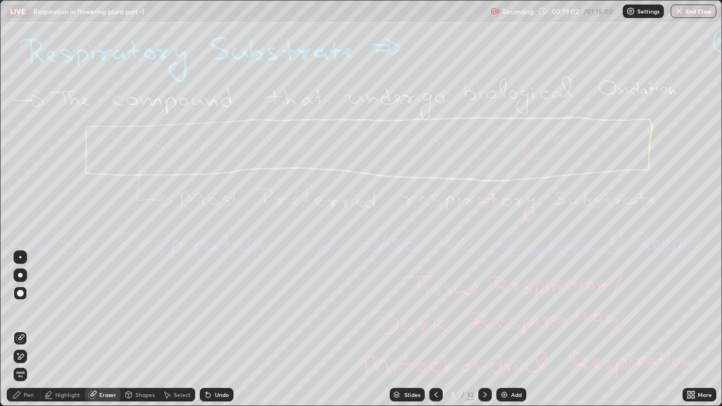
click at [70, 310] on div "Highlight" at bounding box center [67, 395] width 25 height 6
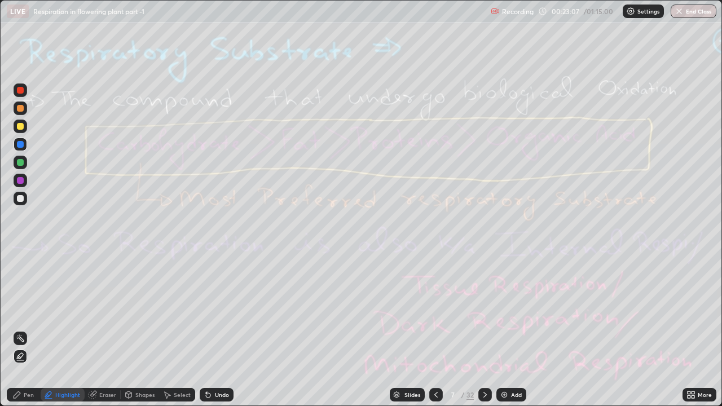
click at [484, 310] on icon at bounding box center [485, 395] width 9 height 9
click at [99, 310] on div "Eraser" at bounding box center [107, 395] width 17 height 6
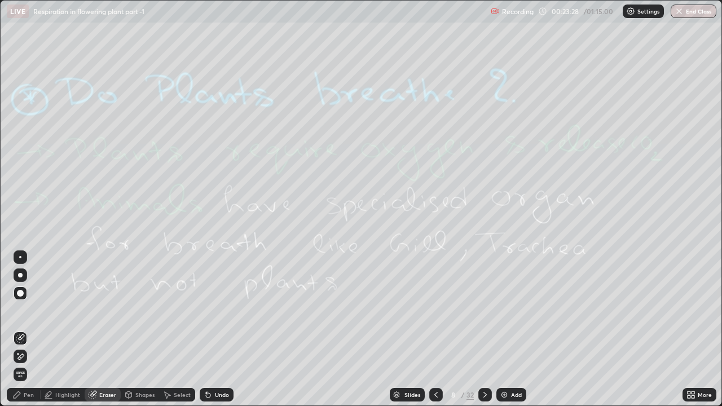
click at [69, 310] on div "Highlight" at bounding box center [67, 395] width 25 height 6
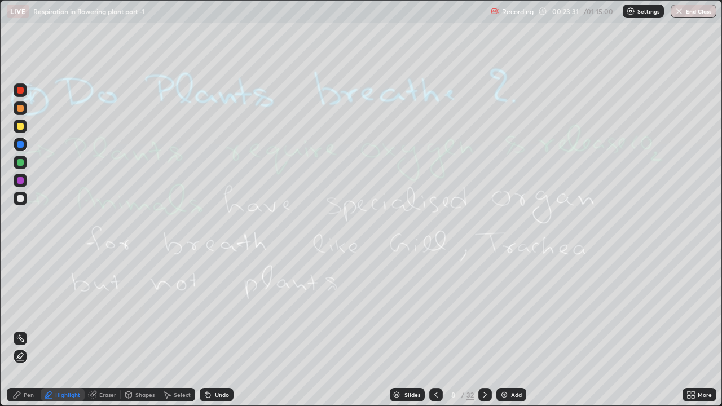
click at [20, 310] on icon at bounding box center [20, 356] width 6 height 6
click at [20, 310] on icon at bounding box center [20, 338] width 1 height 1
click at [103, 310] on div "Eraser" at bounding box center [107, 395] width 17 height 6
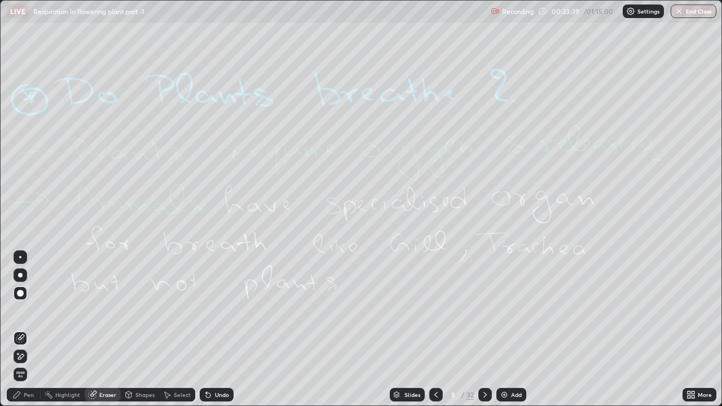
click at [21, 310] on span "Erase all" at bounding box center [20, 374] width 12 height 7
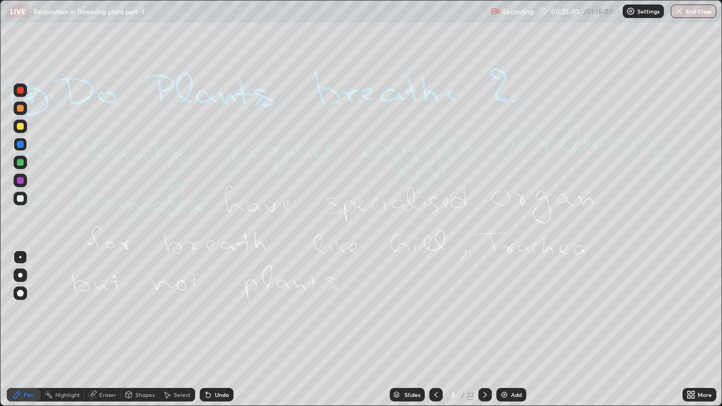
click at [67, 310] on div "Highlight" at bounding box center [67, 395] width 25 height 6
click at [483, 310] on div at bounding box center [486, 395] width 14 height 23
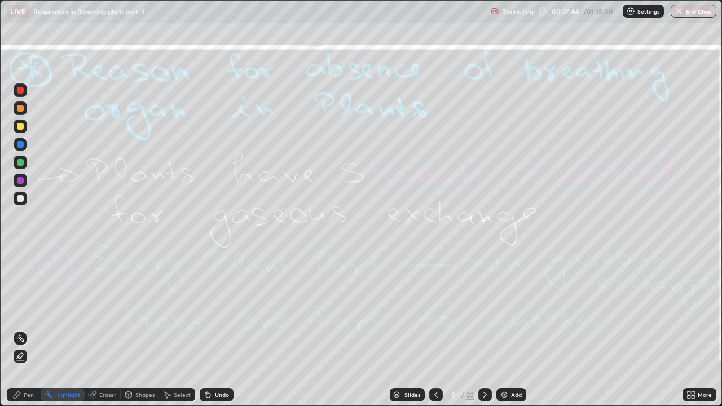
click at [482, 310] on div at bounding box center [486, 395] width 14 height 14
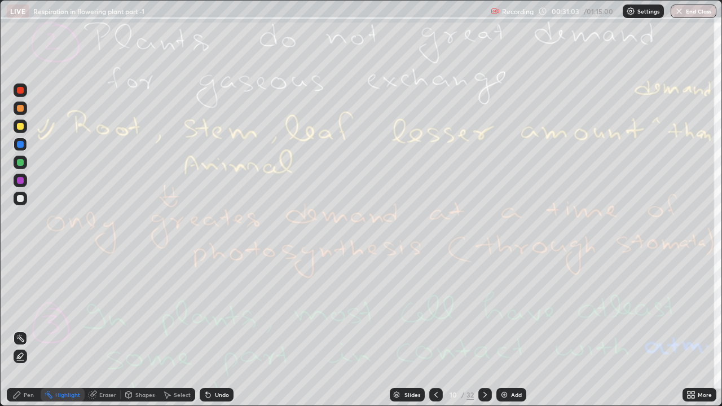
click at [485, 310] on icon at bounding box center [485, 395] width 9 height 9
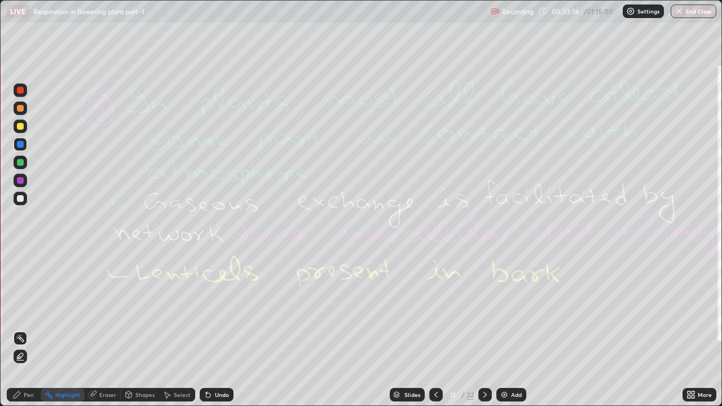
click at [490, 310] on div at bounding box center [486, 395] width 14 height 14
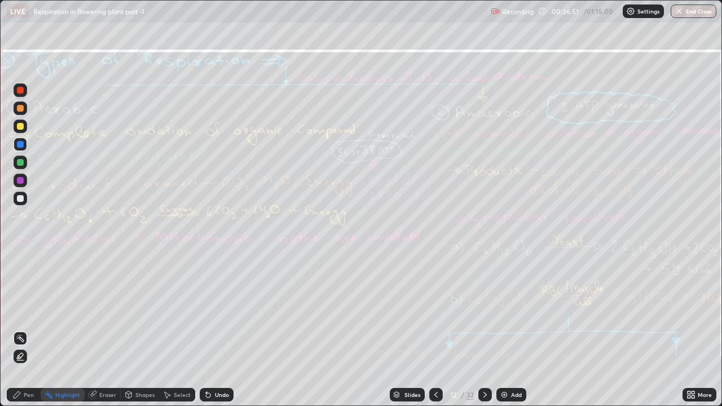
click at [102, 310] on div "Eraser" at bounding box center [107, 395] width 17 height 6
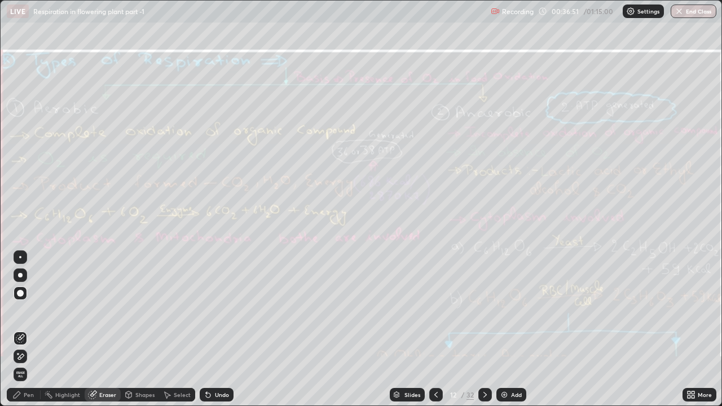
click at [21, 310] on span "Erase all" at bounding box center [20, 374] width 12 height 7
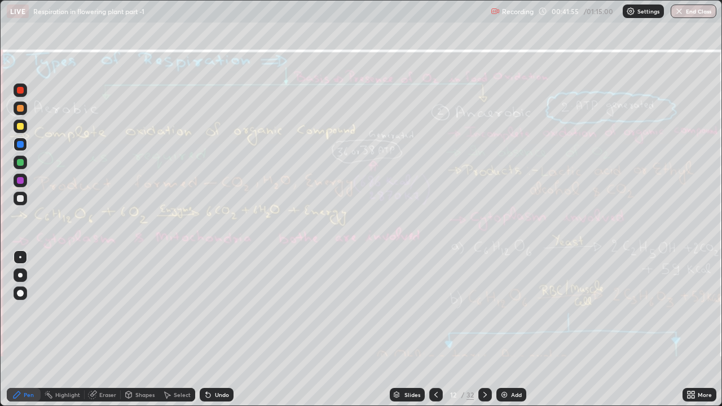
click at [479, 310] on div at bounding box center [486, 395] width 14 height 14
click at [435, 310] on icon at bounding box center [436, 395] width 9 height 9
click at [98, 310] on div "Eraser" at bounding box center [103, 395] width 36 height 14
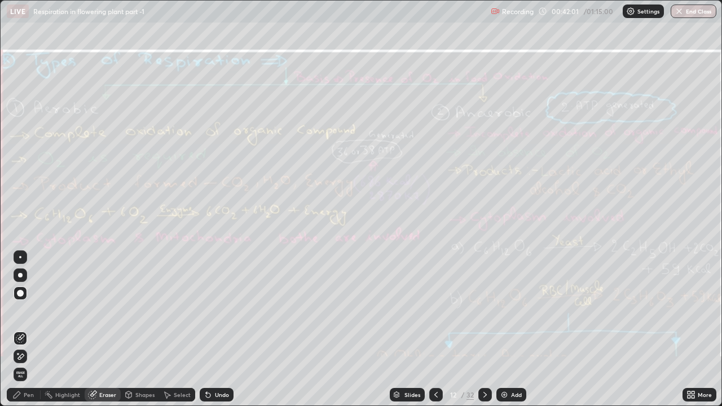
click at [20, 310] on span "Erase all" at bounding box center [20, 374] width 12 height 7
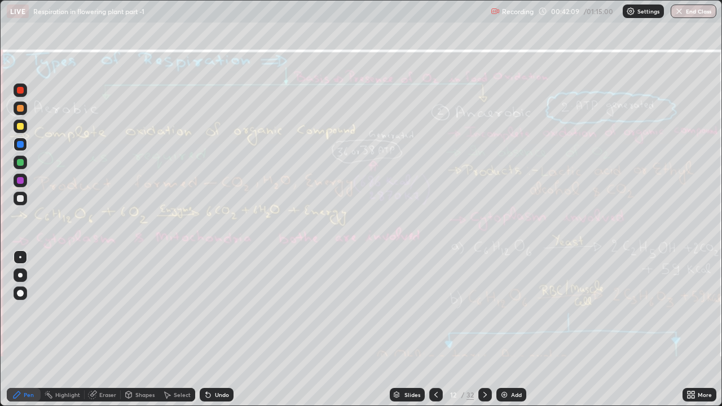
click at [484, 310] on icon at bounding box center [485, 395] width 9 height 9
click at [106, 310] on div "Eraser" at bounding box center [107, 395] width 17 height 6
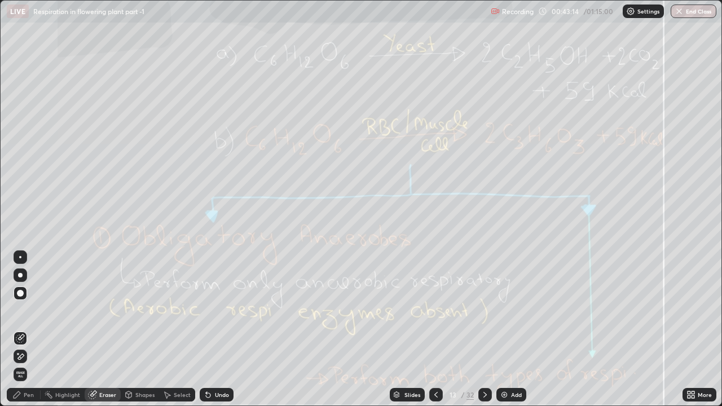
click at [21, 310] on span "Erase all" at bounding box center [20, 374] width 12 height 7
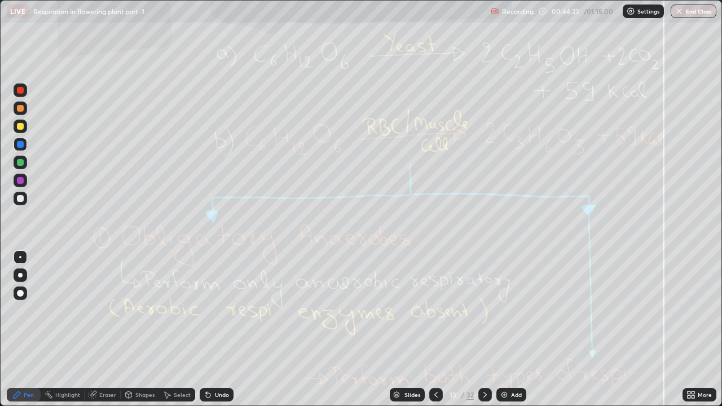
click at [484, 310] on icon at bounding box center [485, 395] width 9 height 9
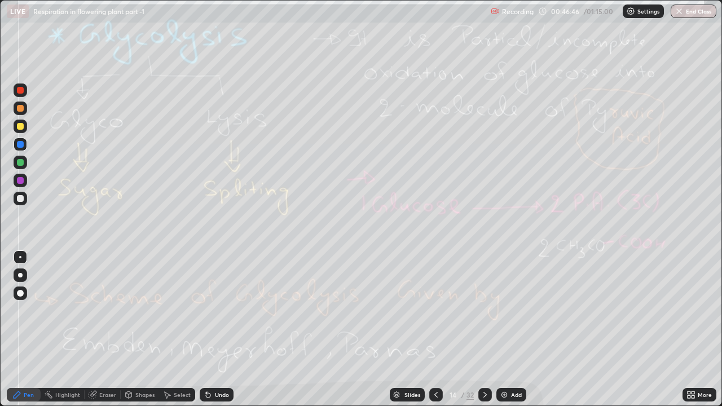
click at [107, 310] on div "Eraser" at bounding box center [107, 395] width 17 height 6
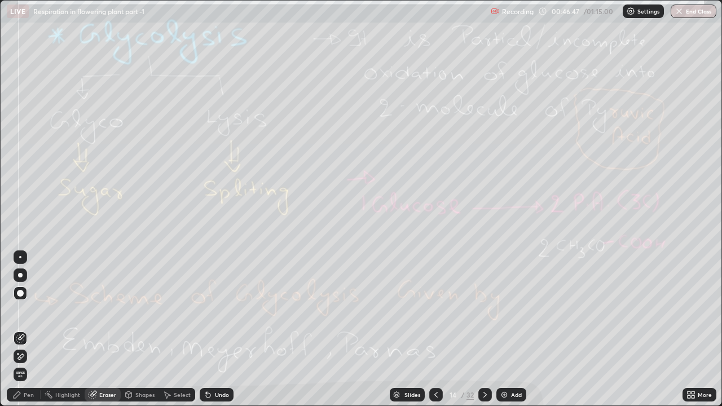
click at [23, 310] on span "Erase all" at bounding box center [20, 374] width 12 height 7
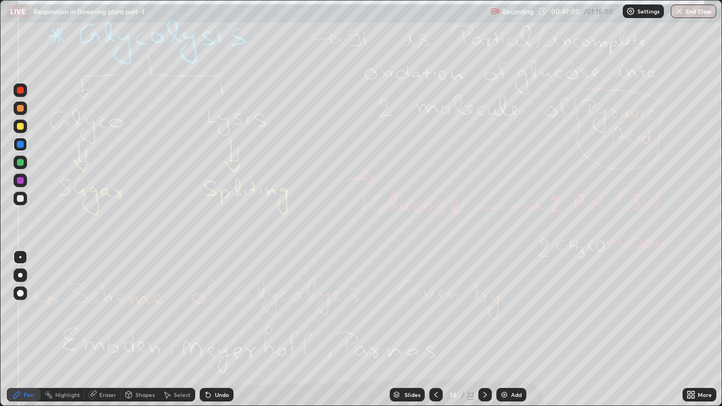
click at [484, 310] on icon at bounding box center [485, 395] width 9 height 9
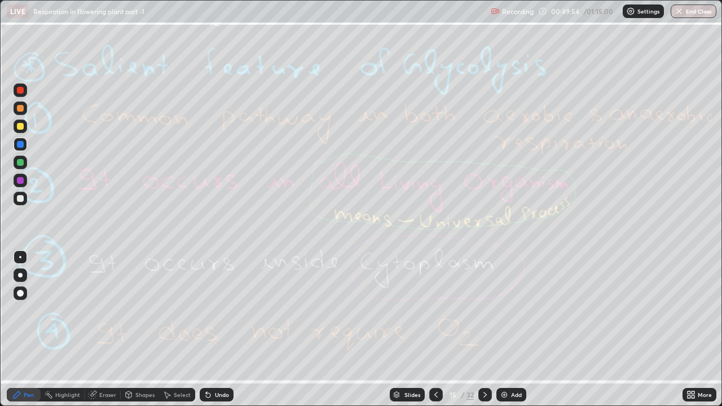
click at [440, 310] on div at bounding box center [437, 395] width 14 height 14
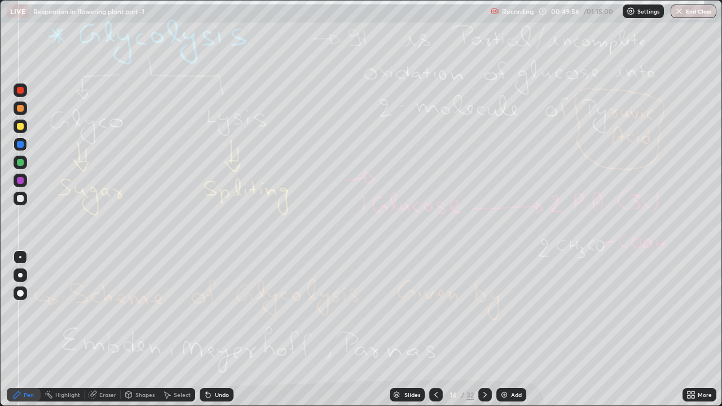
click at [440, 310] on div at bounding box center [437, 395] width 14 height 14
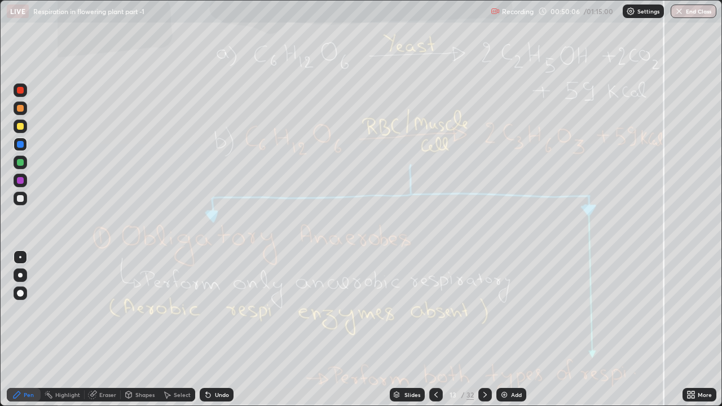
click at [436, 310] on icon at bounding box center [436, 395] width 9 height 9
click at [488, 310] on div at bounding box center [486, 395] width 14 height 14
click at [487, 310] on div at bounding box center [486, 395] width 14 height 14
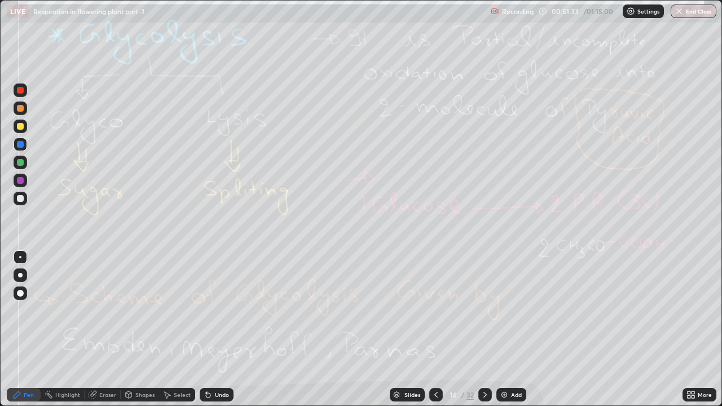
click at [512, 310] on div "Add" at bounding box center [516, 395] width 11 height 6
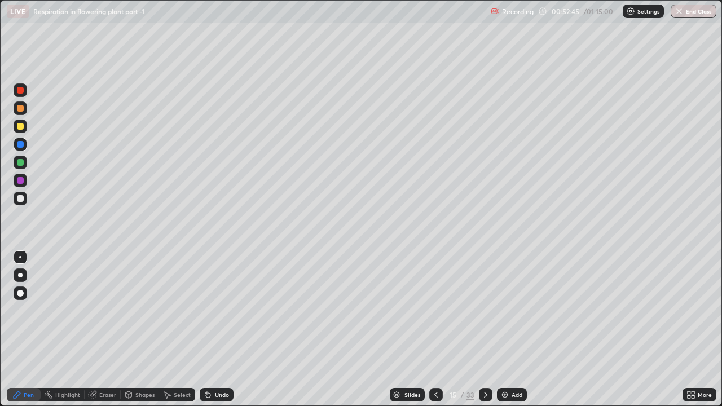
click at [102, 310] on div "Eraser" at bounding box center [107, 395] width 17 height 6
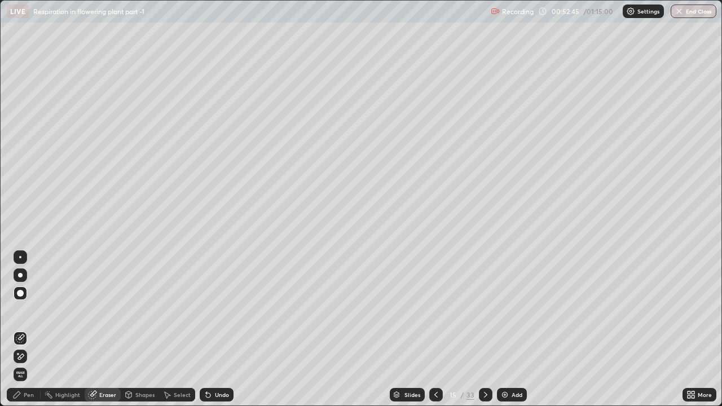
click at [20, 310] on span "Erase all" at bounding box center [20, 374] width 12 height 7
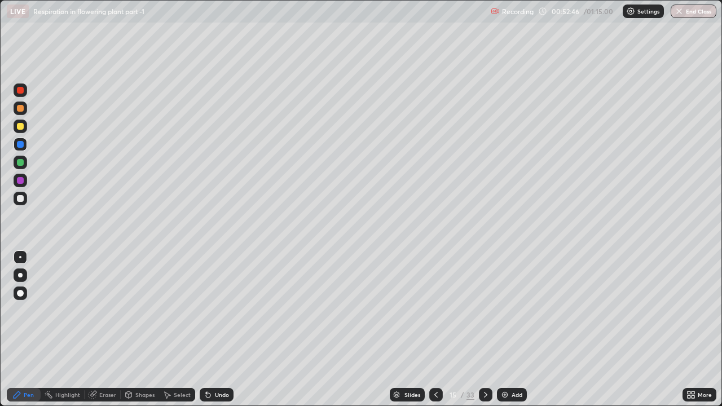
click at [435, 310] on icon at bounding box center [436, 395] width 9 height 9
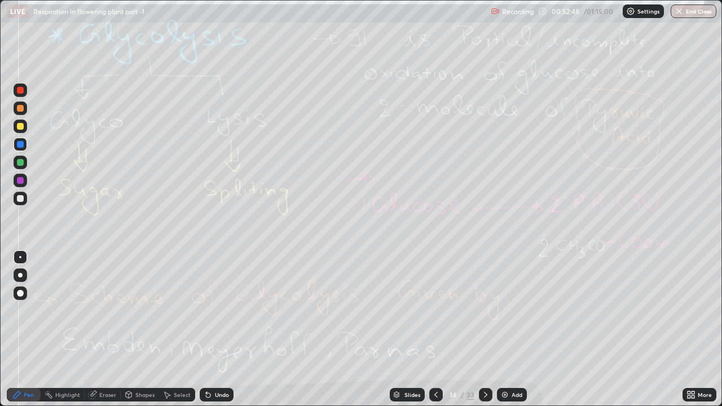
click at [484, 310] on icon at bounding box center [485, 395] width 9 height 9
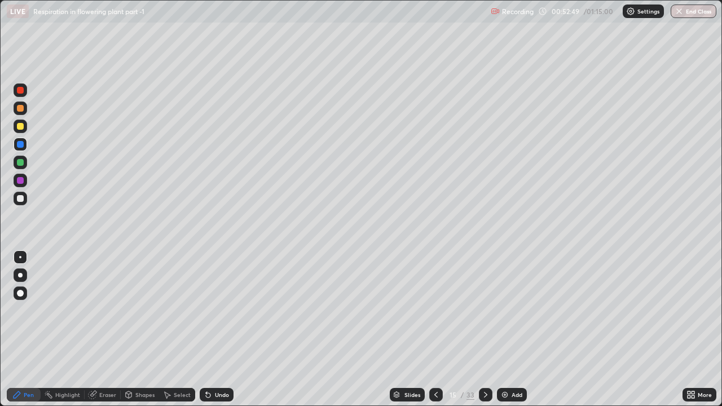
click at [483, 310] on icon at bounding box center [485, 395] width 9 height 9
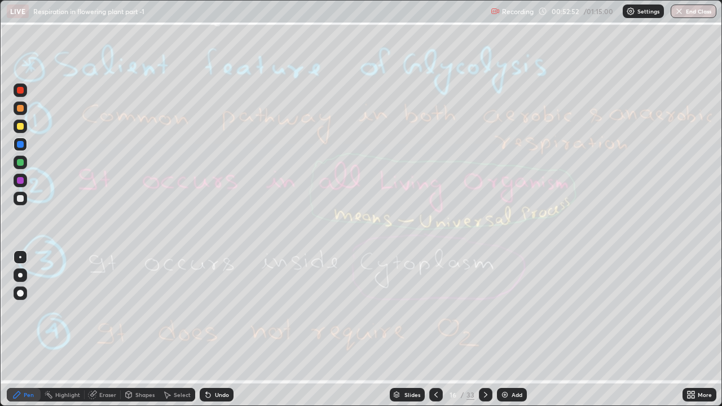
click at [484, 310] on icon at bounding box center [485, 395] width 9 height 9
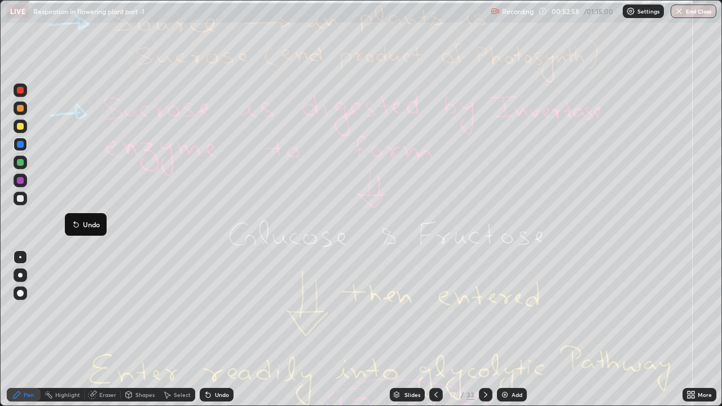
click at [63, 310] on div "Highlight" at bounding box center [67, 395] width 25 height 6
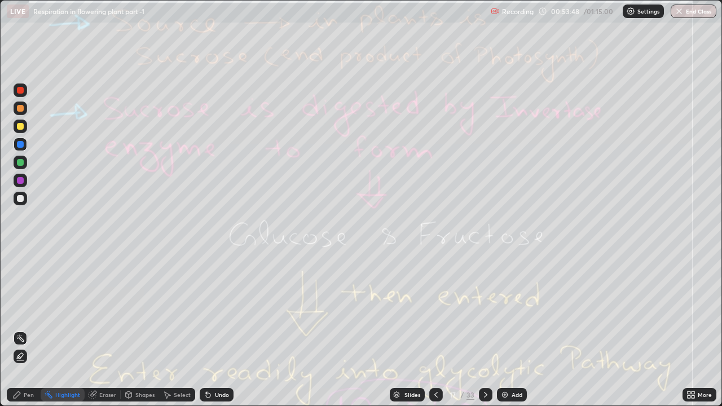
click at [136, 310] on div "Shapes" at bounding box center [140, 395] width 38 height 14
click at [100, 310] on div "Eraser" at bounding box center [107, 395] width 17 height 6
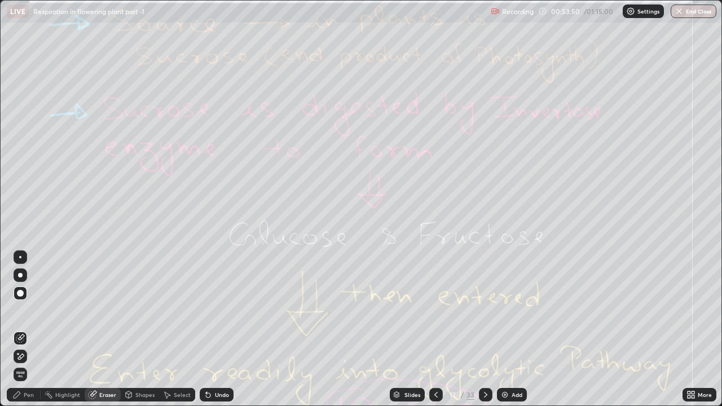
click at [22, 310] on span "Erase all" at bounding box center [20, 374] width 12 height 7
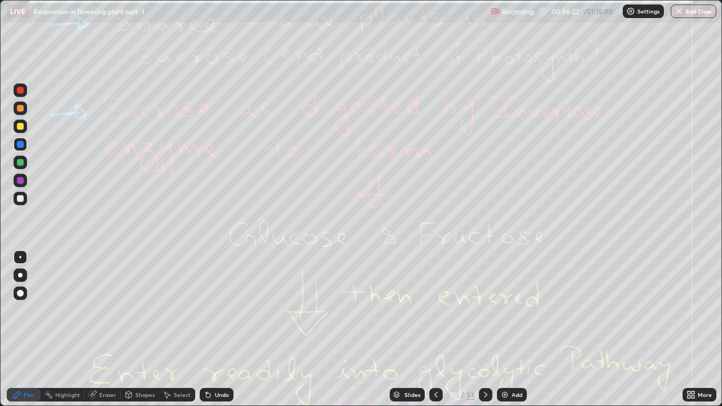
click at [484, 310] on icon at bounding box center [485, 395] width 9 height 9
click at [105, 310] on div "Eraser" at bounding box center [107, 395] width 17 height 6
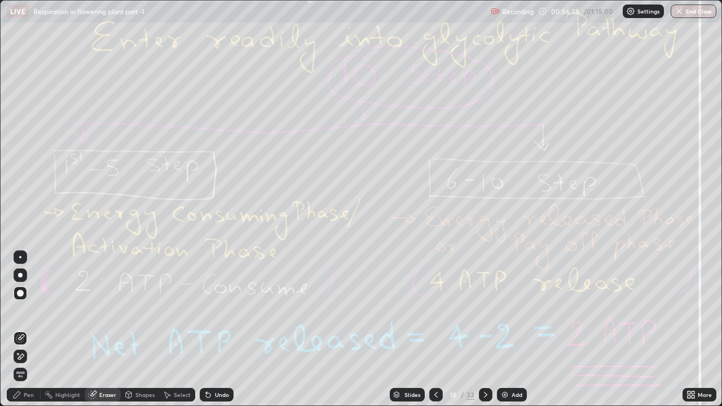
click at [21, 310] on span "Erase all" at bounding box center [20, 374] width 12 height 7
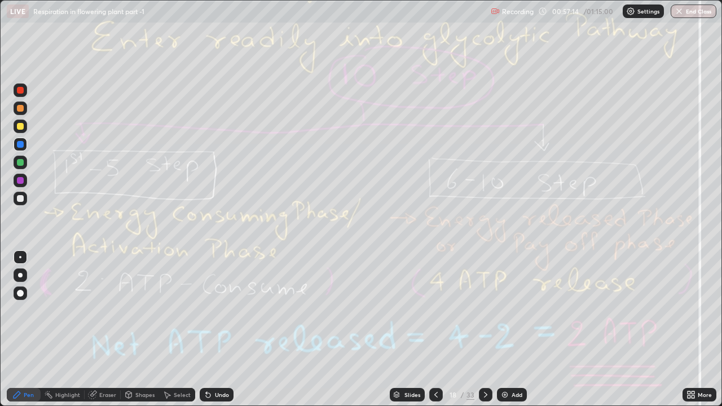
click at [98, 310] on div "Eraser" at bounding box center [103, 395] width 36 height 14
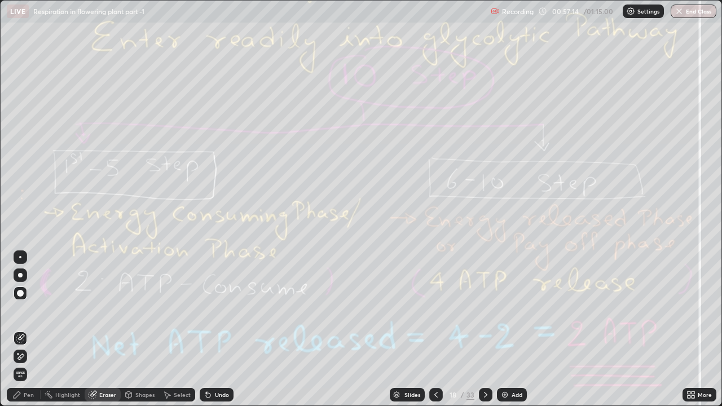
click at [20, 310] on span "Erase all" at bounding box center [20, 374] width 12 height 7
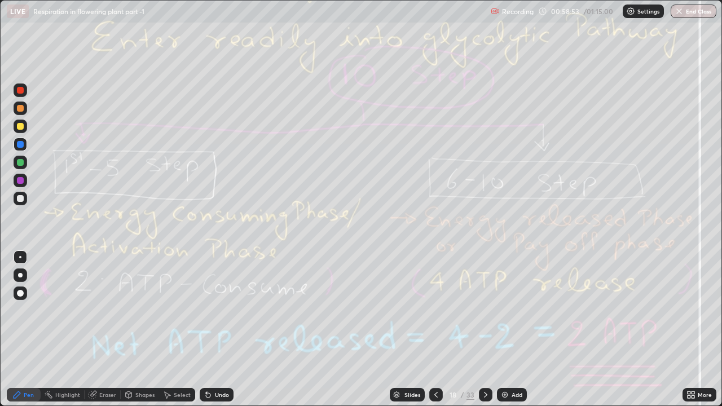
click at [484, 310] on icon at bounding box center [485, 395] width 9 height 9
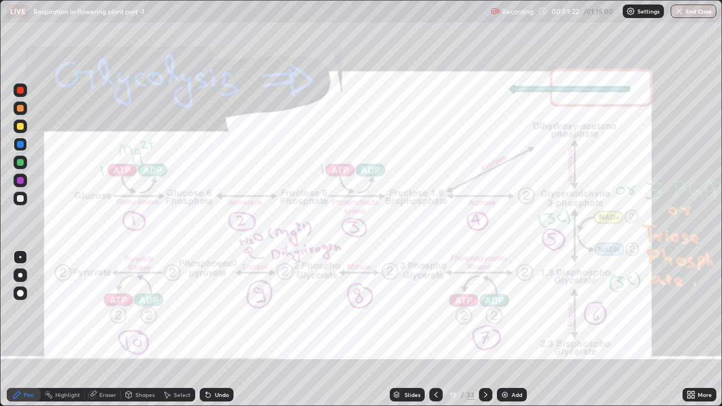
click at [100, 310] on div "Eraser" at bounding box center [103, 395] width 36 height 14
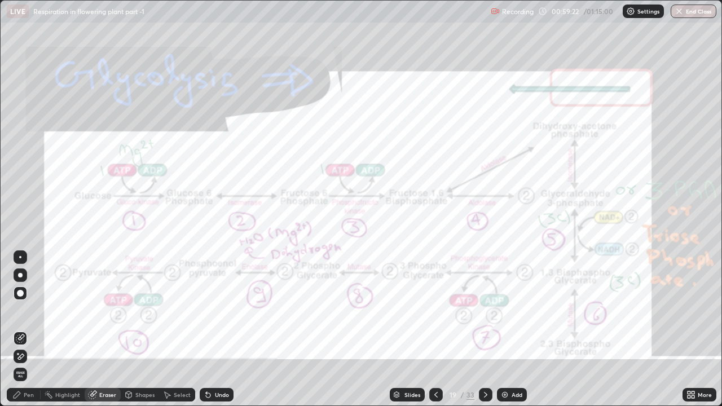
click at [64, 310] on div "Highlight" at bounding box center [67, 395] width 25 height 6
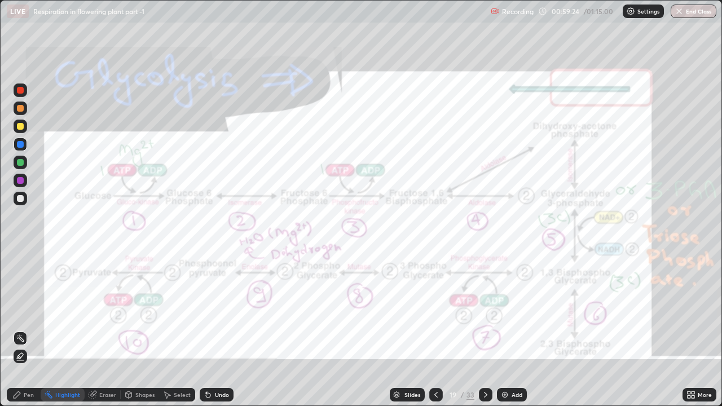
click at [104, 310] on div "Eraser" at bounding box center [107, 395] width 17 height 6
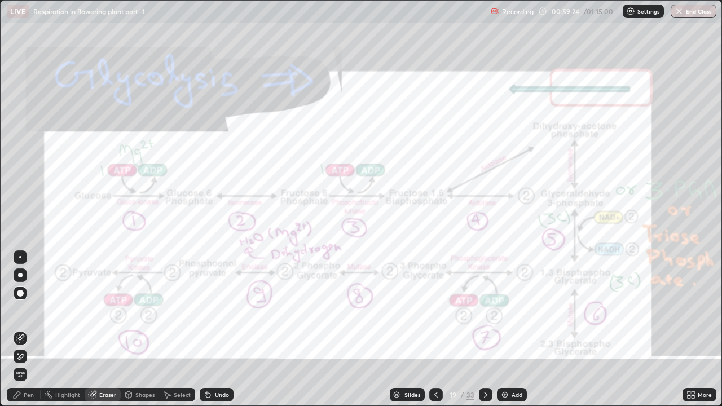
click at [20, 310] on span "Erase all" at bounding box center [20, 374] width 12 height 7
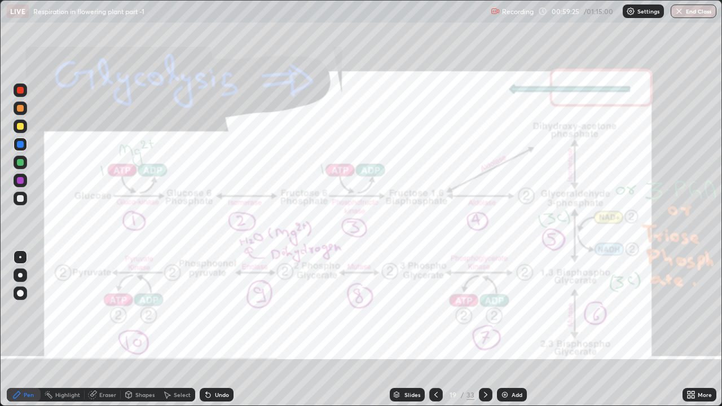
click at [65, 310] on div "Highlight" at bounding box center [67, 395] width 25 height 6
click at [106, 310] on div "Eraser" at bounding box center [107, 395] width 17 height 6
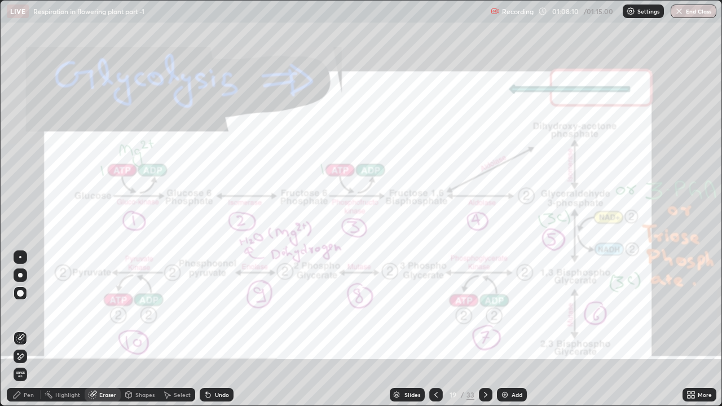
click at [23, 310] on span "Erase all" at bounding box center [20, 374] width 12 height 7
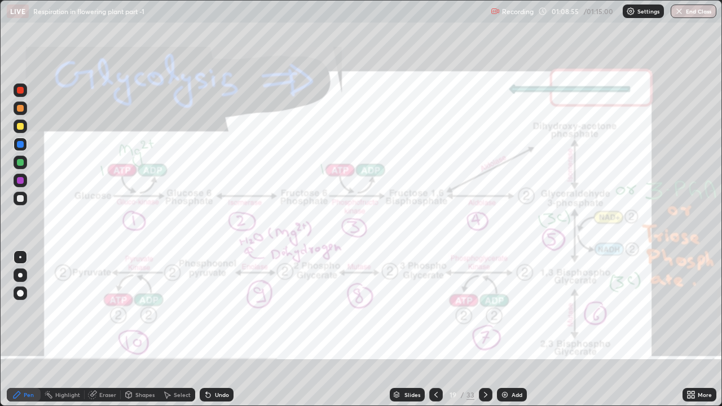
click at [99, 310] on div "Eraser" at bounding box center [107, 395] width 17 height 6
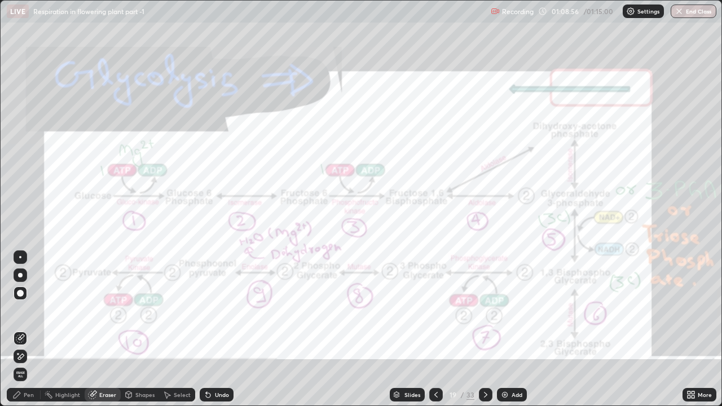
click at [18, 310] on span "Erase all" at bounding box center [20, 374] width 12 height 7
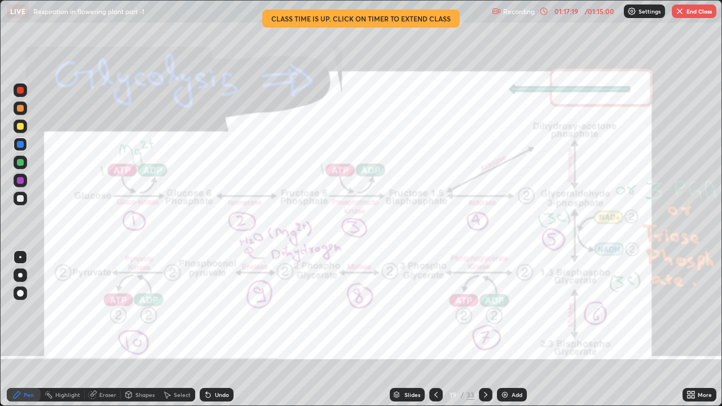
click at [106, 310] on div "Eraser" at bounding box center [107, 395] width 17 height 6
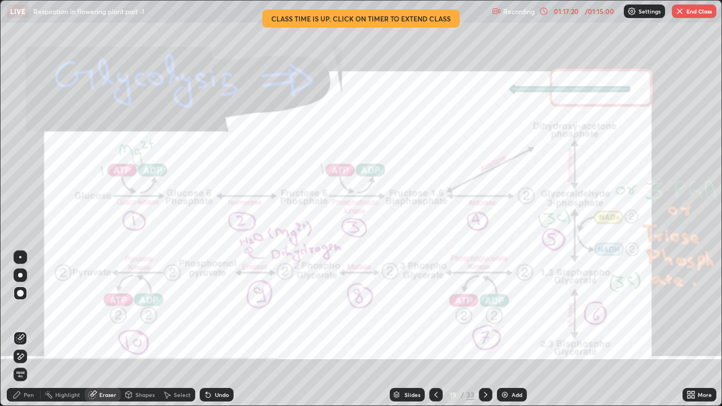
click at [20, 310] on span "Erase all" at bounding box center [20, 374] width 12 height 7
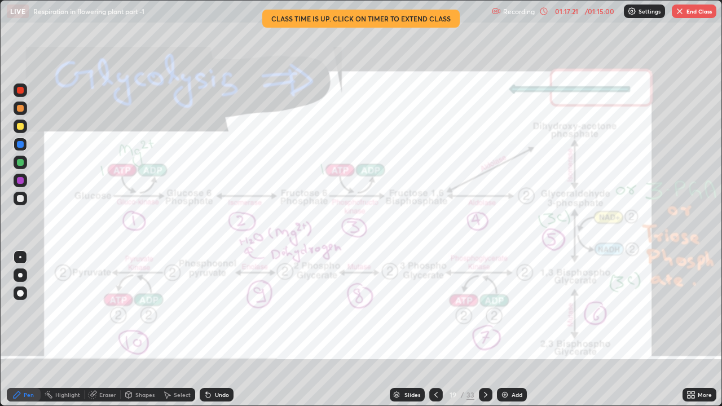
click at [486, 310] on icon at bounding box center [485, 395] width 9 height 9
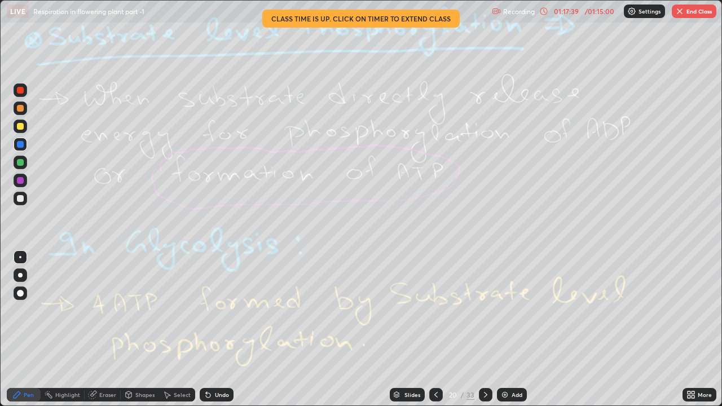
click at [485, 310] on icon at bounding box center [485, 395] width 9 height 9
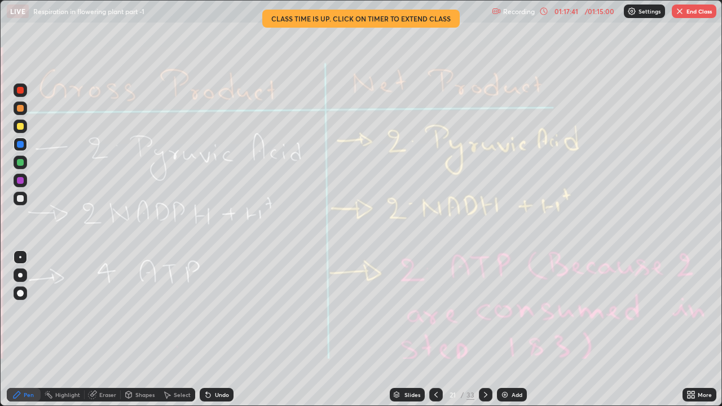
click at [27, 15] on div "LIVE" at bounding box center [18, 12] width 22 height 14
click at [50, 9] on p "Respiration in flowering plant part -1" at bounding box center [88, 11] width 111 height 9
click at [51, 15] on p "Respiration in flowering plant part -1" at bounding box center [88, 11] width 111 height 9
click at [42, 12] on p "Respiration in flowering plant part -1" at bounding box center [88, 11] width 111 height 9
click at [48, 17] on div "LIVE Respiration in flowering plant part -1" at bounding box center [247, 11] width 481 height 23
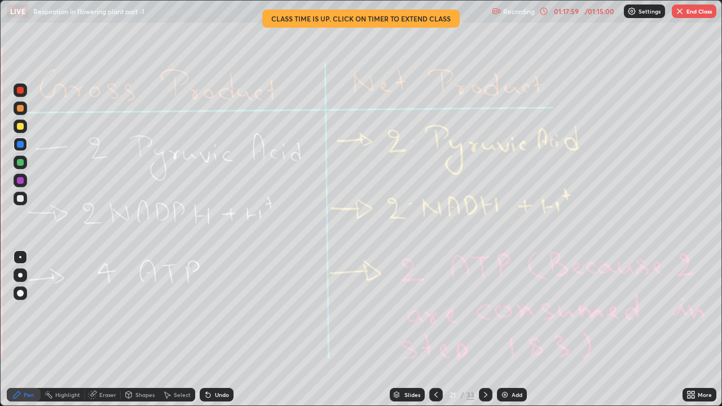
click at [485, 310] on icon at bounding box center [485, 395] width 9 height 9
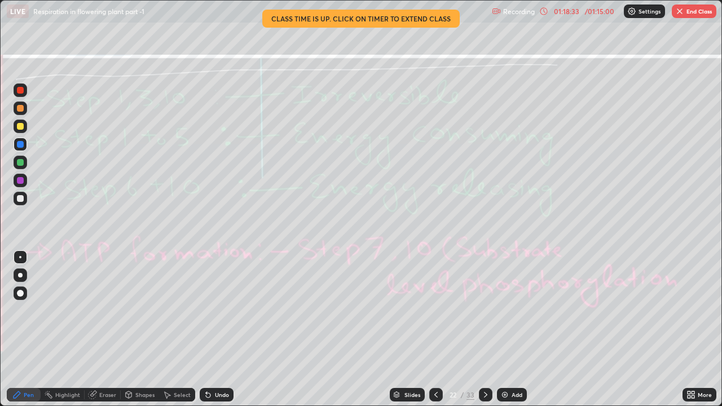
click at [432, 310] on icon at bounding box center [436, 395] width 9 height 9
click at [433, 310] on div at bounding box center [437, 395] width 14 height 14
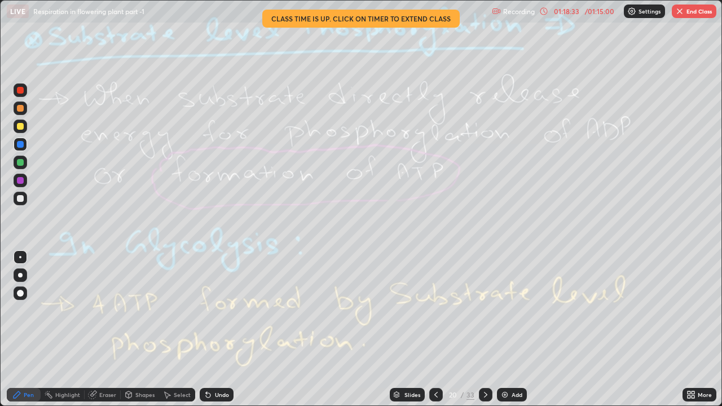
click at [437, 310] on icon at bounding box center [436, 395] width 9 height 9
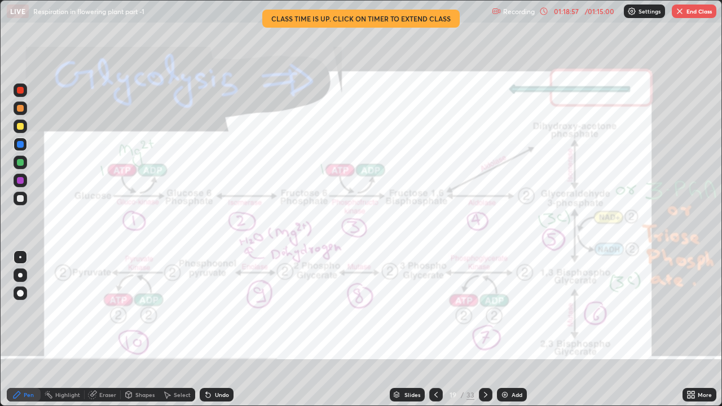
click at [484, 310] on icon at bounding box center [485, 395] width 9 height 9
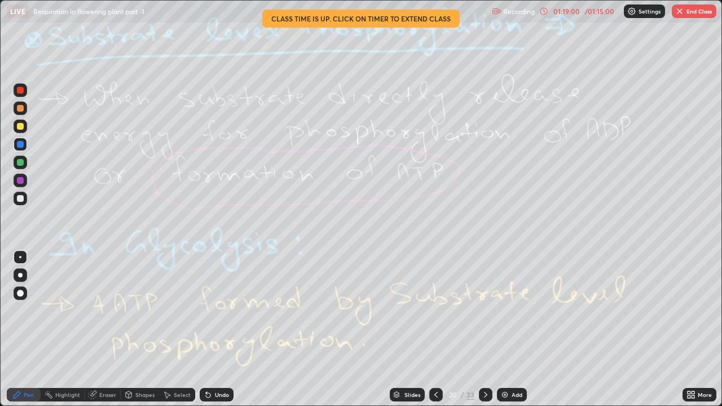
click at [106, 310] on div "Eraser" at bounding box center [107, 395] width 17 height 6
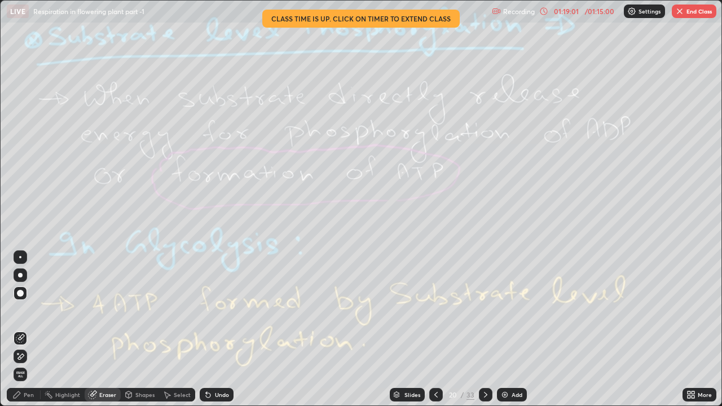
click at [21, 310] on span "Erase all" at bounding box center [20, 374] width 12 height 7
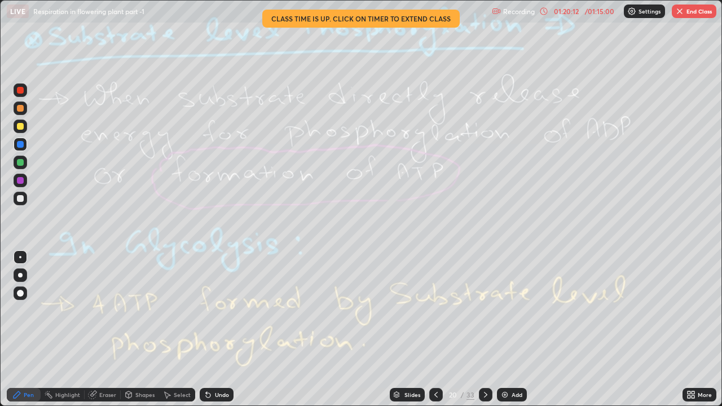
click at [104, 310] on div "Eraser" at bounding box center [107, 395] width 17 height 6
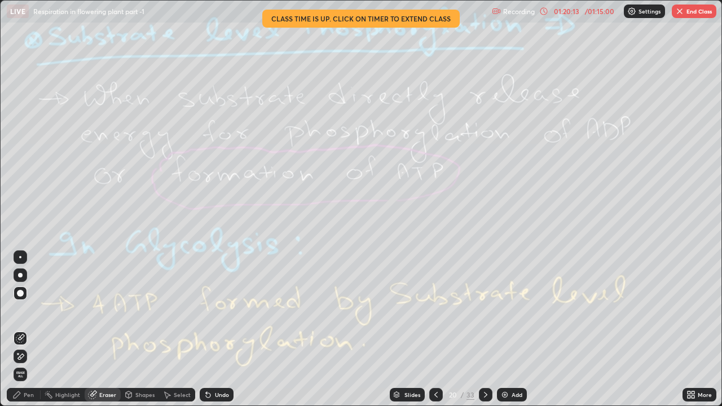
click at [26, 310] on span "Erase all" at bounding box center [20, 374] width 12 height 7
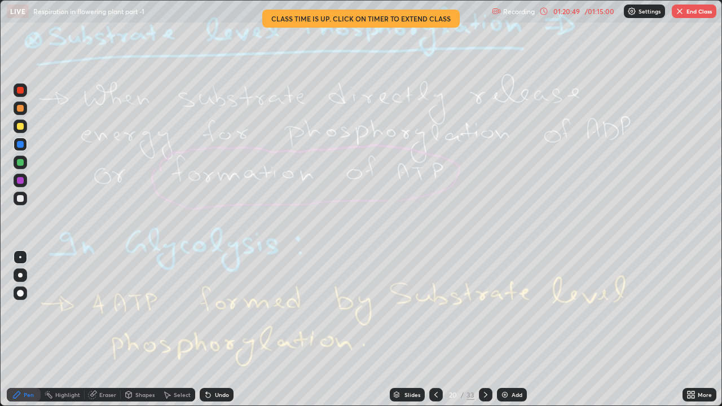
click at [484, 310] on icon at bounding box center [485, 395] width 9 height 9
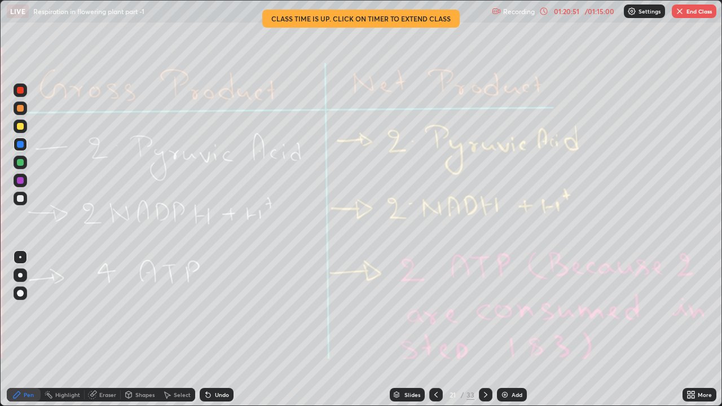
click at [99, 310] on div "Eraser" at bounding box center [107, 395] width 17 height 6
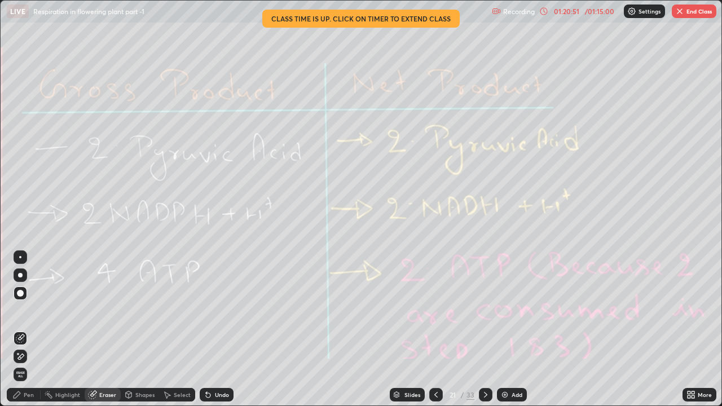
click at [21, 310] on span "Erase all" at bounding box center [20, 374] width 12 height 7
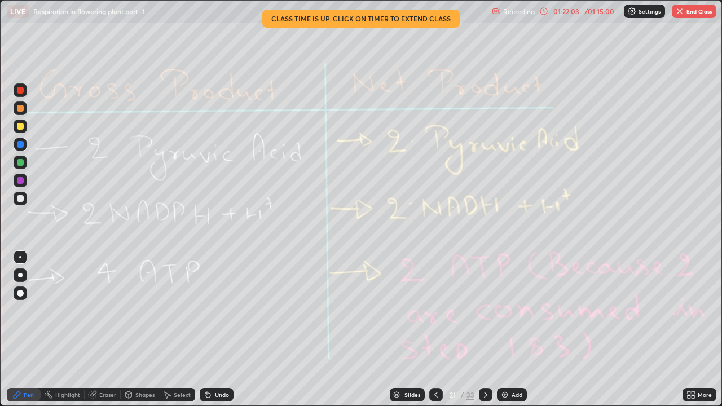
click at [485, 310] on icon at bounding box center [485, 395] width 3 height 6
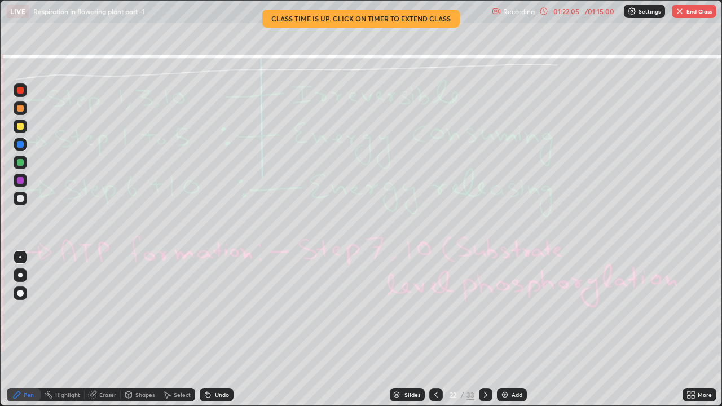
click at [102, 310] on div "Eraser" at bounding box center [107, 395] width 17 height 6
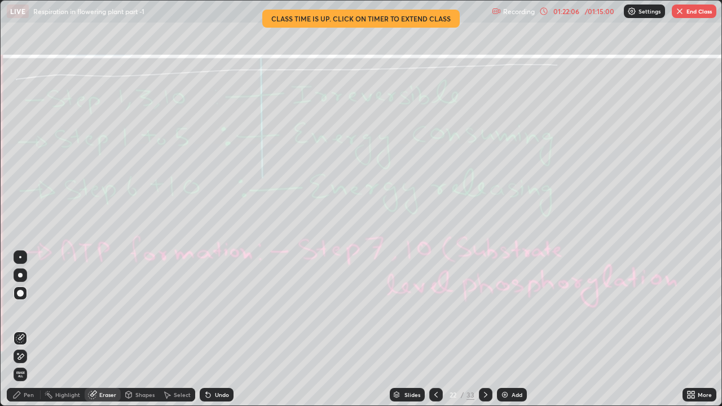
click at [20, 310] on span "Erase all" at bounding box center [20, 374] width 12 height 7
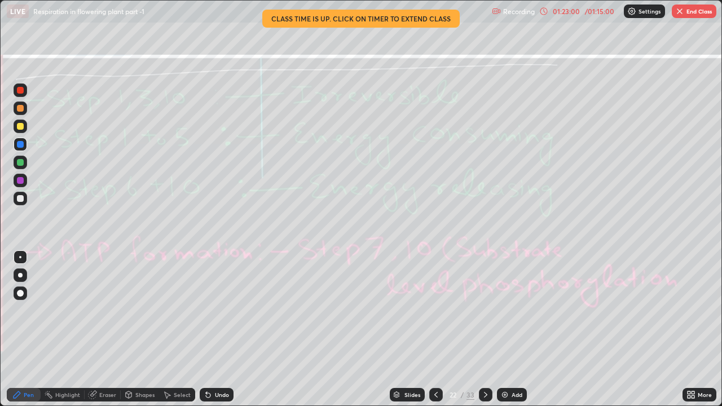
click at [676, 12] on img "button" at bounding box center [680, 11] width 9 height 9
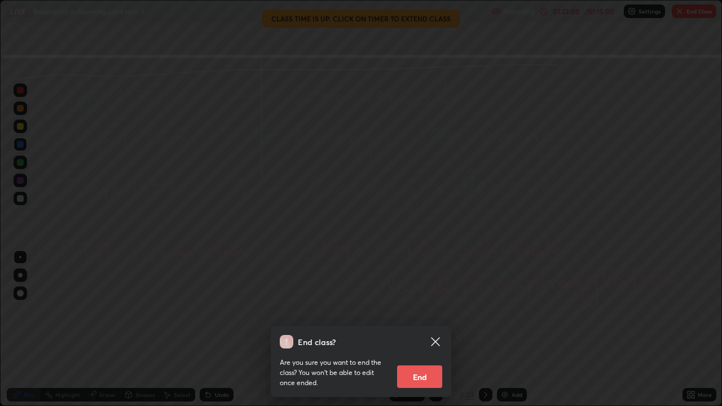
click at [693, 40] on div "End class? Are you sure you want to end the class? You won’t be able to edit on…" at bounding box center [361, 203] width 722 height 406
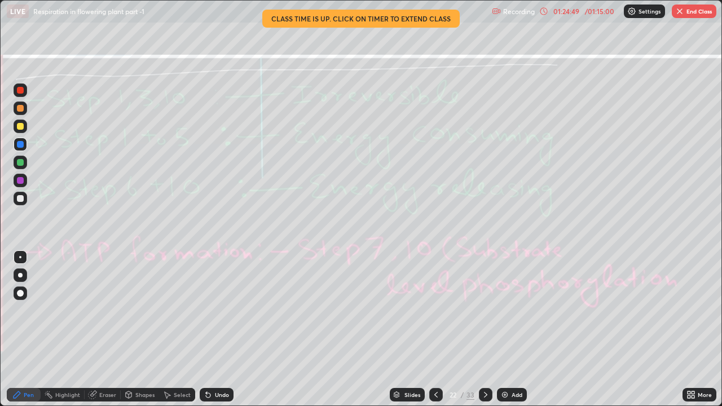
click at [483, 310] on icon at bounding box center [485, 395] width 9 height 9
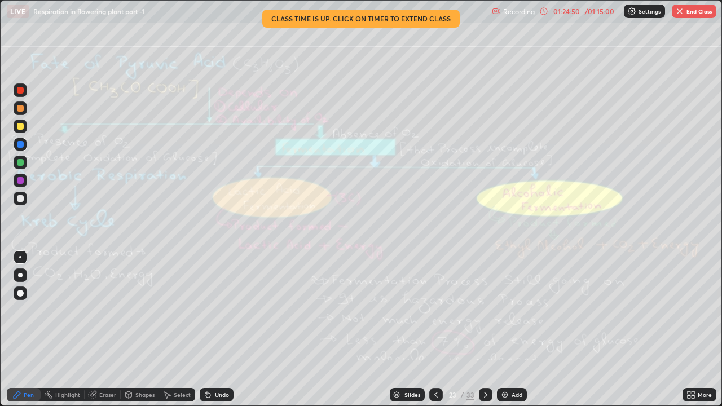
click at [435, 310] on icon at bounding box center [436, 395] width 9 height 9
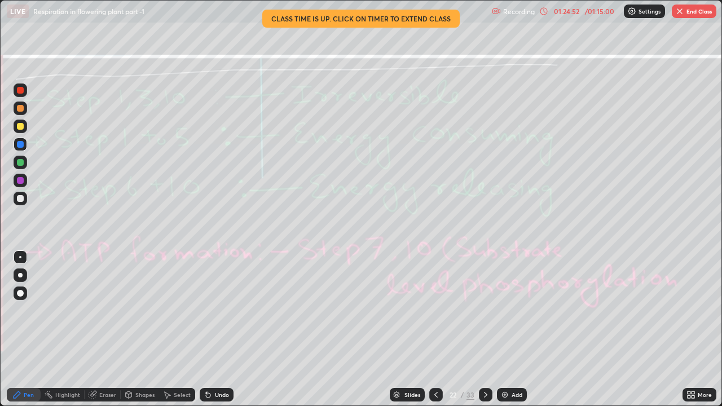
click at [691, 15] on button "End Class" at bounding box center [694, 12] width 45 height 14
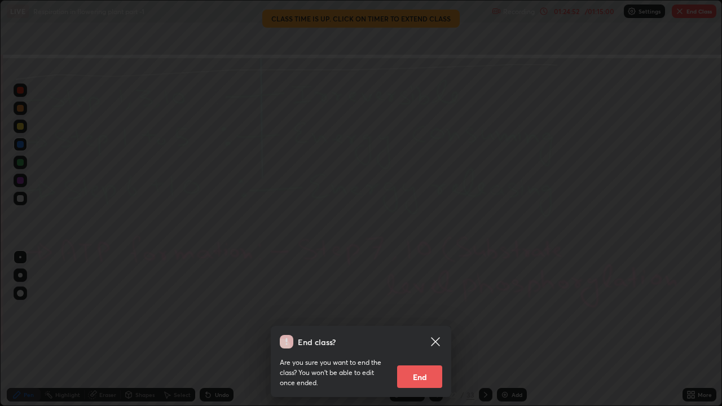
click at [414, 310] on button "End" at bounding box center [419, 377] width 45 height 23
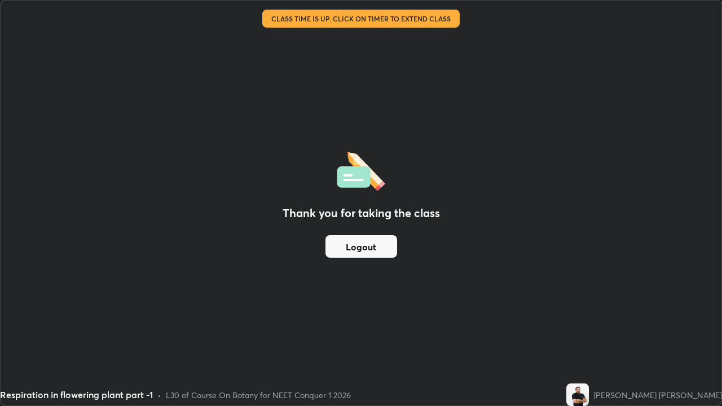
click at [363, 246] on button "Logout" at bounding box center [362, 246] width 72 height 23
